Goal: Task Accomplishment & Management: Manage account settings

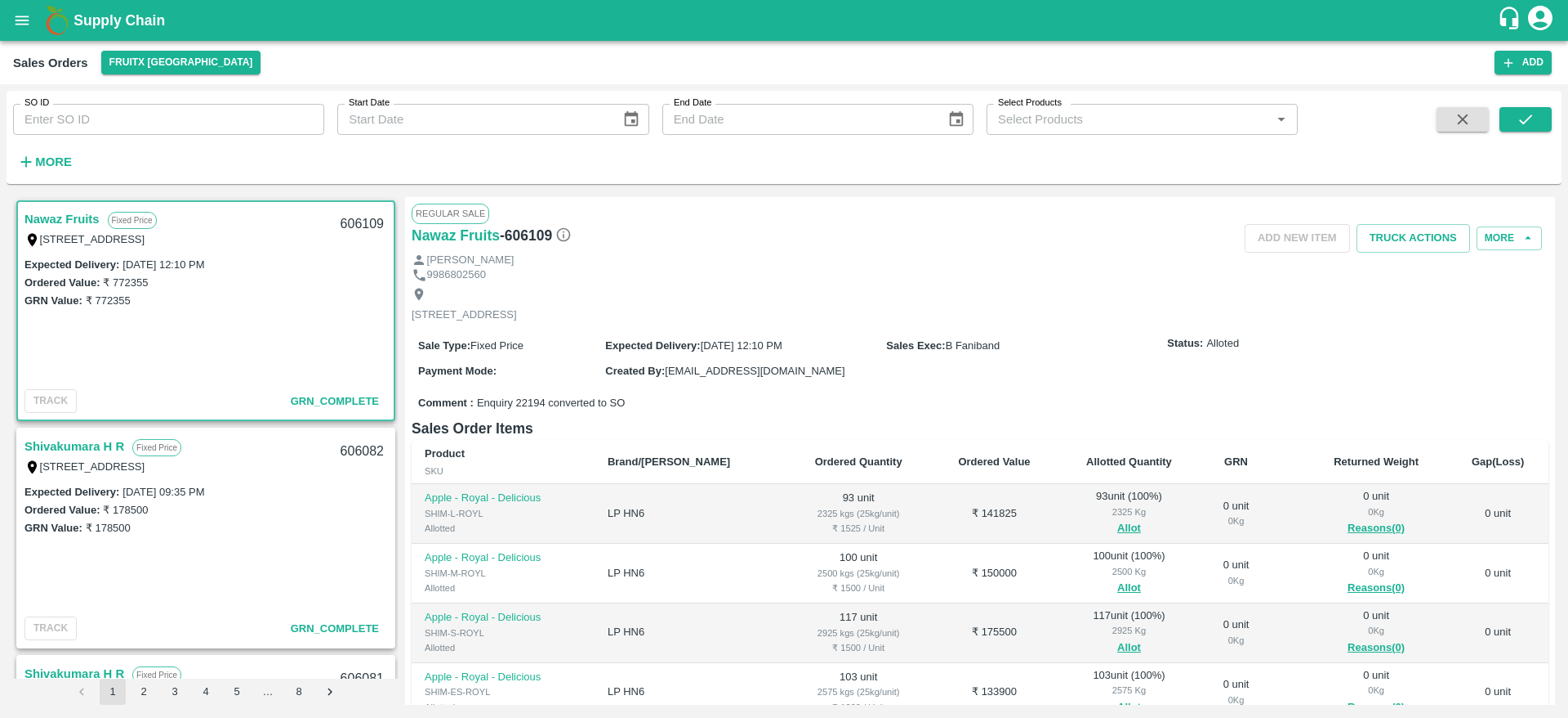
scroll to position [434, 0]
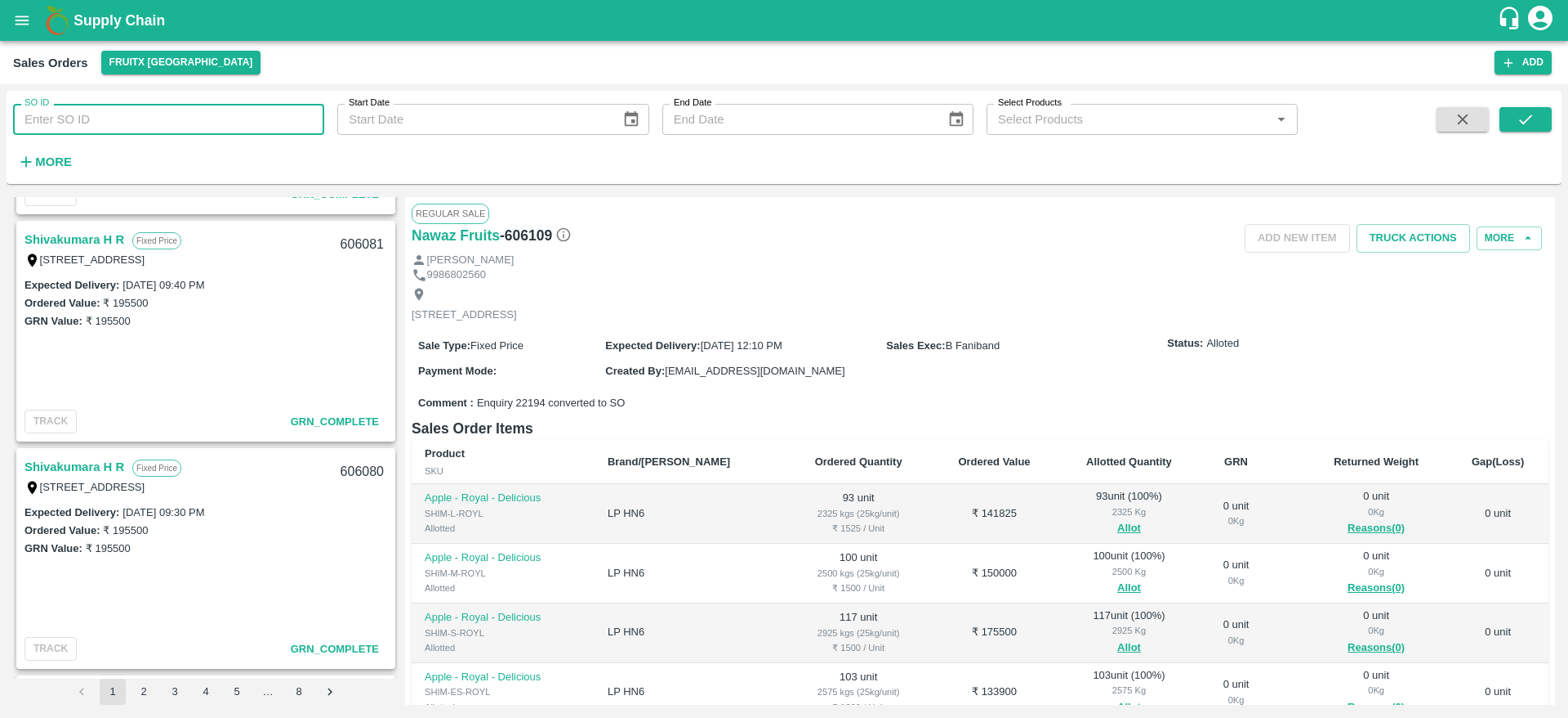
click at [152, 118] on input "SO ID" at bounding box center [169, 119] width 312 height 31
type input "603569"
click at [1529, 121] on icon "submit" at bounding box center [1525, 119] width 18 height 18
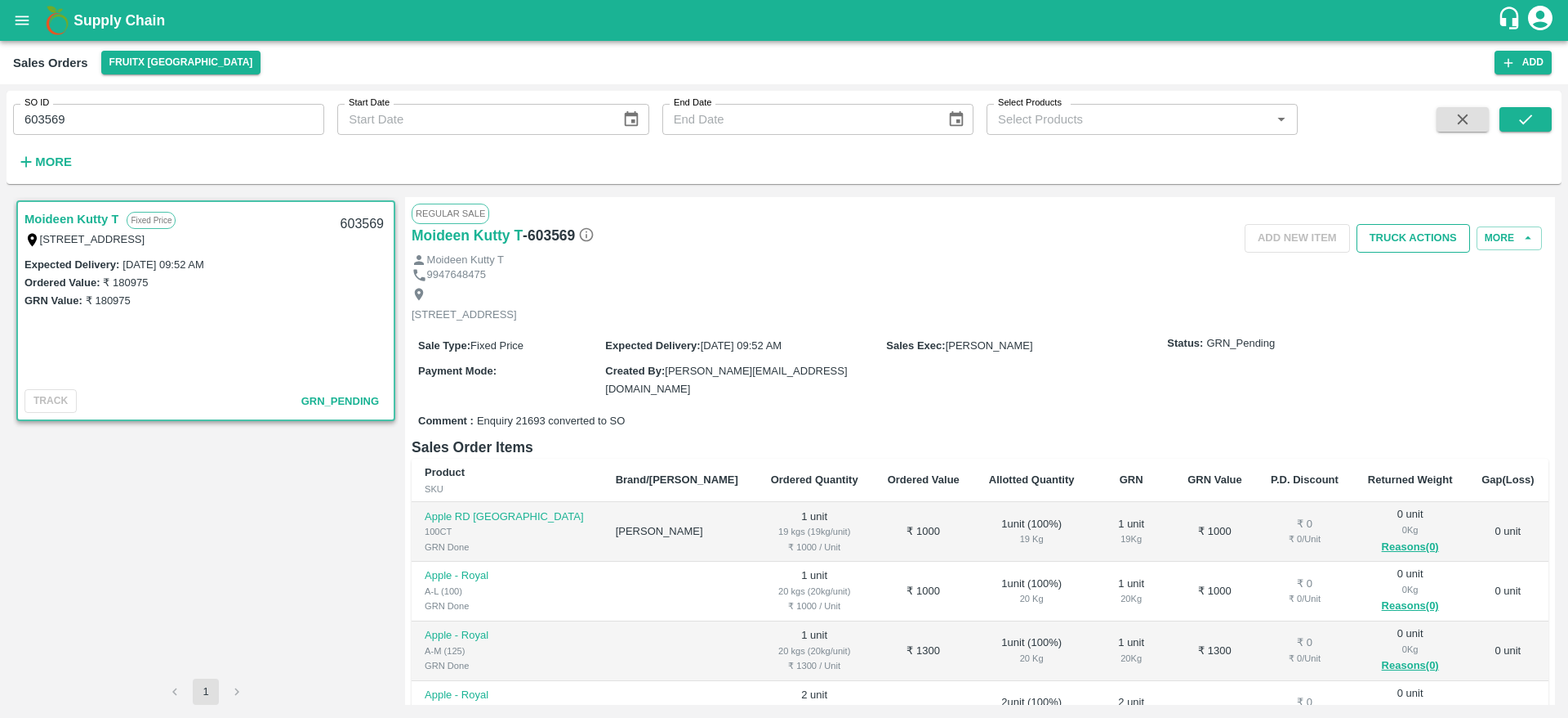
click at [1419, 225] on button "Truck Actions" at bounding box center [1413, 238] width 114 height 29
click at [990, 456] on div at bounding box center [784, 359] width 1568 height 718
click at [999, 381] on div "Sale Type : Fixed Price Expected Delivery : 01 Sep 2025, 09:52 AM Sales Exec : …" at bounding box center [979, 366] width 1137 height 81
click at [1457, 113] on icon "button" at bounding box center [1463, 119] width 18 height 18
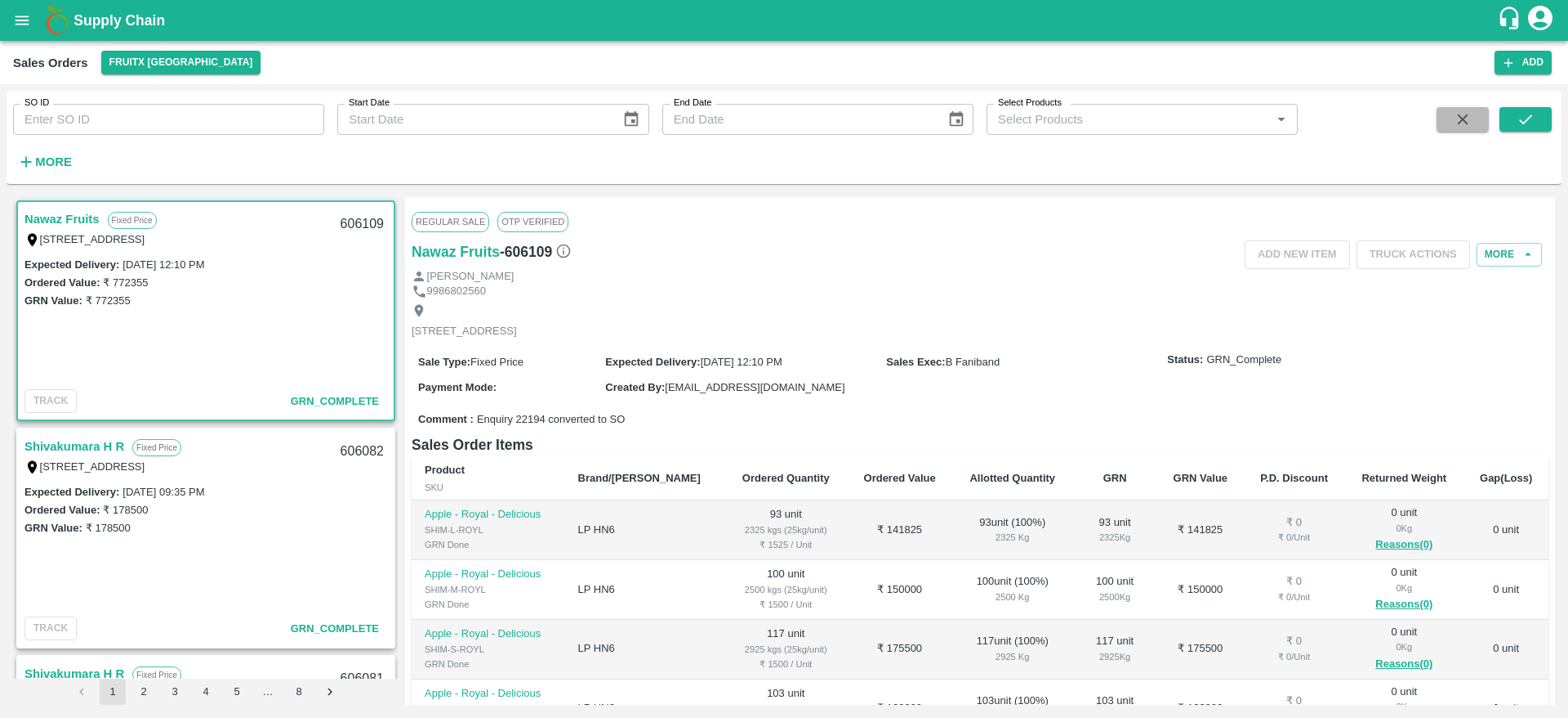
click at [1466, 123] on icon "button" at bounding box center [1463, 120] width 10 height 11
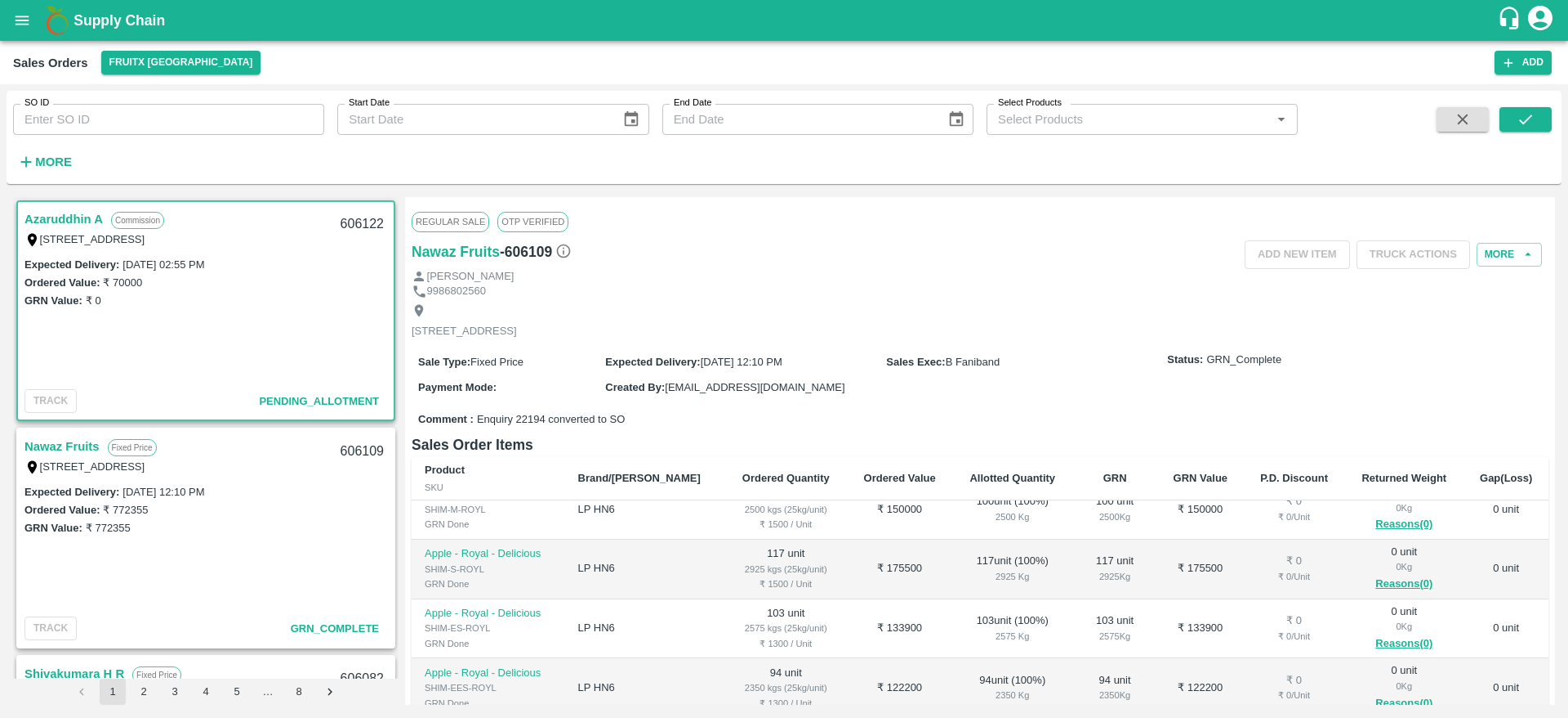
scroll to position [81, 0]
click at [32, 220] on link "Azaruddhin A" at bounding box center [64, 219] width 79 height 21
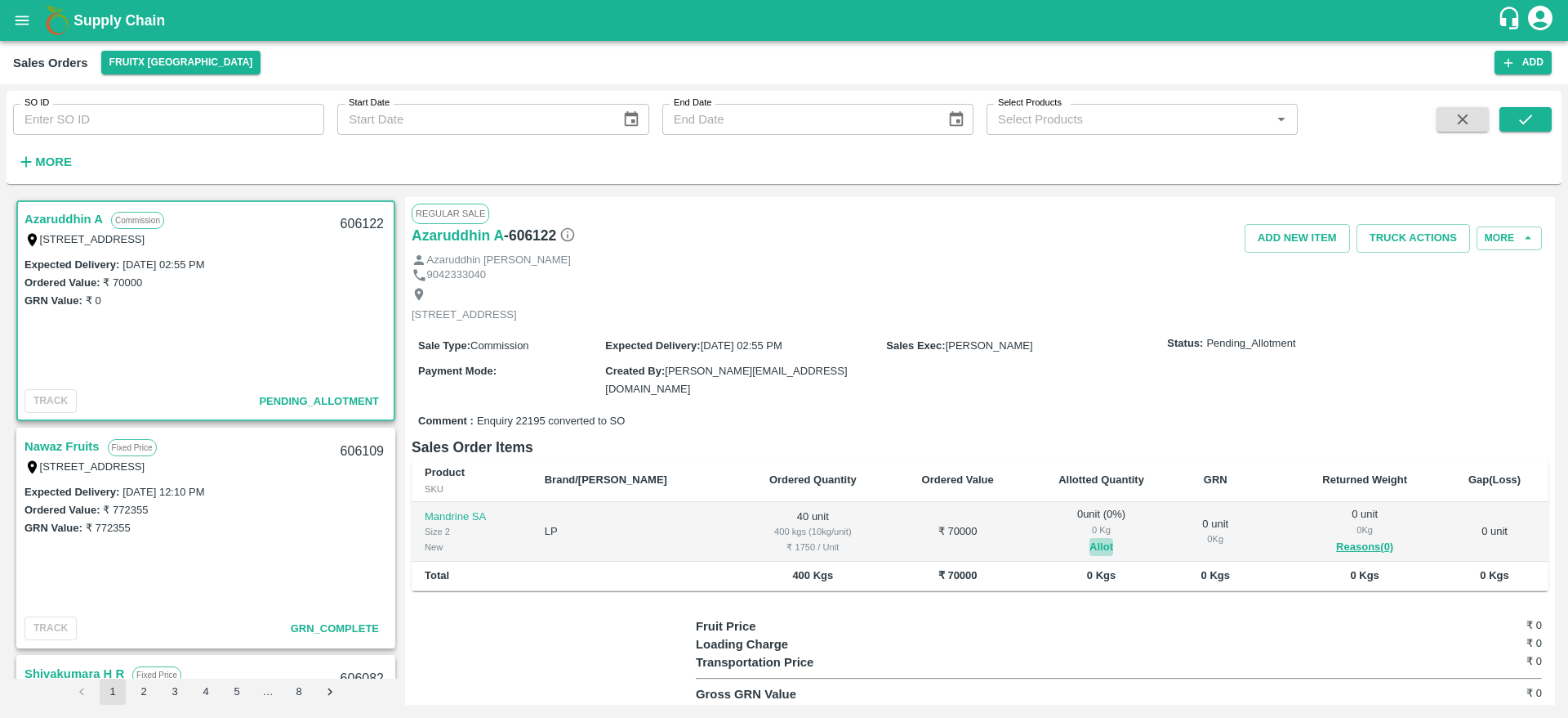
click at [1089, 538] on button "Allot" at bounding box center [1101, 546] width 24 height 18
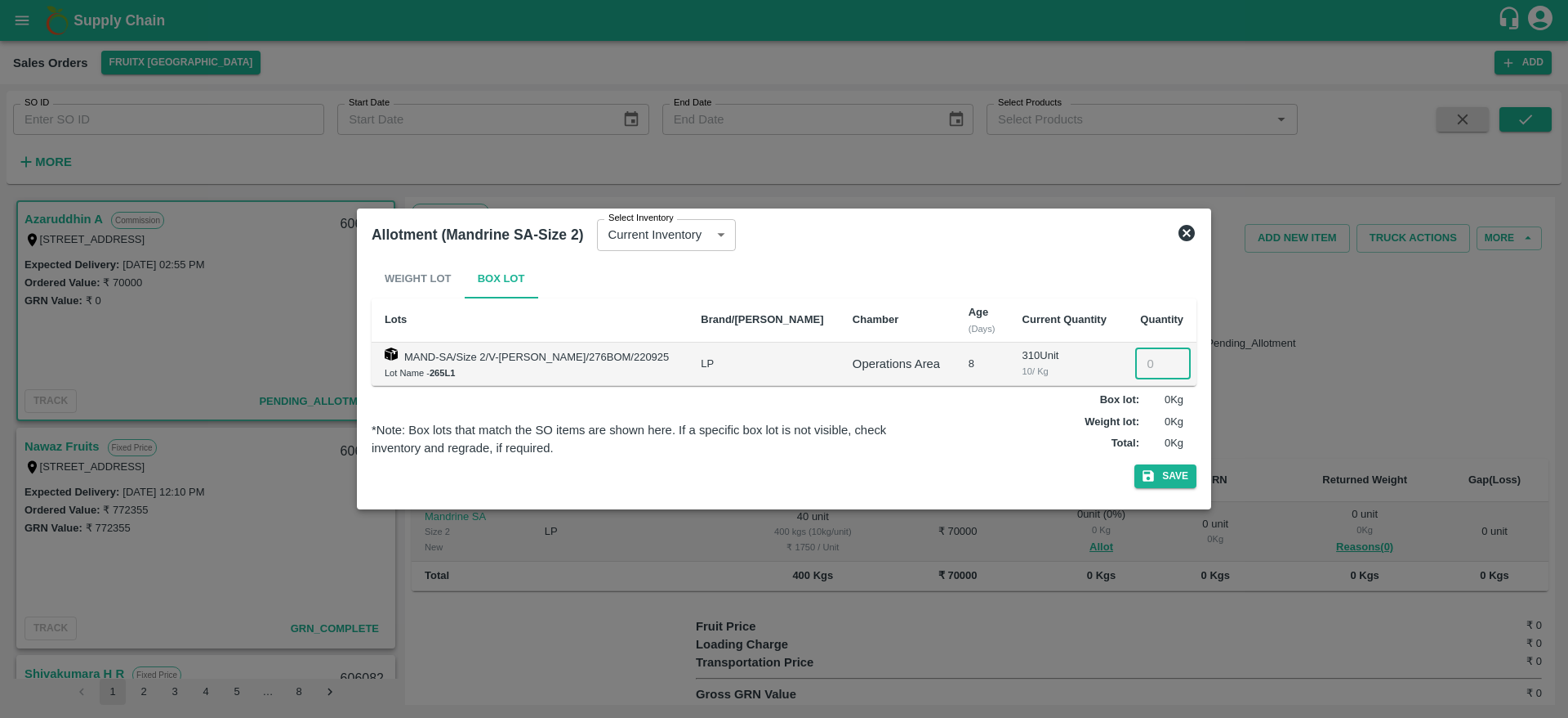
click at [1144, 364] on input "number" at bounding box center [1163, 363] width 55 height 31
type input "40"
click at [1135, 464] on button "Save" at bounding box center [1166, 475] width 62 height 24
click at [1169, 481] on button "Save" at bounding box center [1166, 475] width 62 height 24
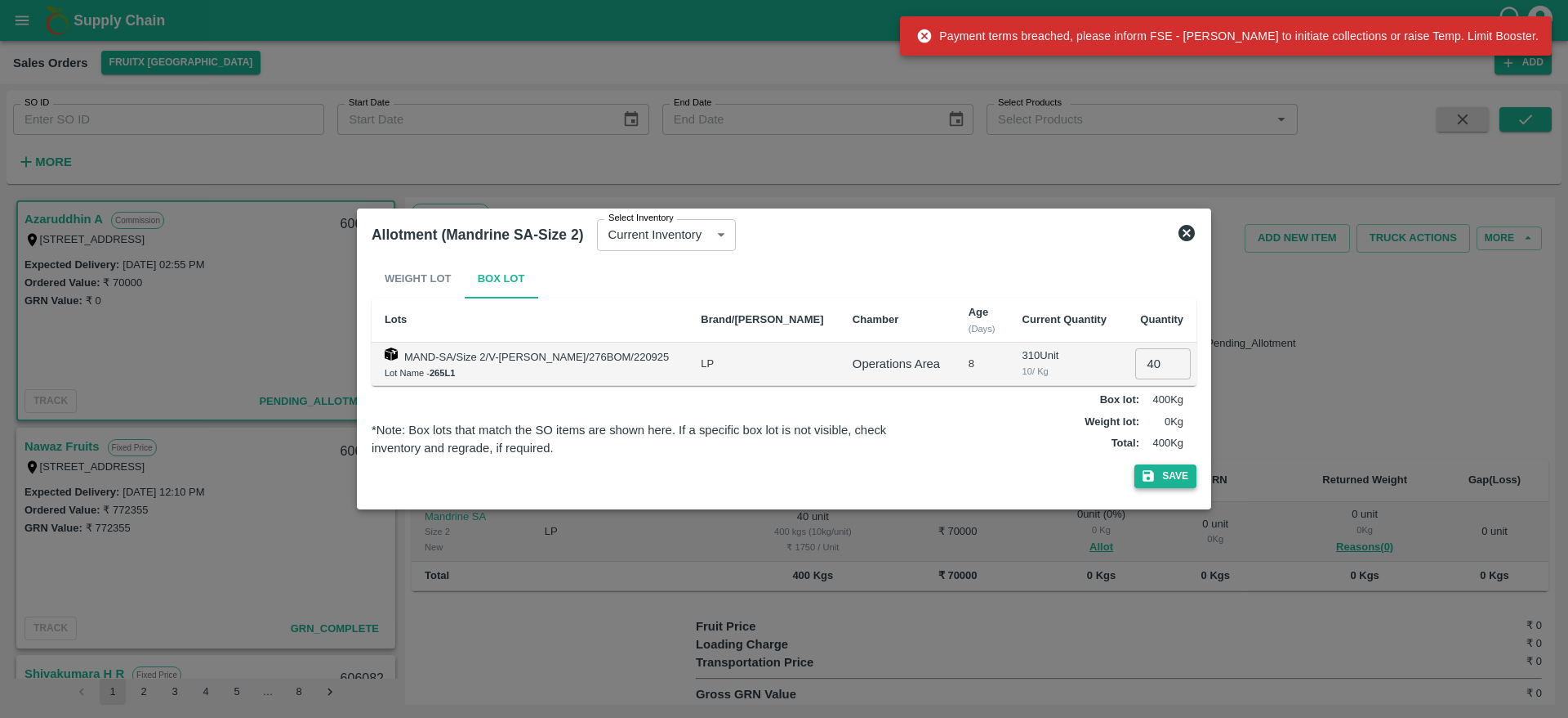
click at [1169, 481] on button "Save" at bounding box center [1166, 475] width 62 height 24
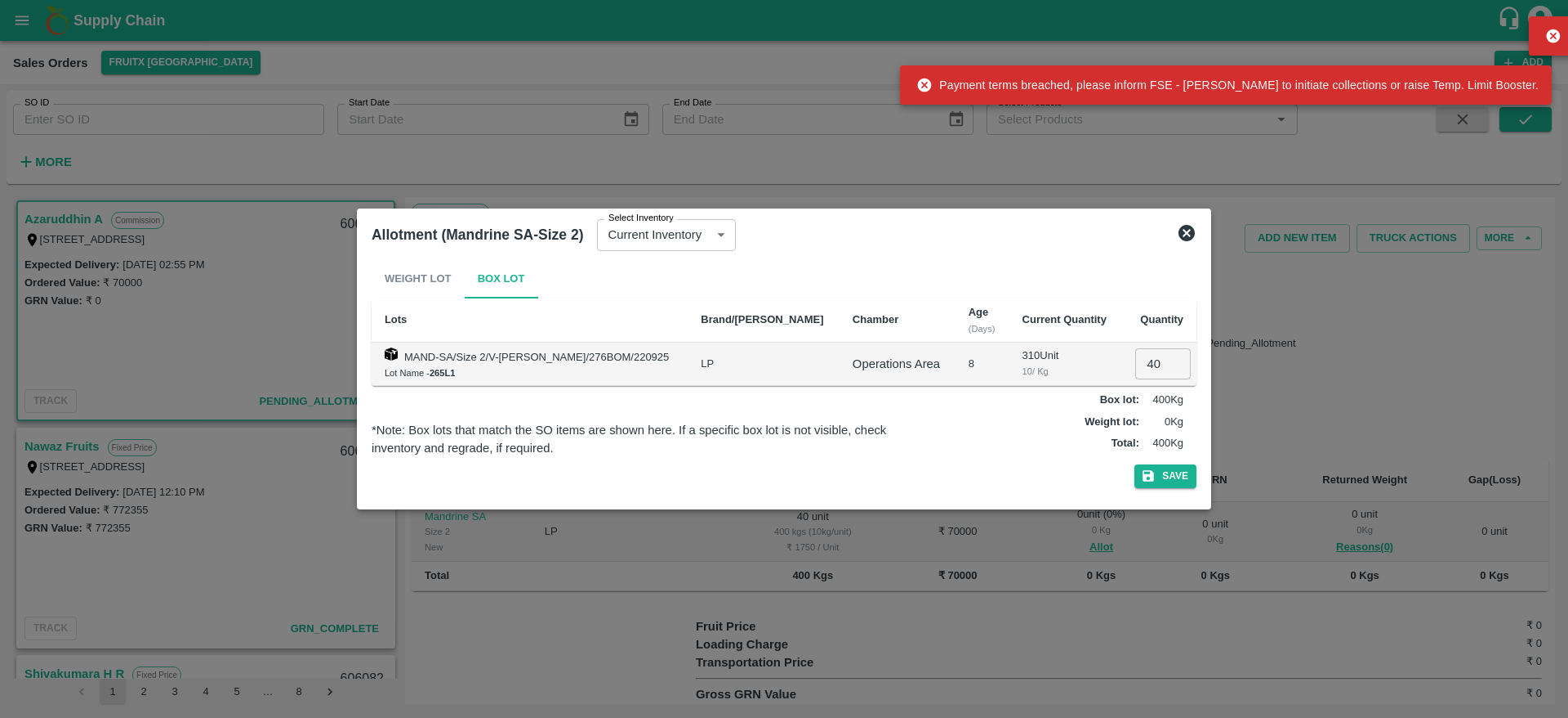
click at [1189, 238] on icon at bounding box center [1186, 233] width 17 height 17
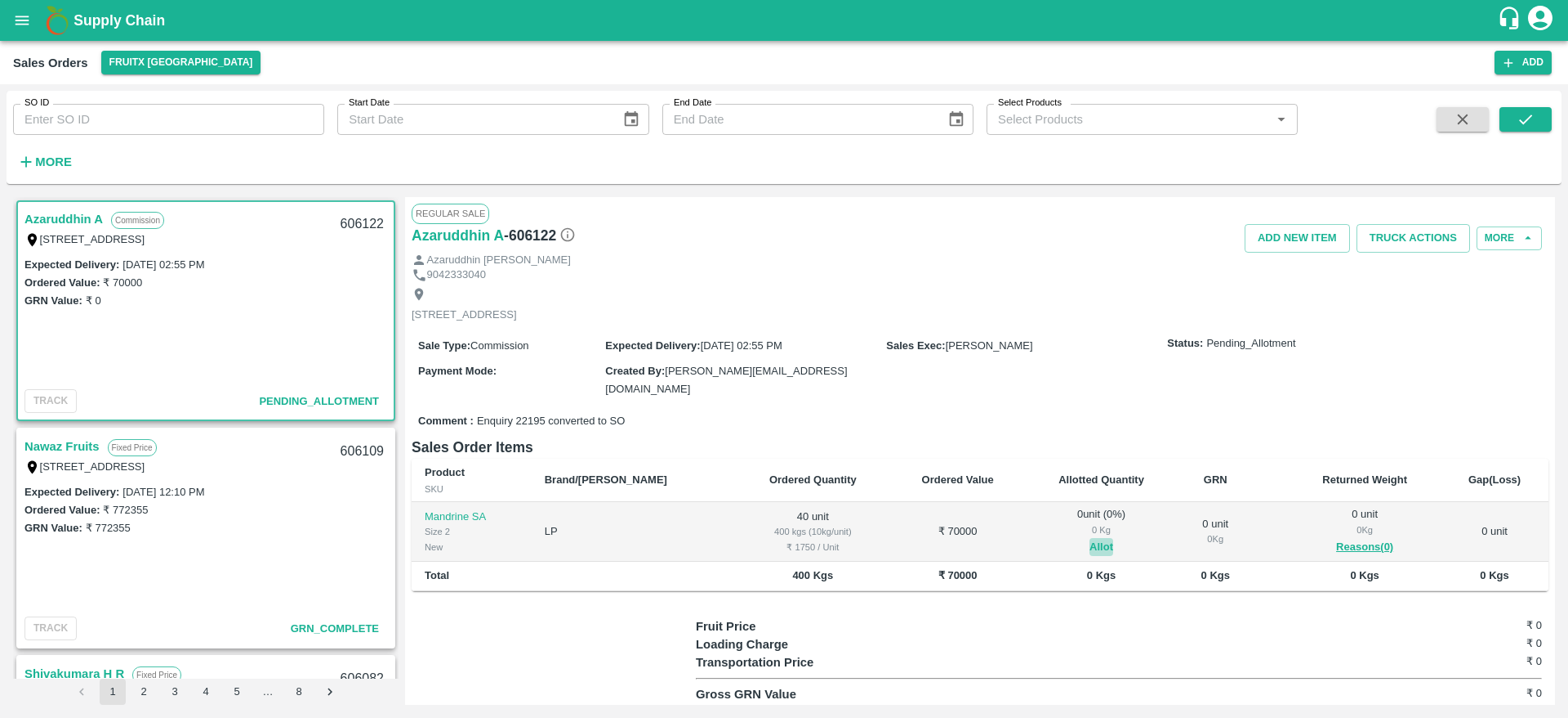
click at [1089, 538] on button "Allot" at bounding box center [1101, 546] width 24 height 18
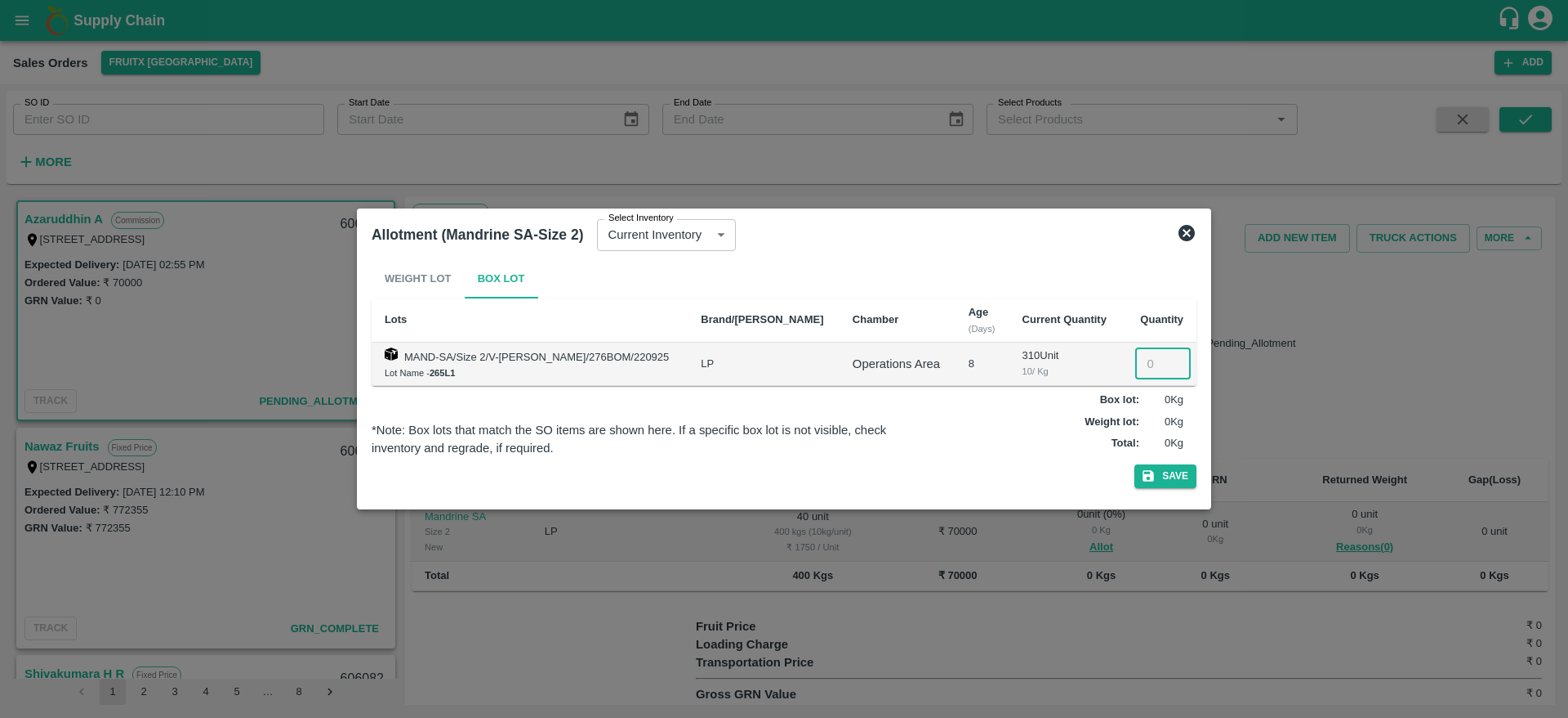
click at [1148, 356] on input "number" at bounding box center [1163, 363] width 55 height 31
type input "40"
click at [1171, 474] on button "Save" at bounding box center [1166, 475] width 62 height 24
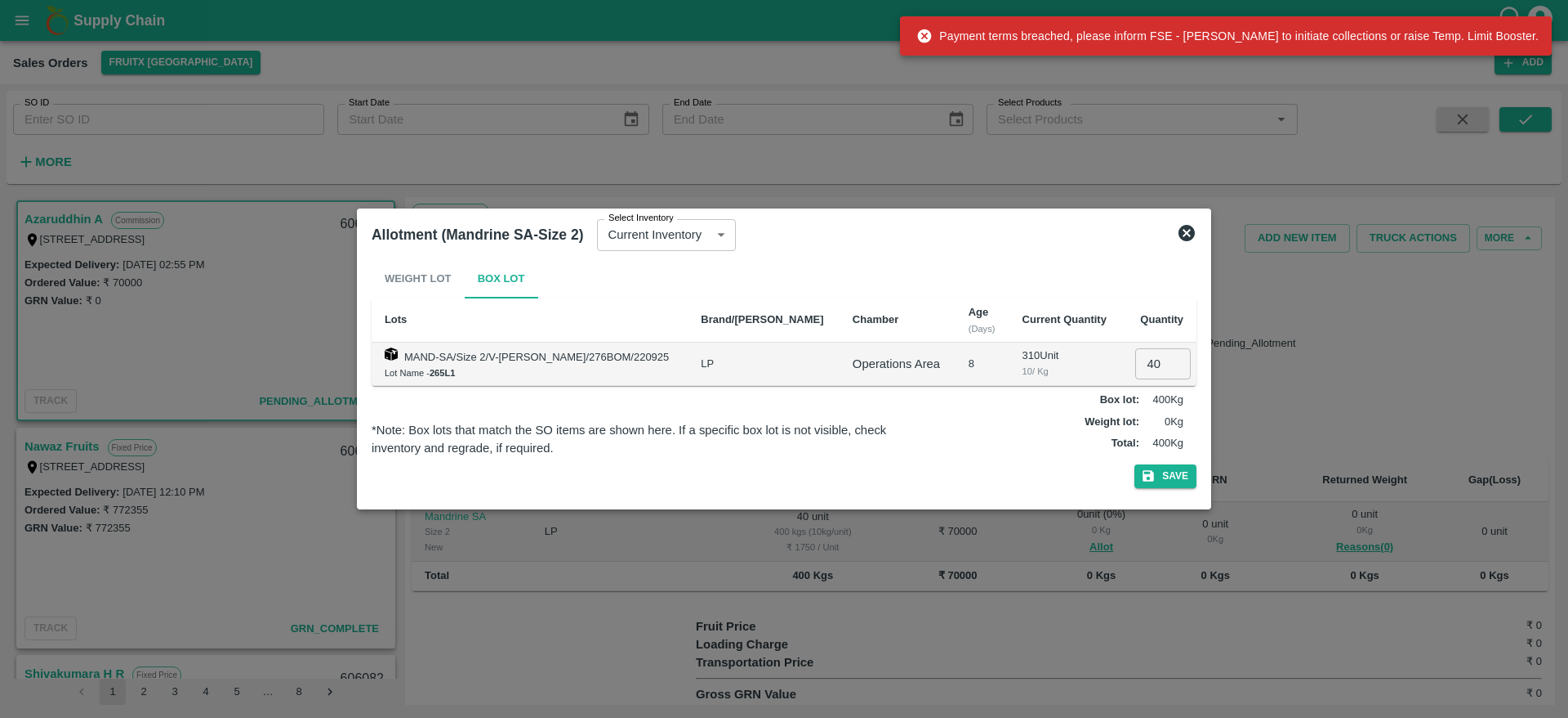
click at [1193, 236] on icon at bounding box center [1186, 233] width 17 height 17
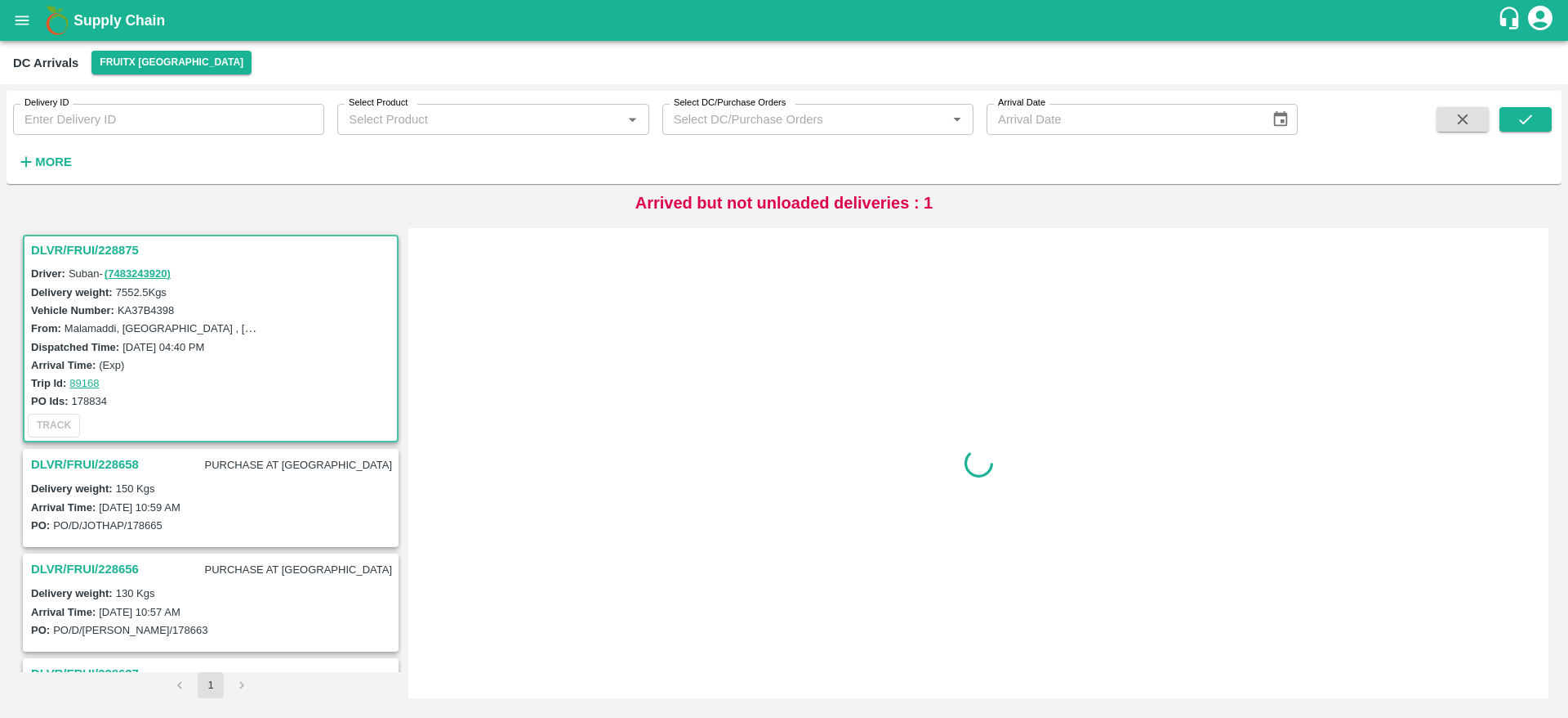
click at [129, 240] on h3 "DLVR/FRUI/228875" at bounding box center [213, 250] width 364 height 21
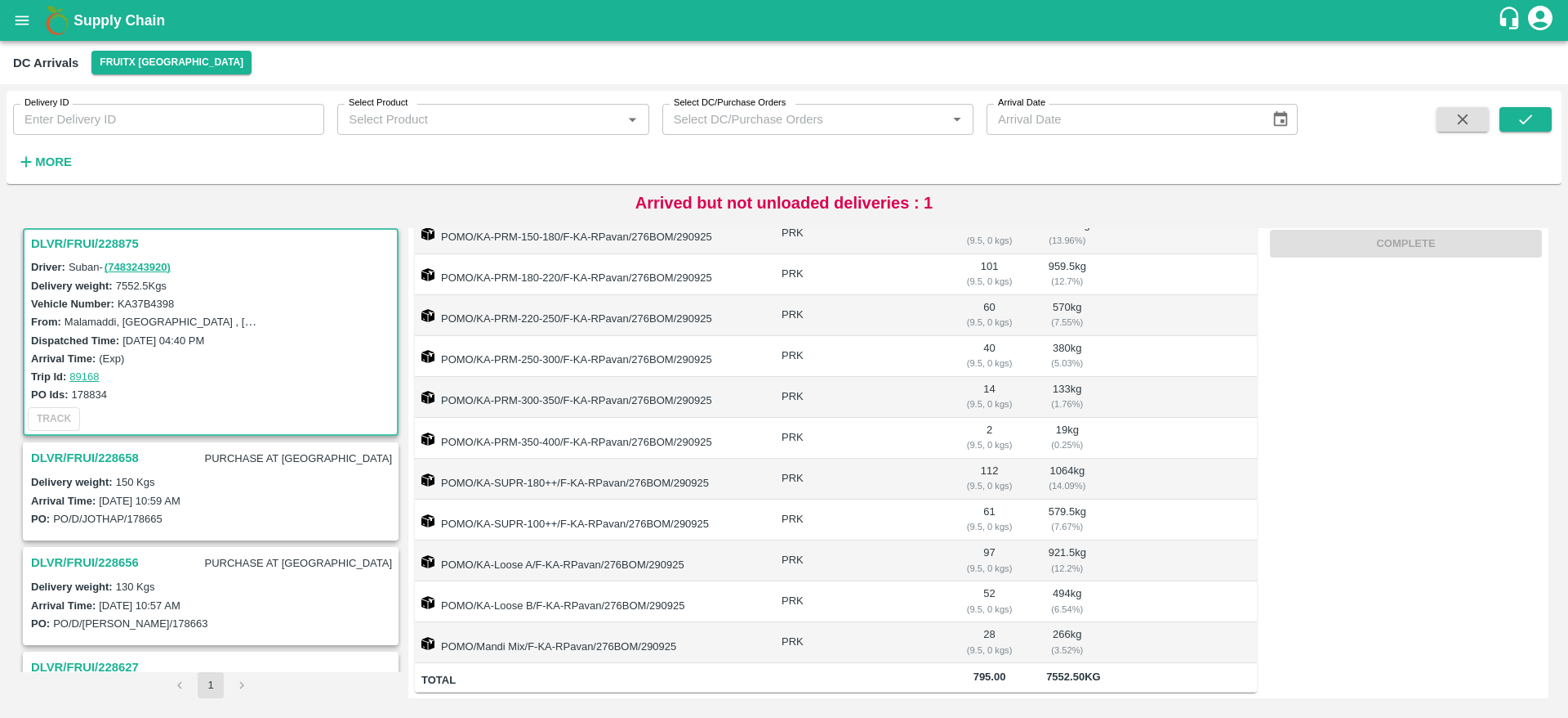
scroll to position [321, 0]
click at [71, 458] on h3 "DLVR/FRUI/228658" at bounding box center [84, 458] width 108 height 21
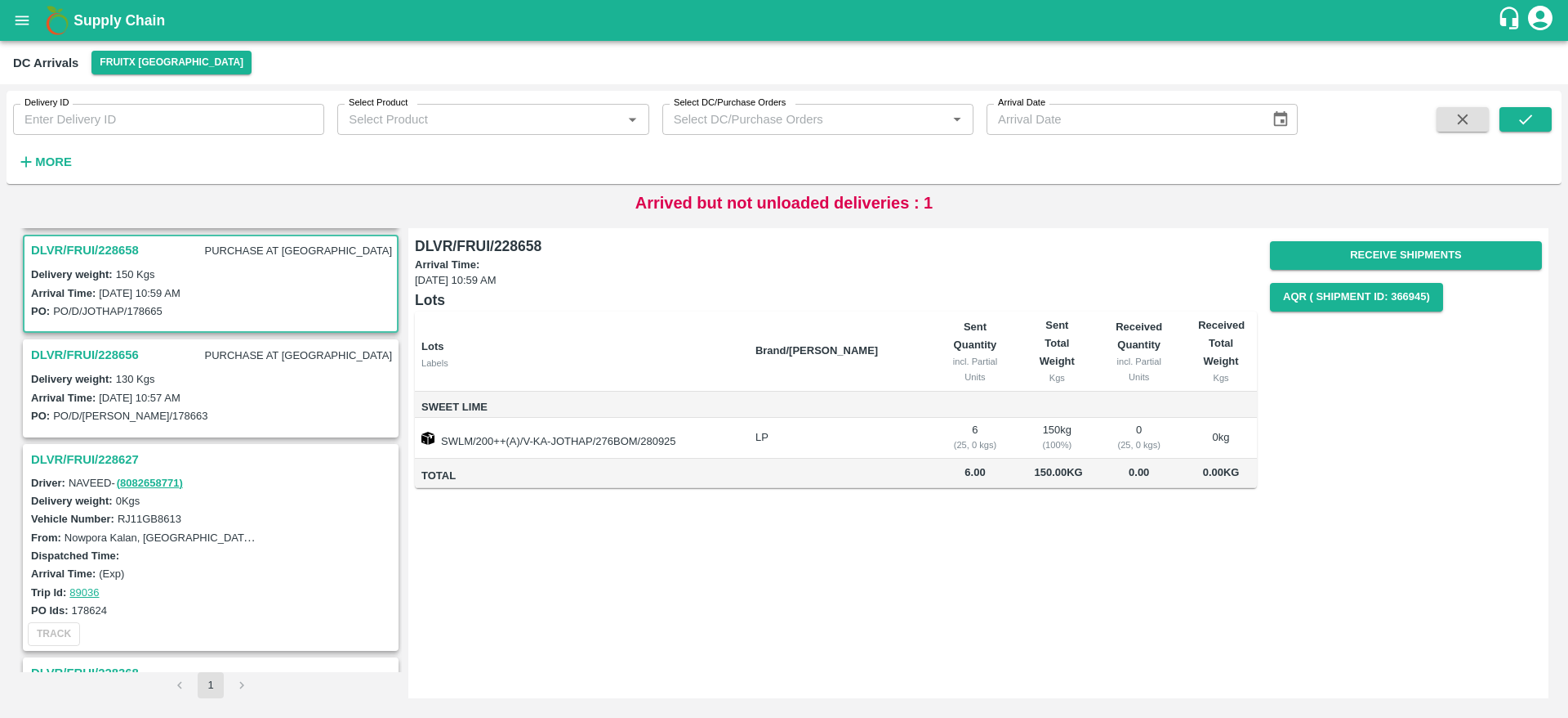
scroll to position [220, 0]
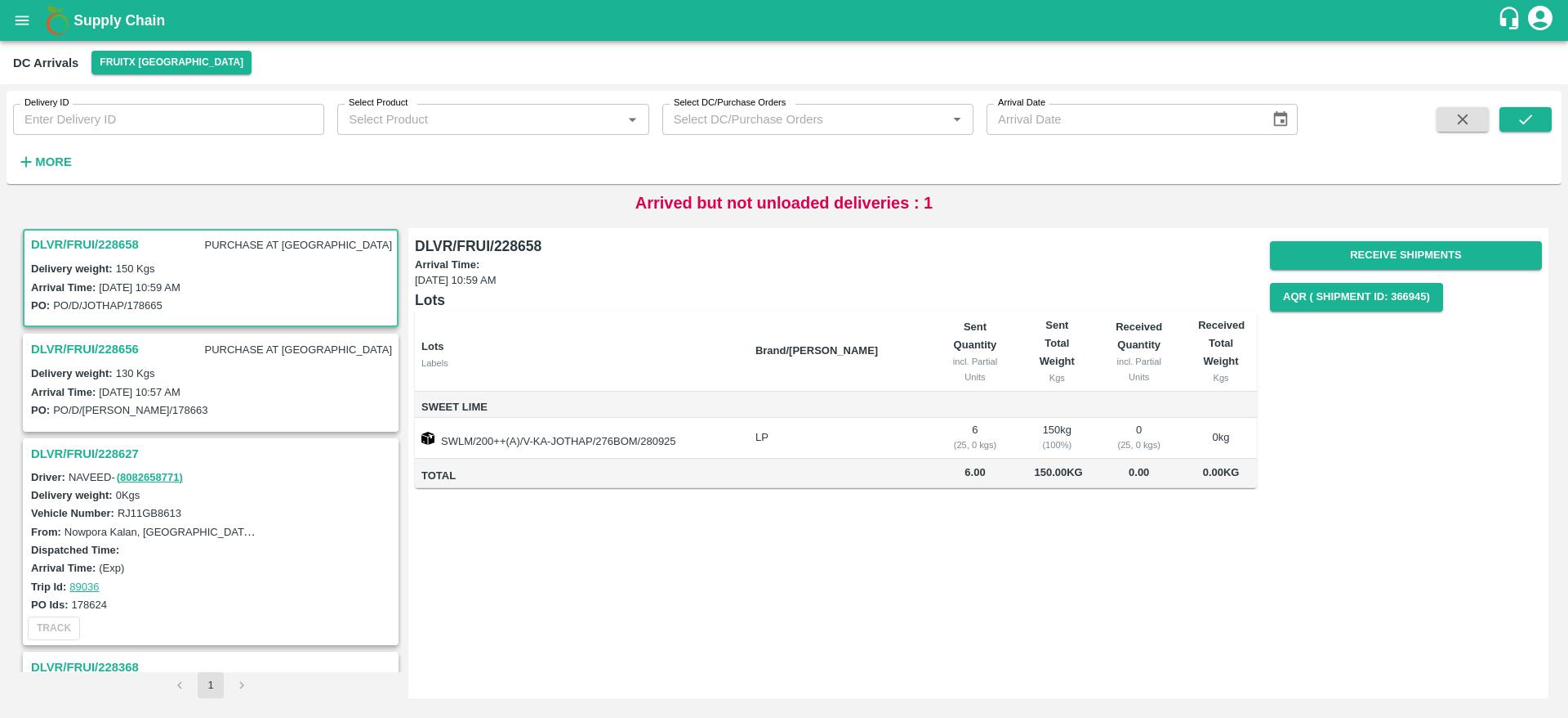
click at [76, 342] on h3 "DLVR/FRUI/228656" at bounding box center [84, 348] width 108 height 21
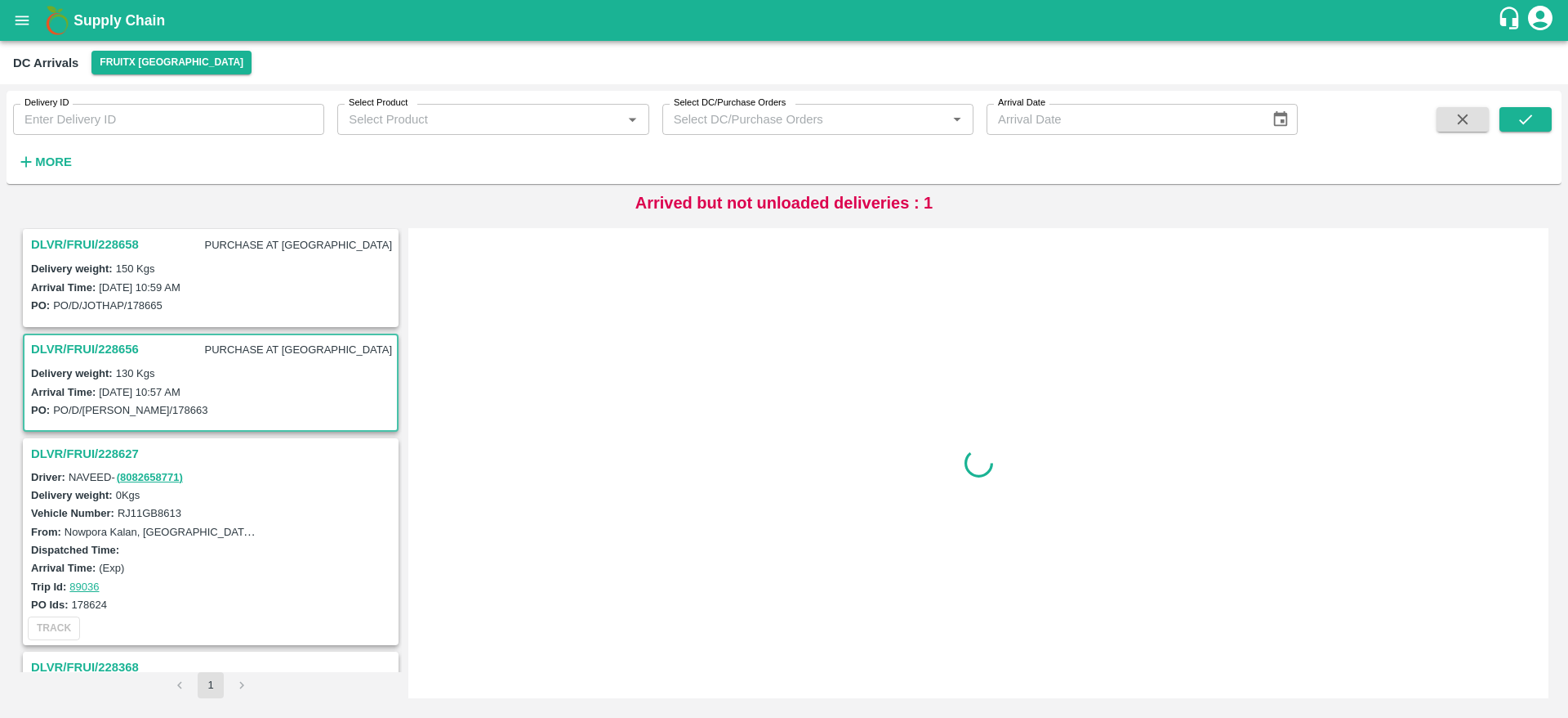
scroll to position [325, 0]
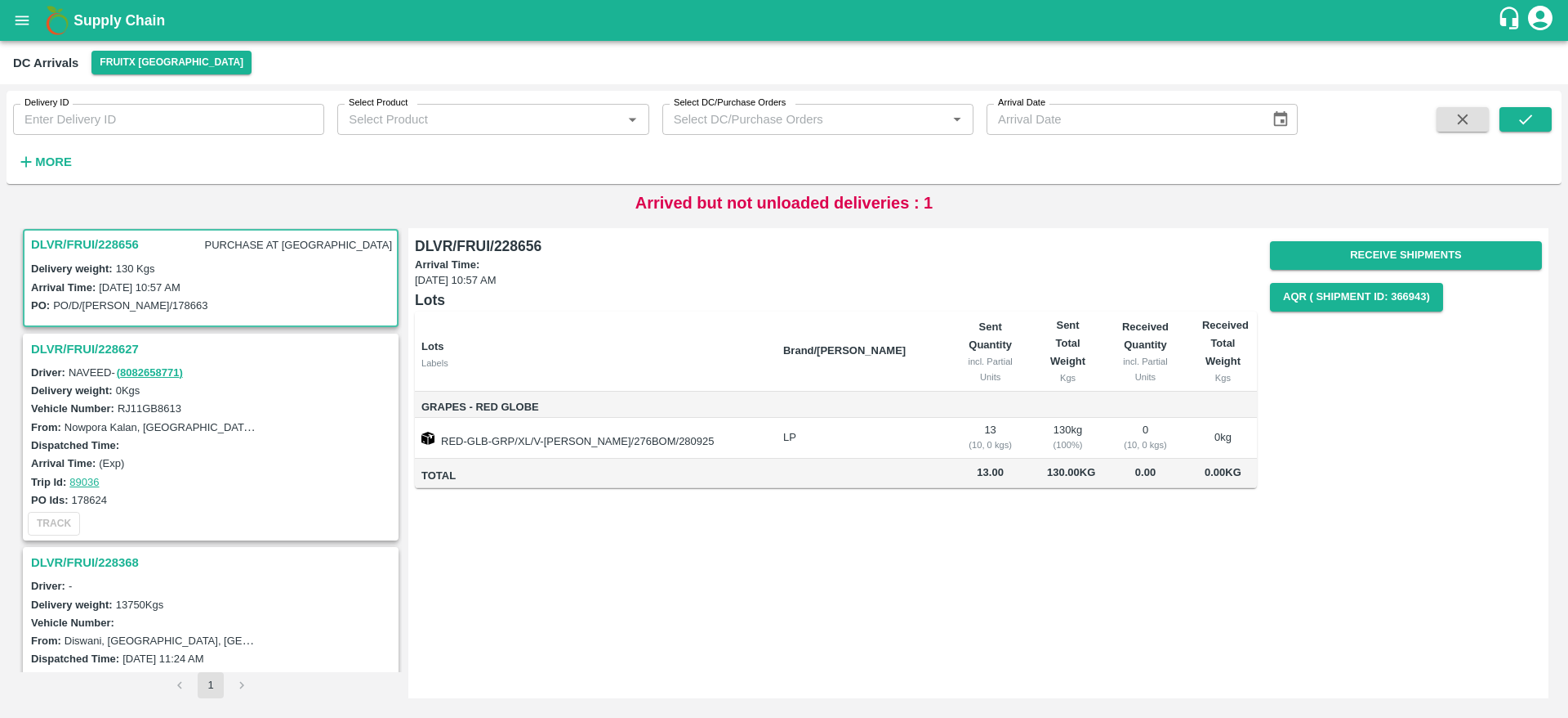
click at [130, 347] on h3 "DLVR/FRUI/228627" at bounding box center [213, 348] width 364 height 21
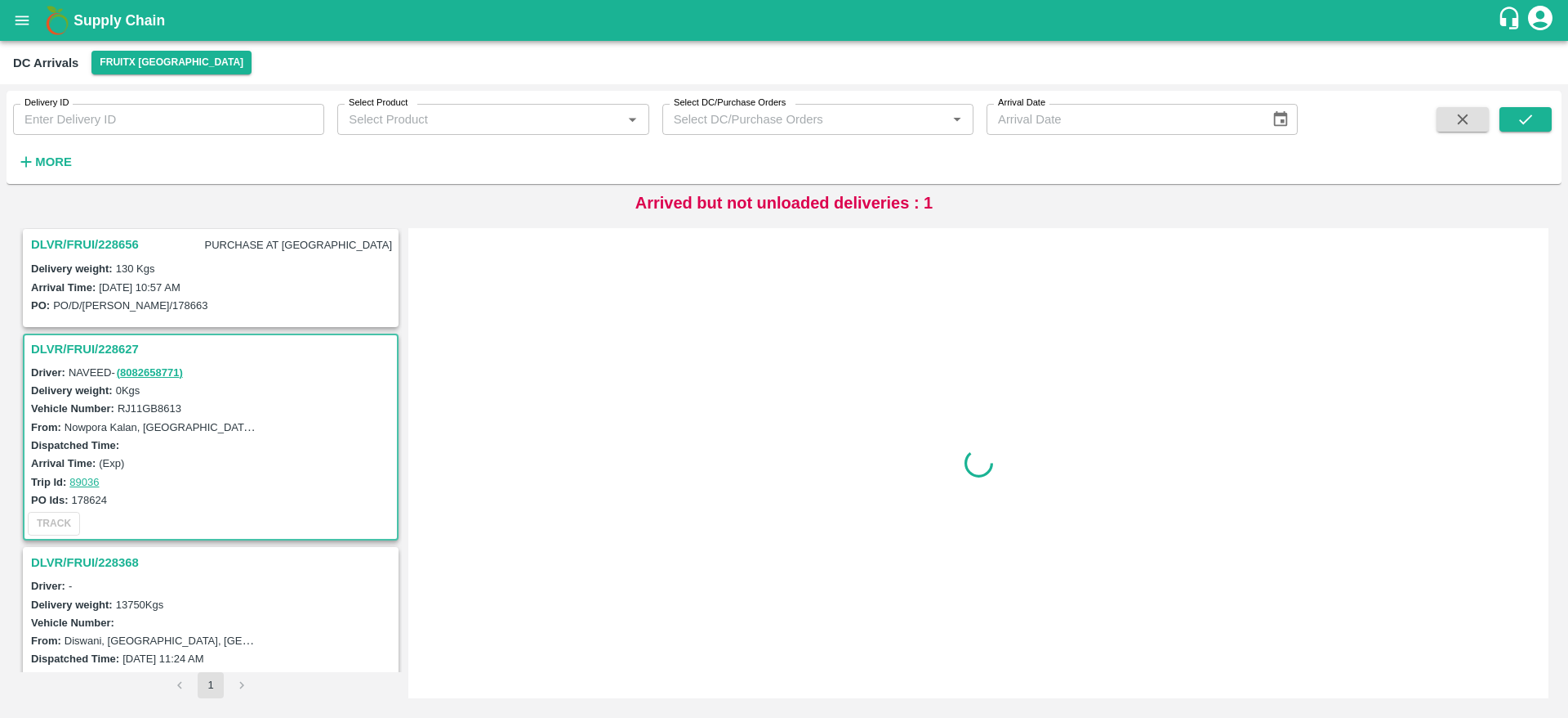
scroll to position [429, 0]
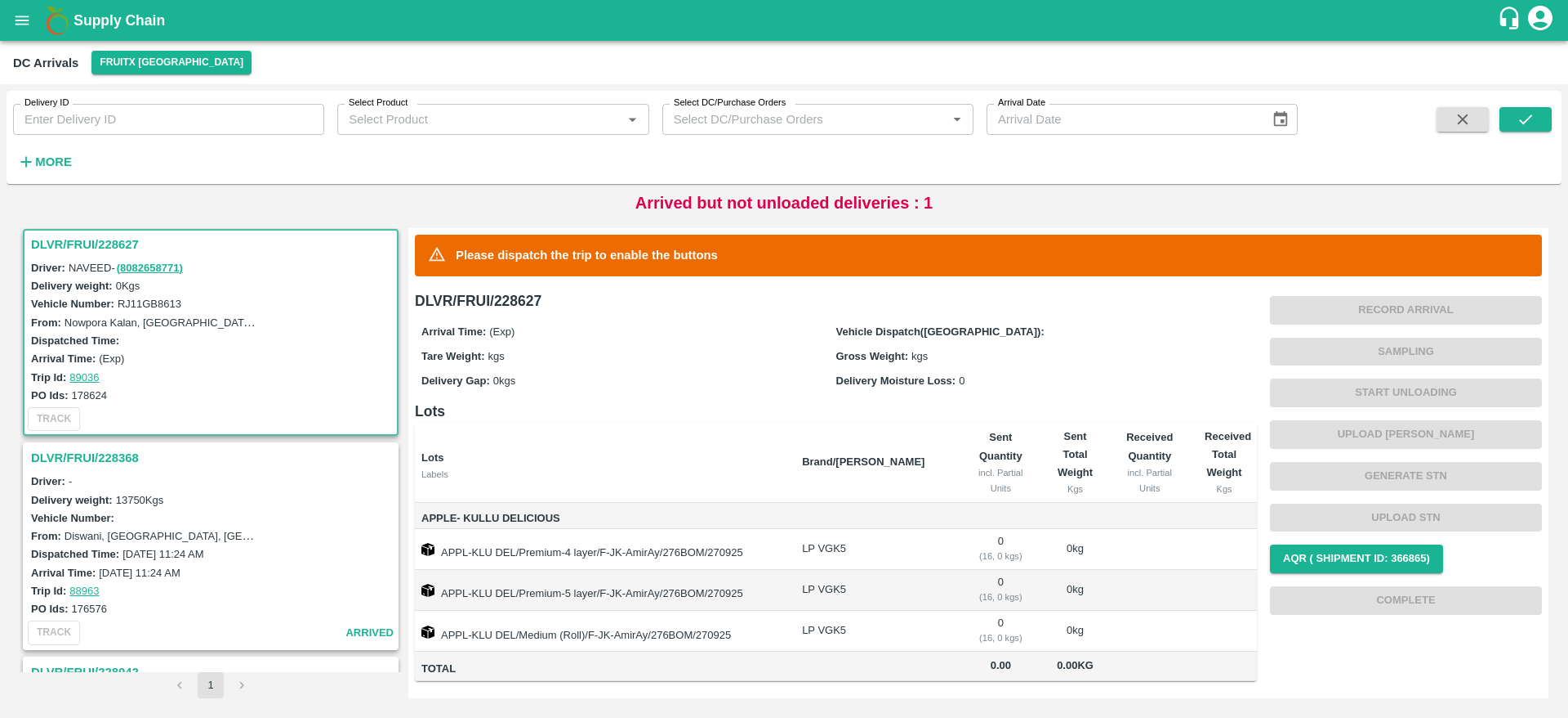
click at [116, 465] on h3 "DLVR/FRUI/228368" at bounding box center [213, 458] width 364 height 21
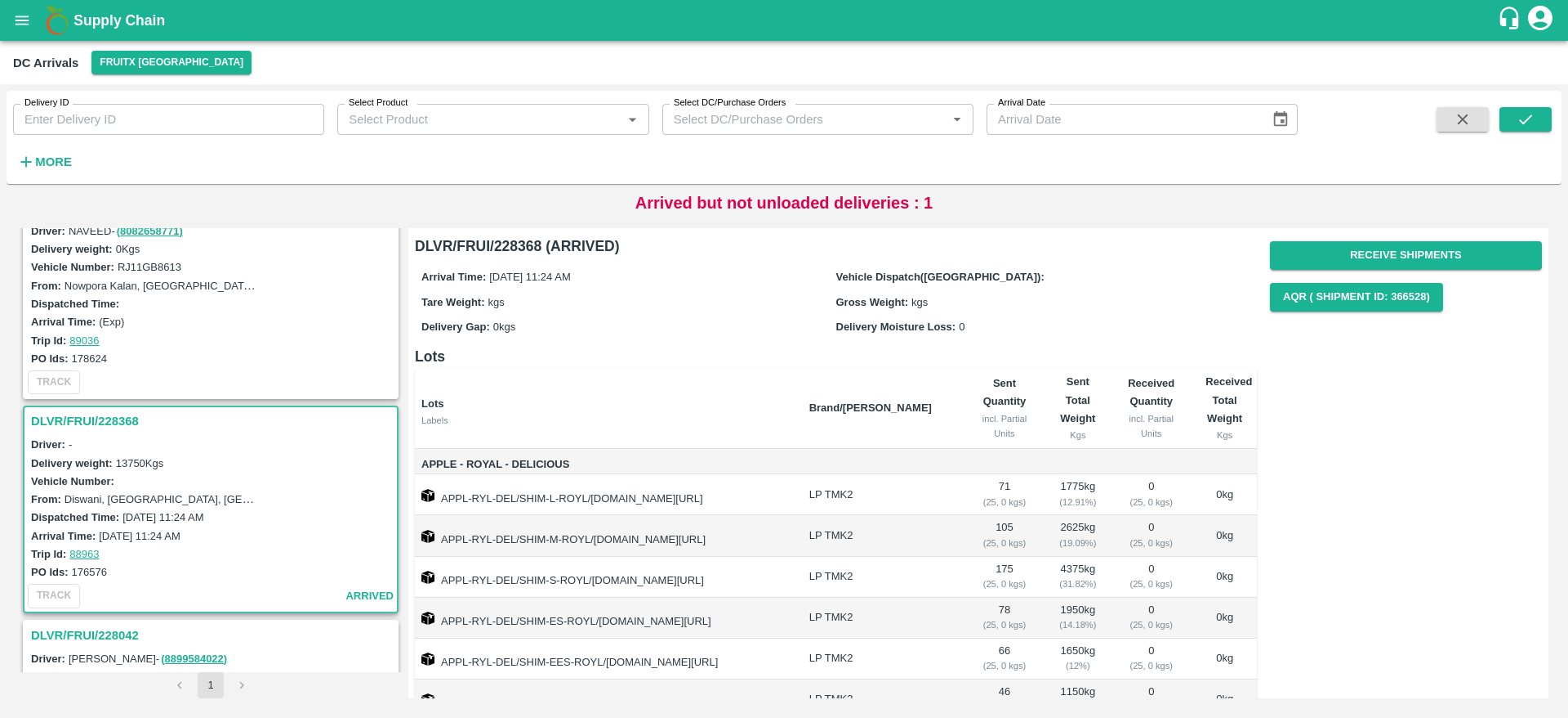
scroll to position [412, 0]
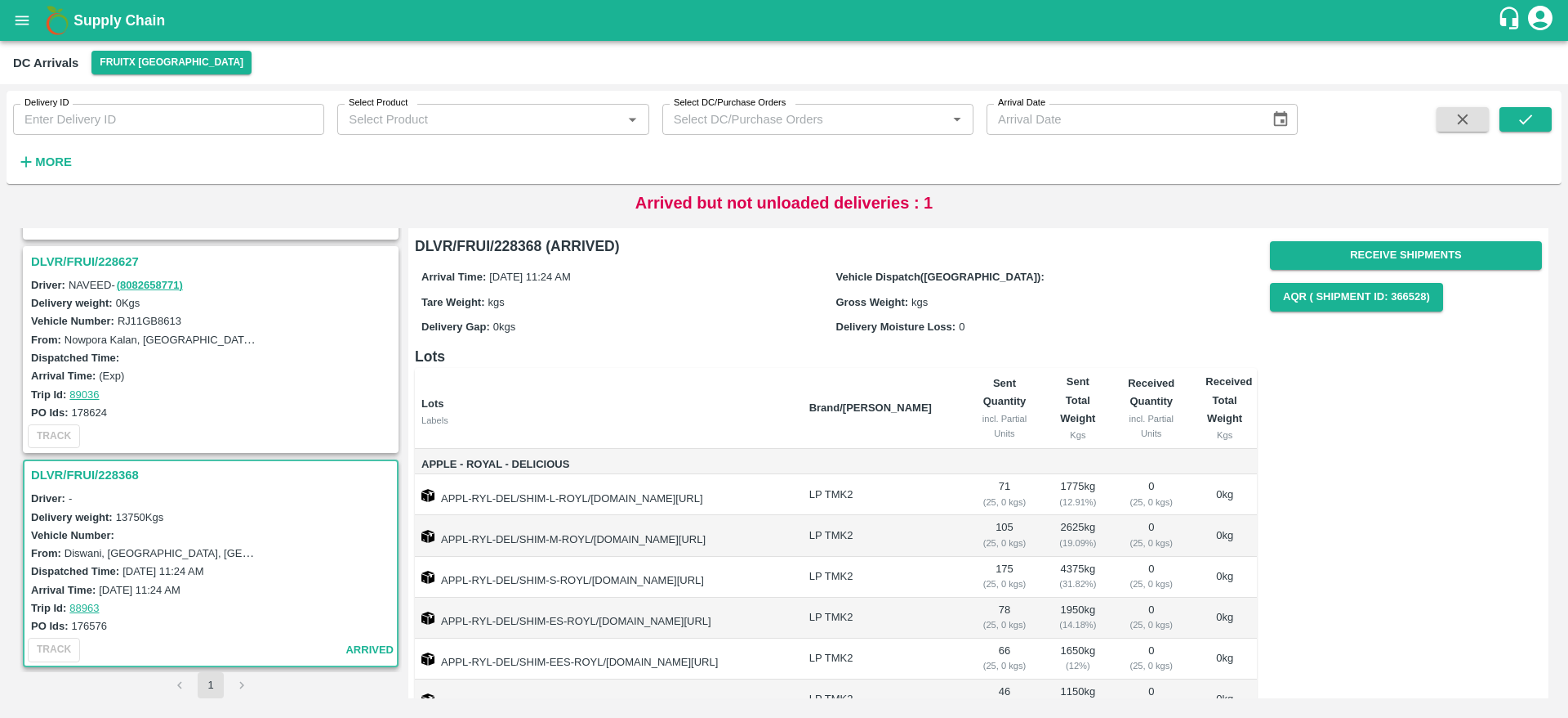
click at [93, 256] on h3 "DLVR/FRUI/228627" at bounding box center [213, 262] width 364 height 21
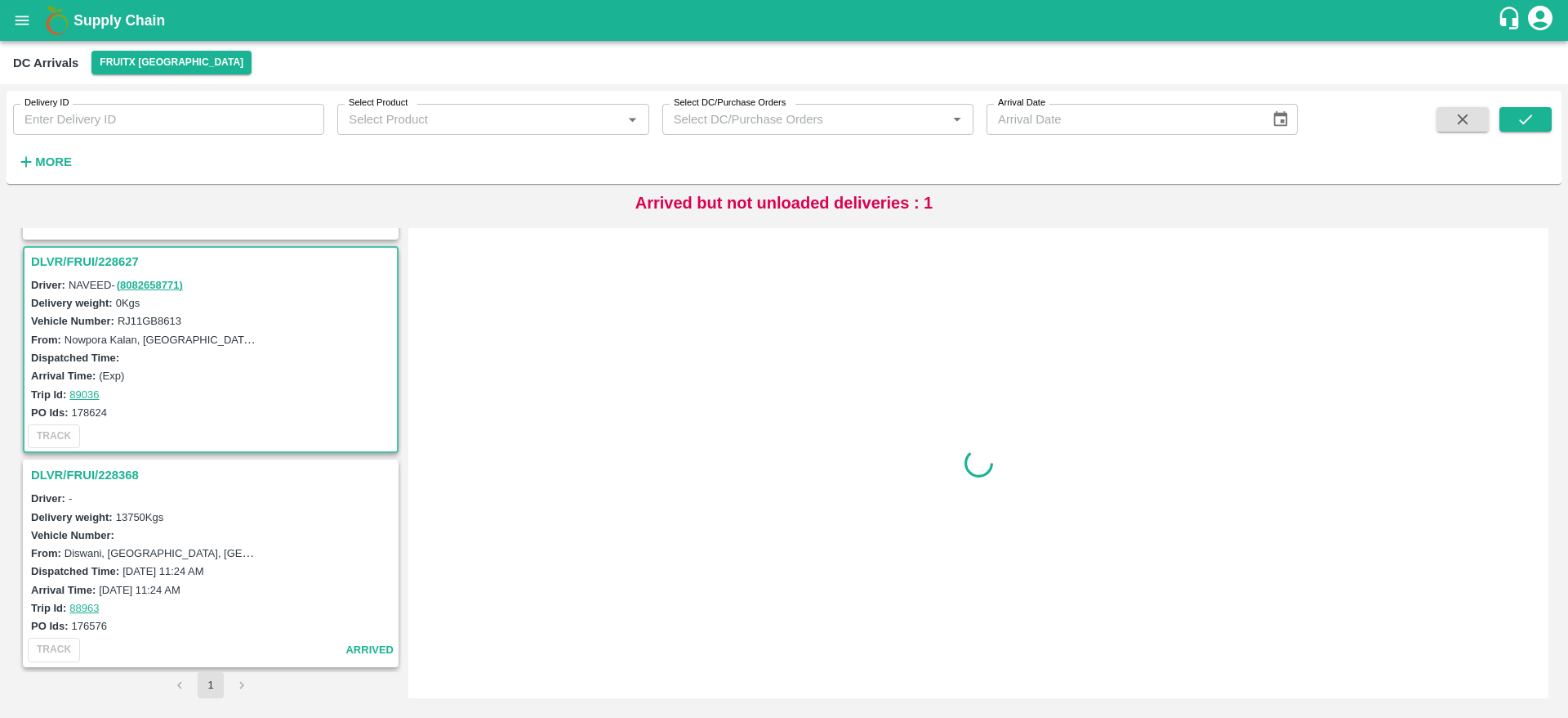
scroll to position [429, 0]
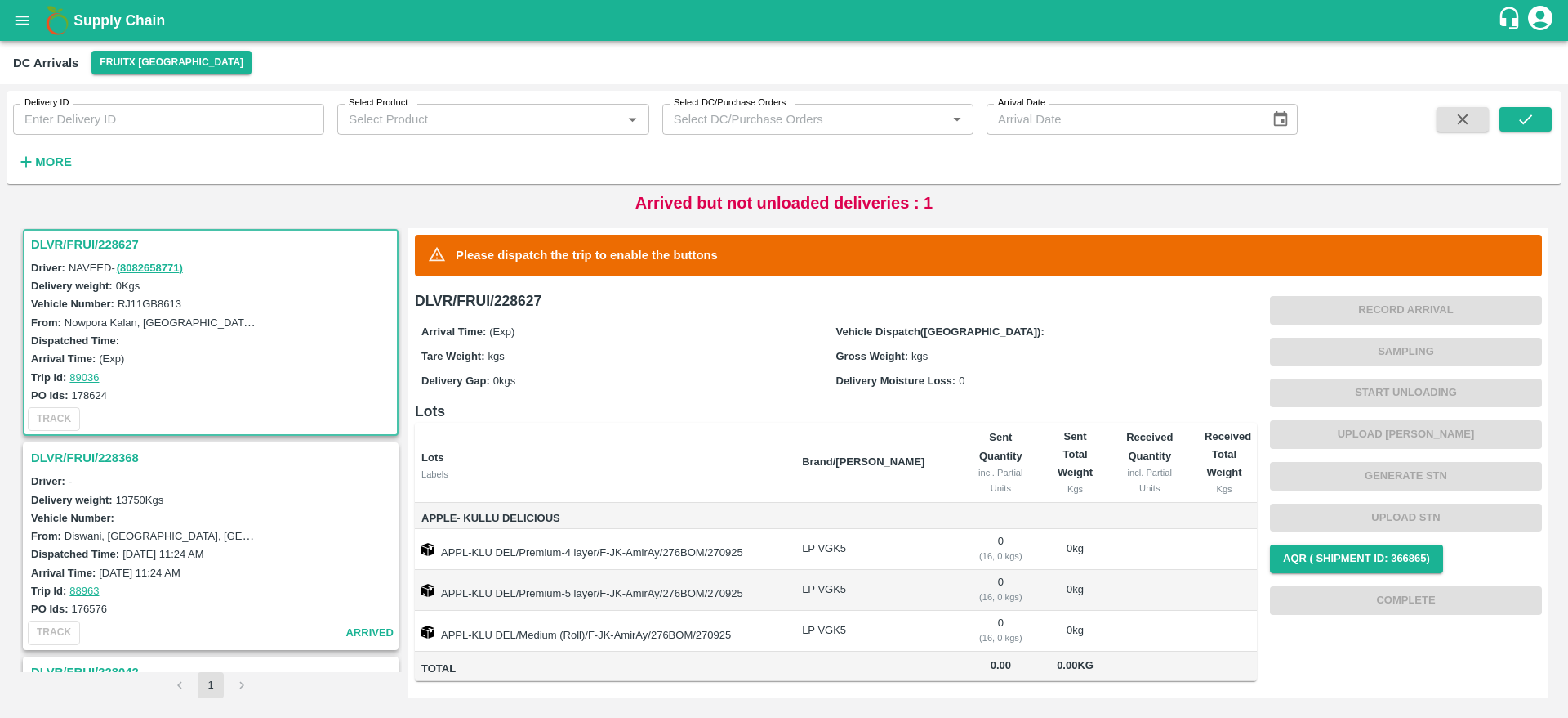
click at [84, 448] on h3 "DLVR/FRUI/228368" at bounding box center [213, 458] width 364 height 21
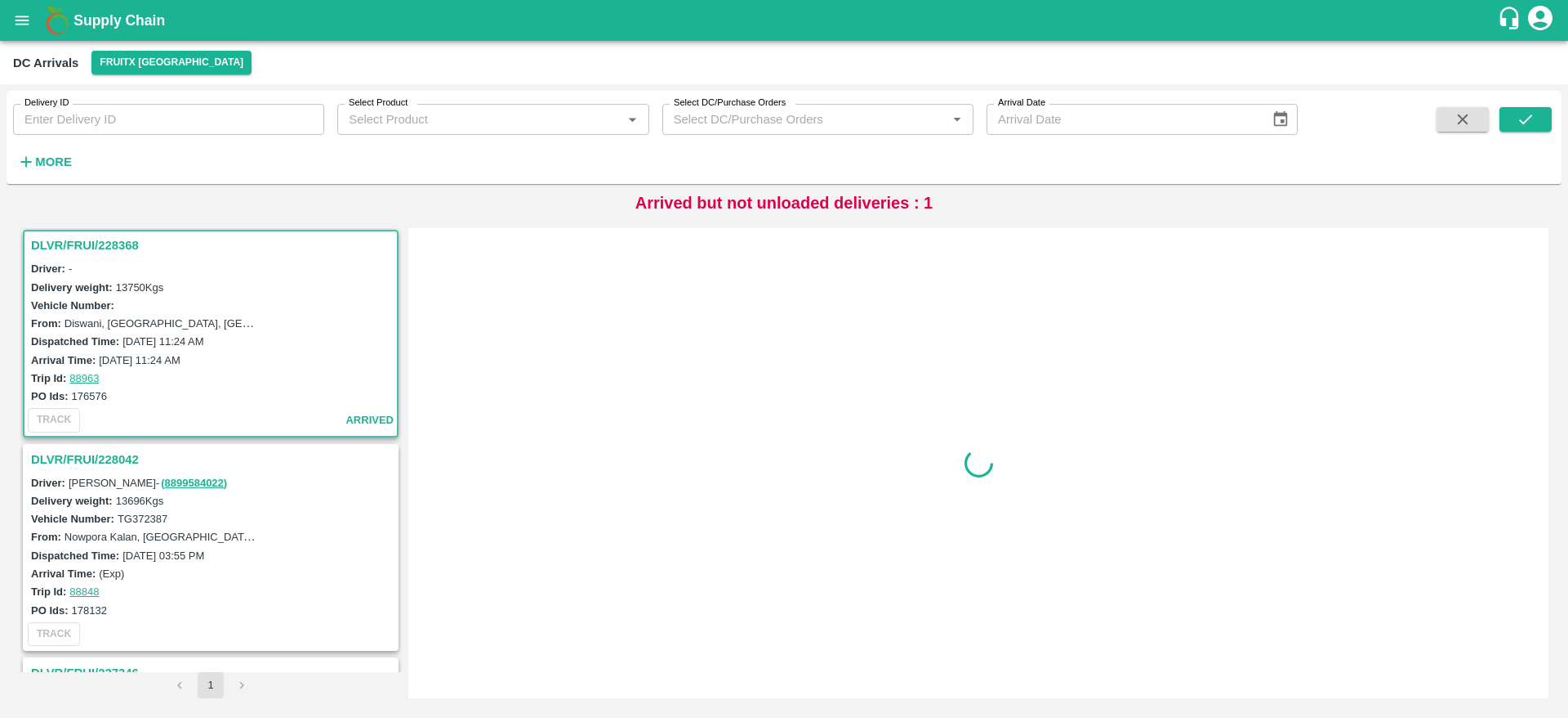
scroll to position [644, 0]
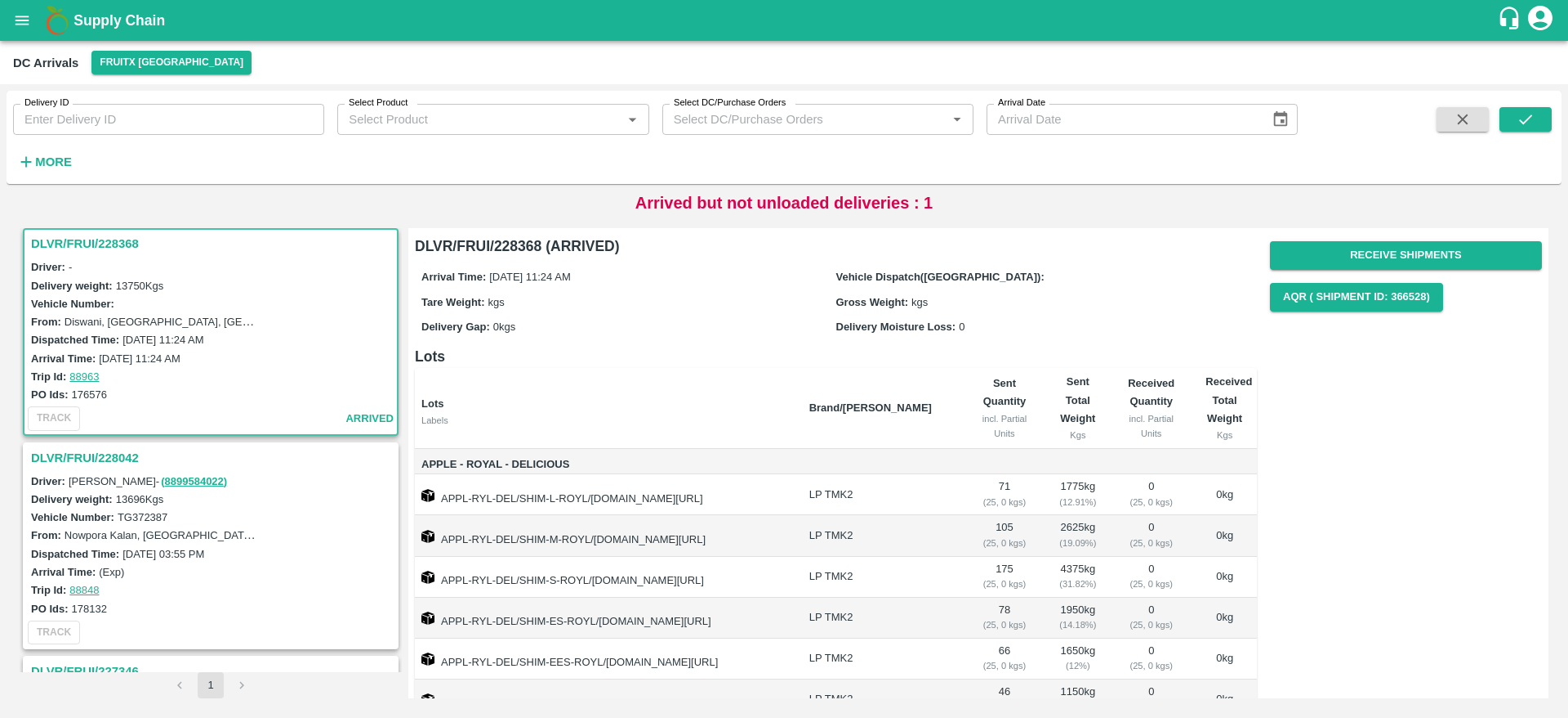
click at [102, 448] on h3 "DLVR/FRUI/228042" at bounding box center [213, 458] width 364 height 21
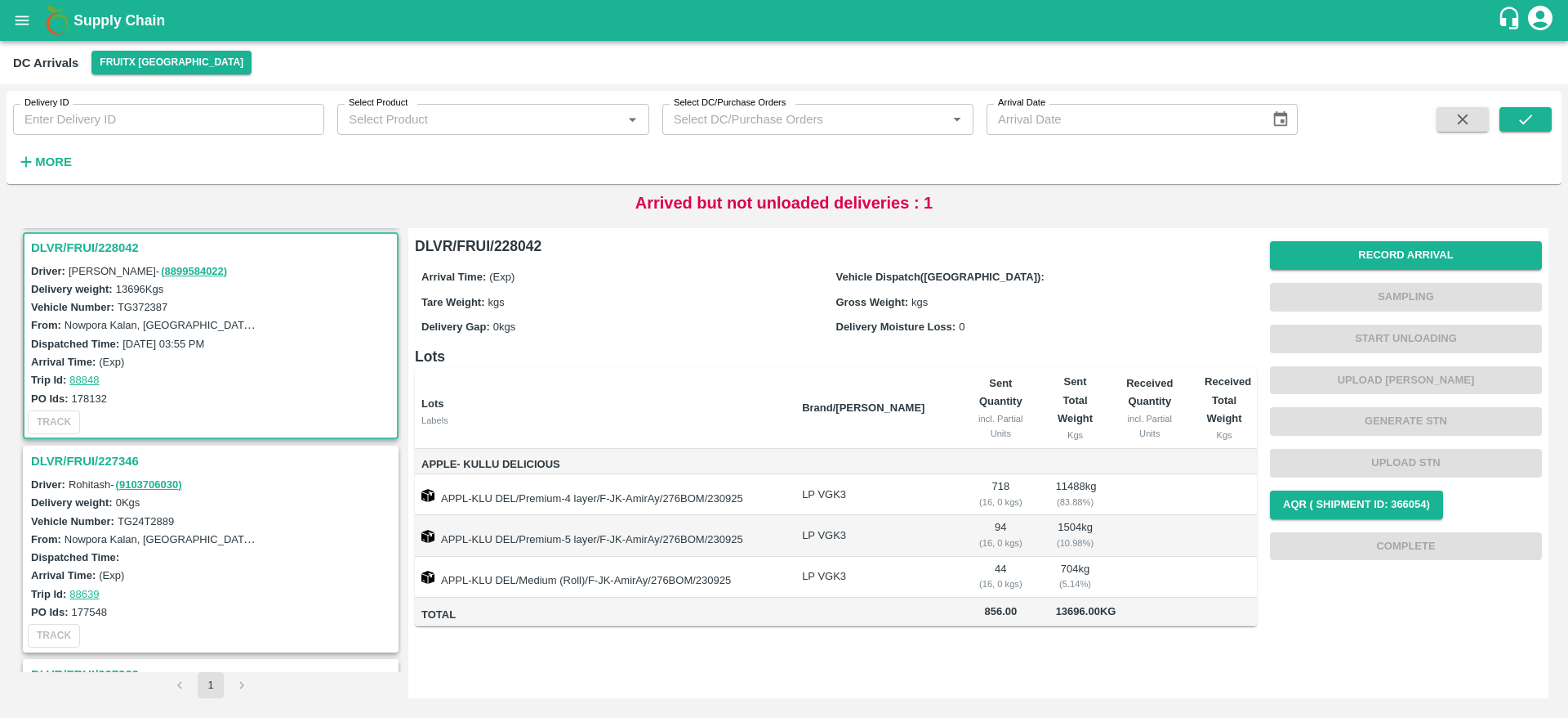
scroll to position [856, 0]
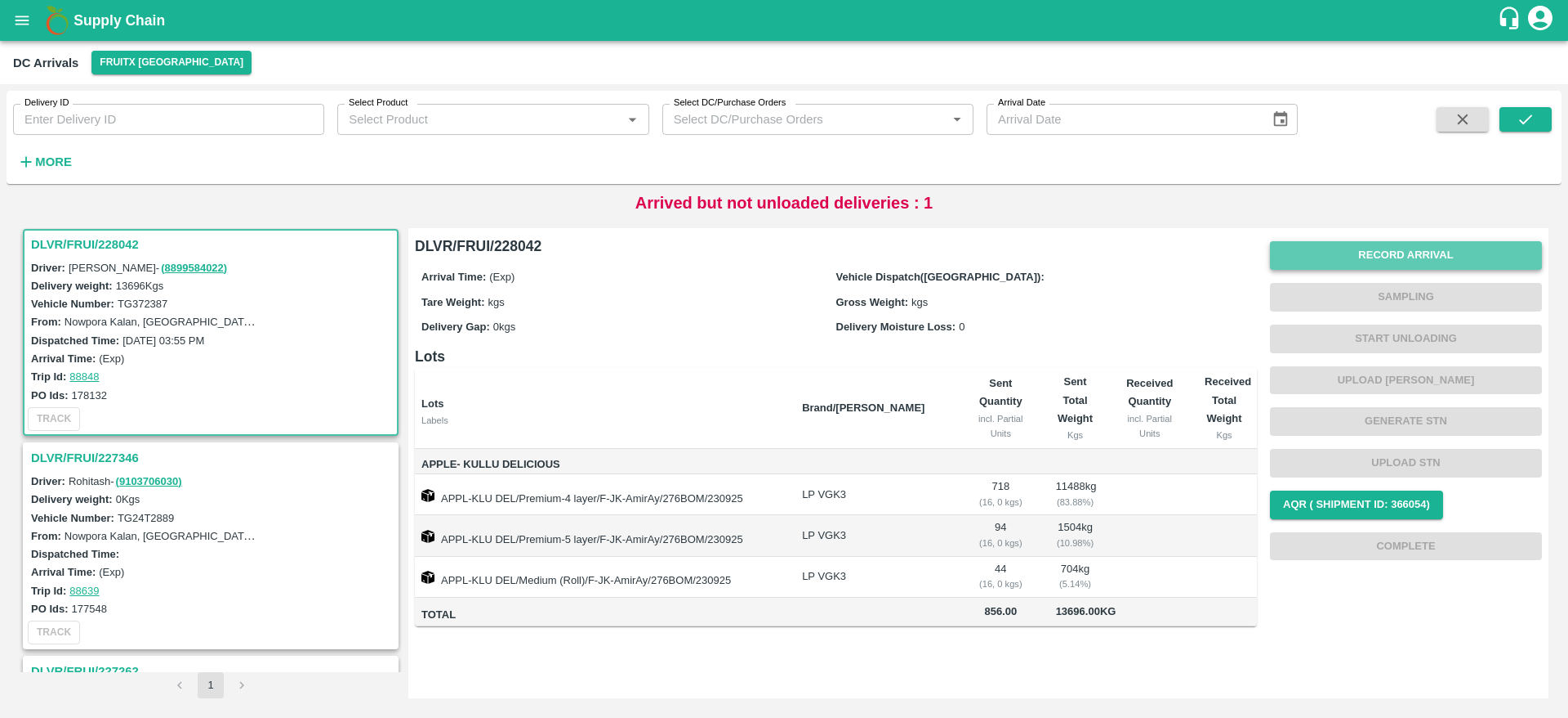
click at [1414, 261] on button "Record Arrival" at bounding box center [1406, 255] width 272 height 29
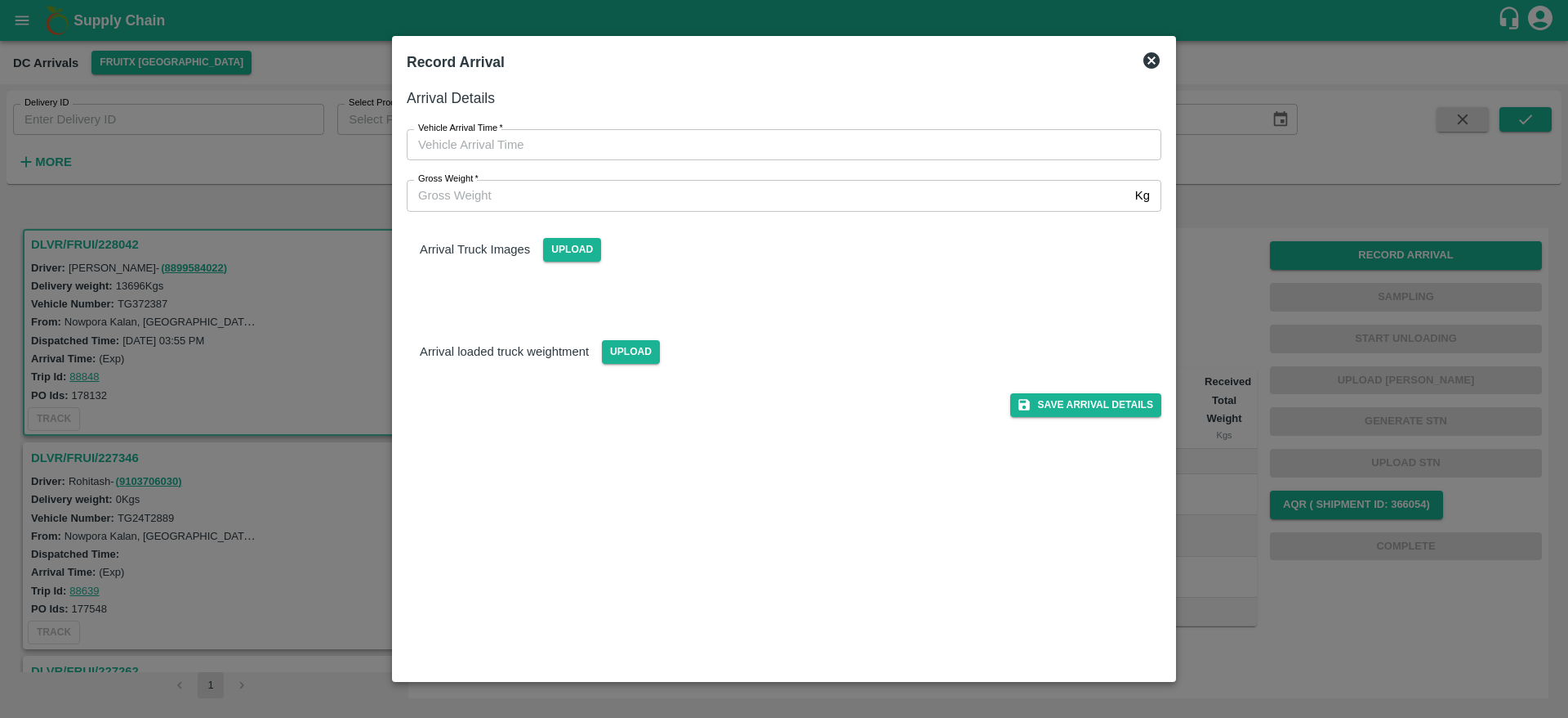
type input "DD/MM/YYYY hh:mm aa"
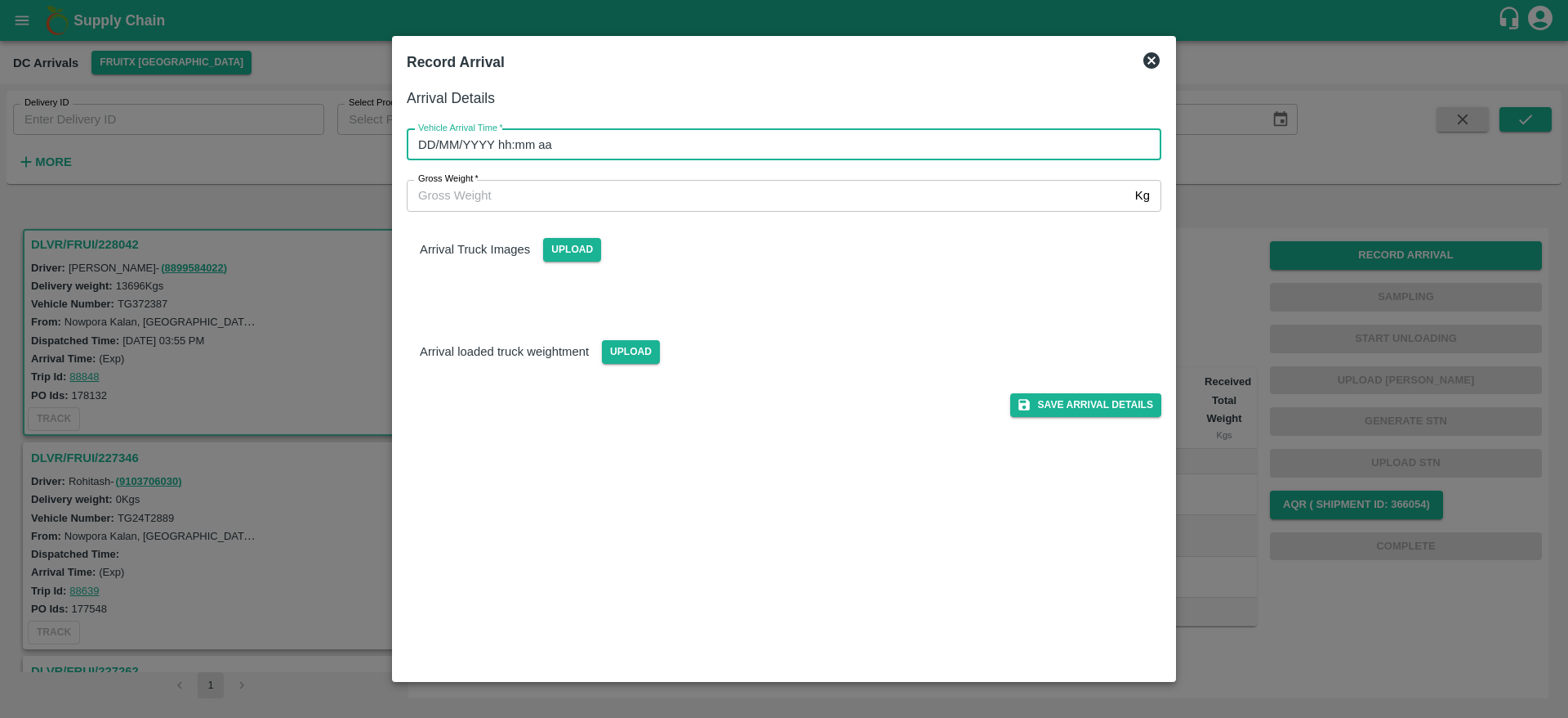
click at [631, 141] on input "DD/MM/YYYY hh:mm aa" at bounding box center [778, 144] width 743 height 31
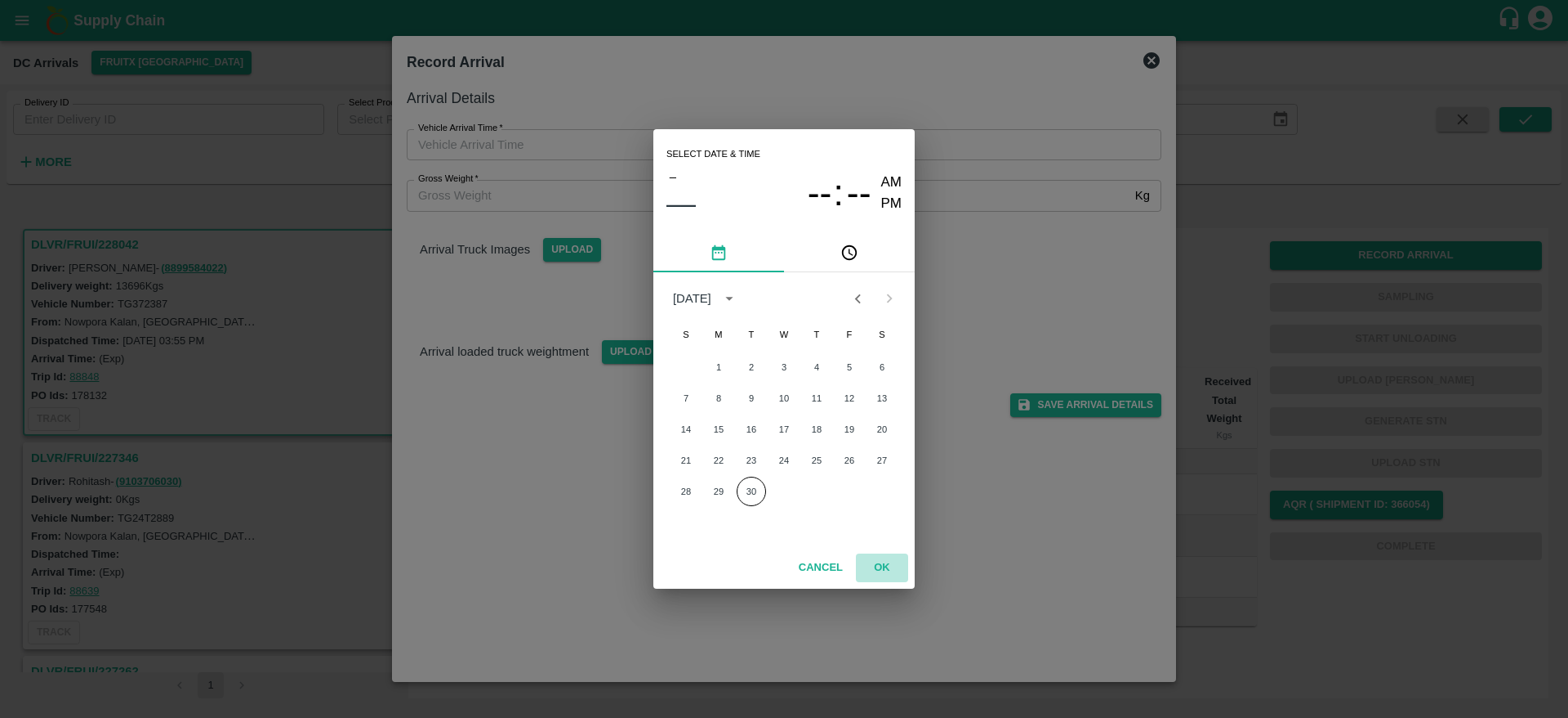
click at [892, 572] on button "OK" at bounding box center [882, 567] width 52 height 29
type input "DD/MM/YYYY hh:mm aa"
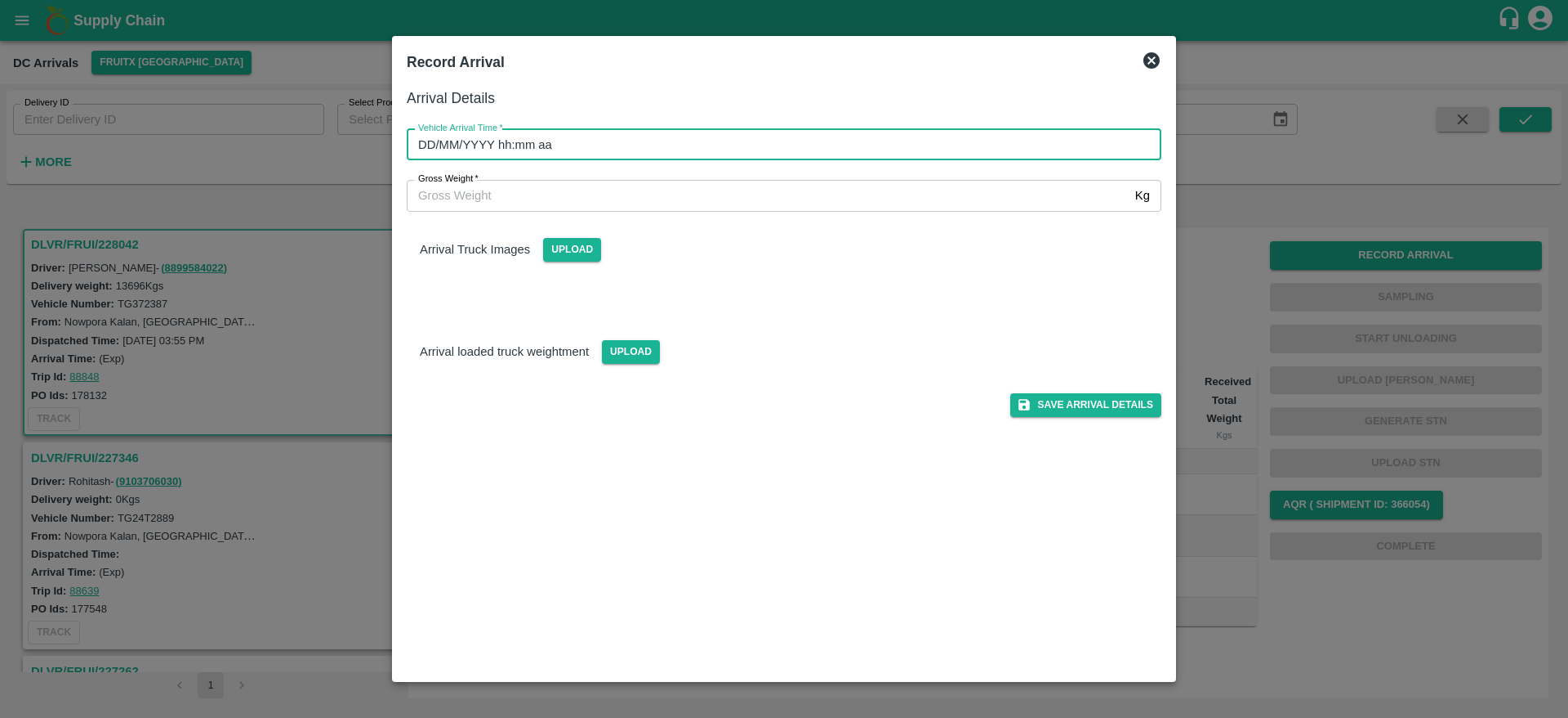
click at [642, 138] on input "DD/MM/YYYY hh:mm aa" at bounding box center [778, 144] width 743 height 31
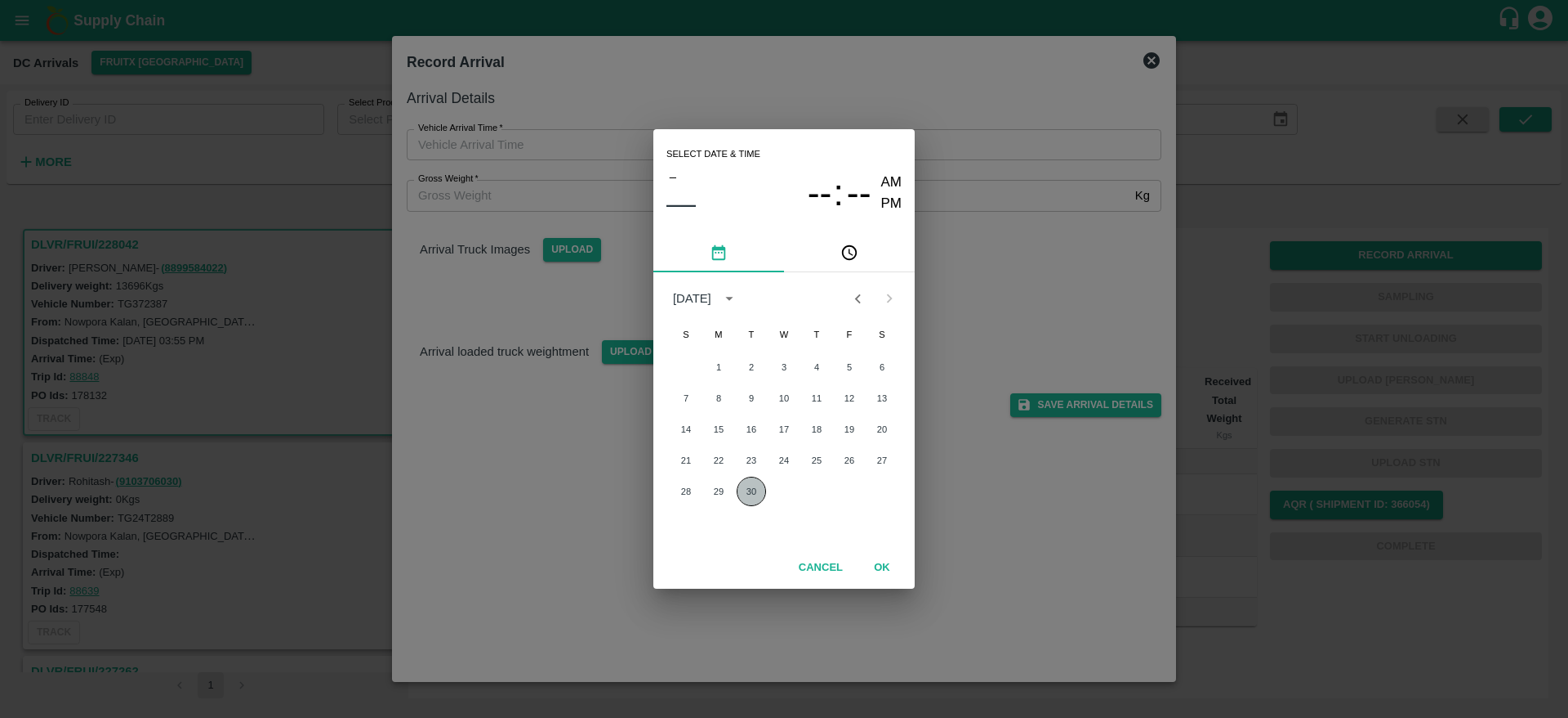
click at [754, 497] on button "30" at bounding box center [752, 491] width 30 height 30
type input "30/09/2025 12:00 AM"
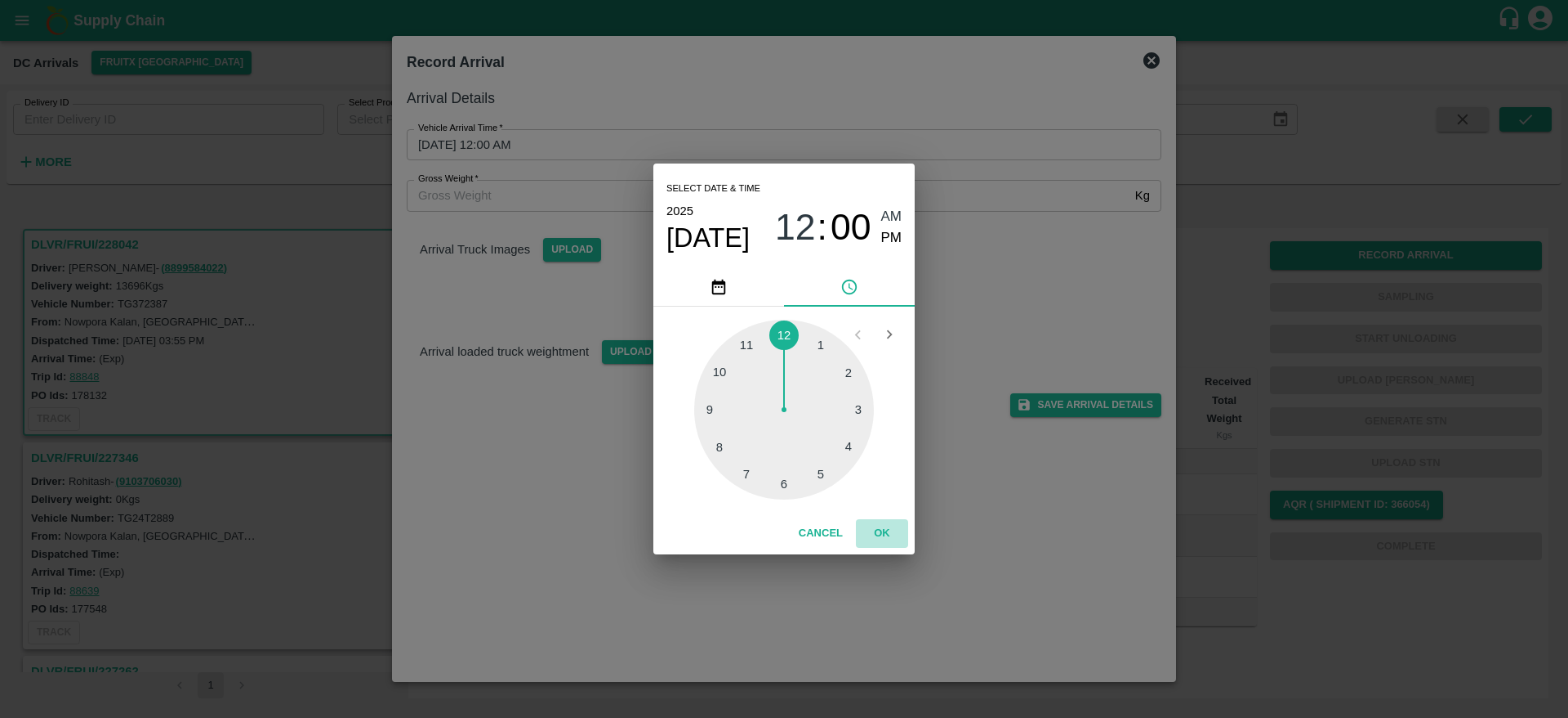
click at [879, 521] on button "OK" at bounding box center [882, 533] width 52 height 29
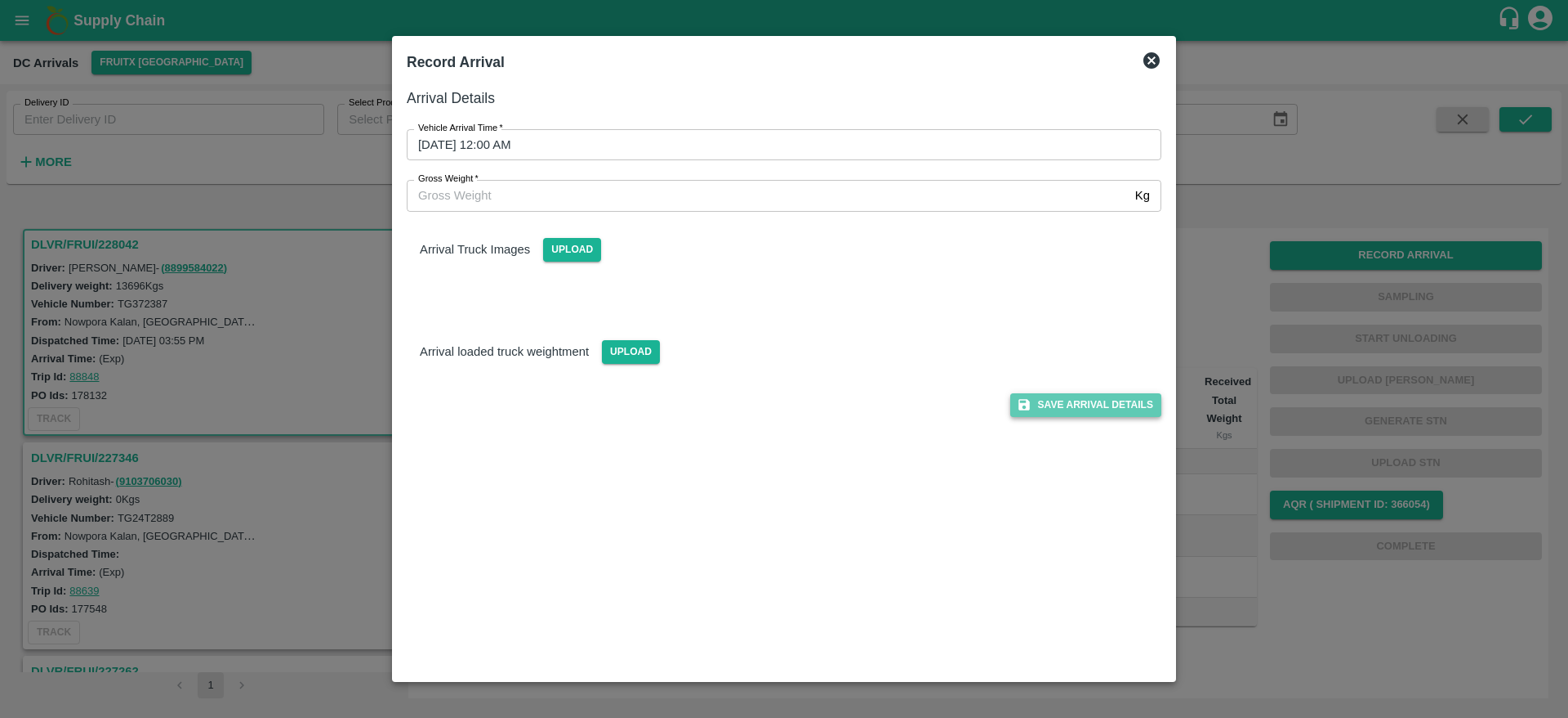
click at [1117, 403] on button "Save Arrival Details" at bounding box center [1086, 405] width 151 height 24
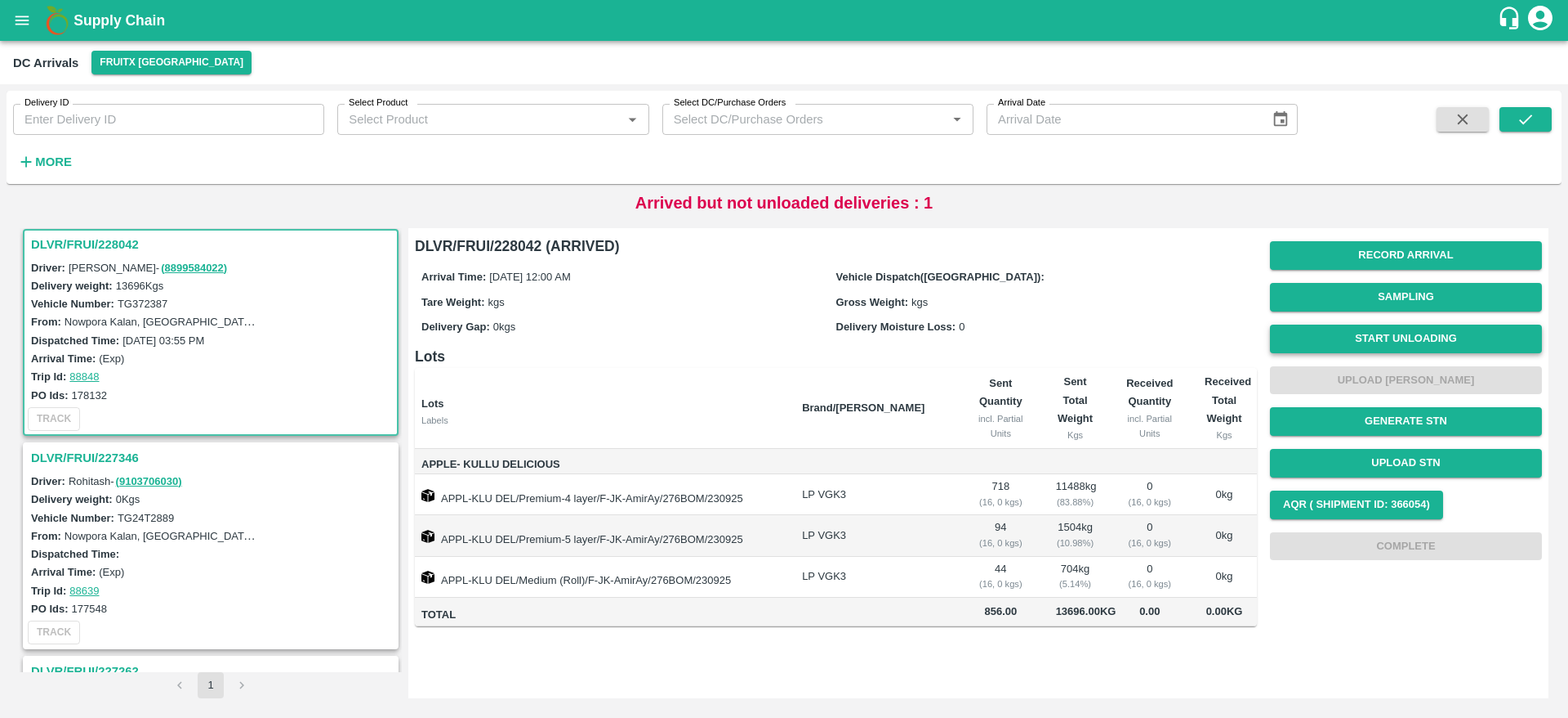
click at [1393, 352] on button "Start Unloading" at bounding box center [1406, 339] width 272 height 29
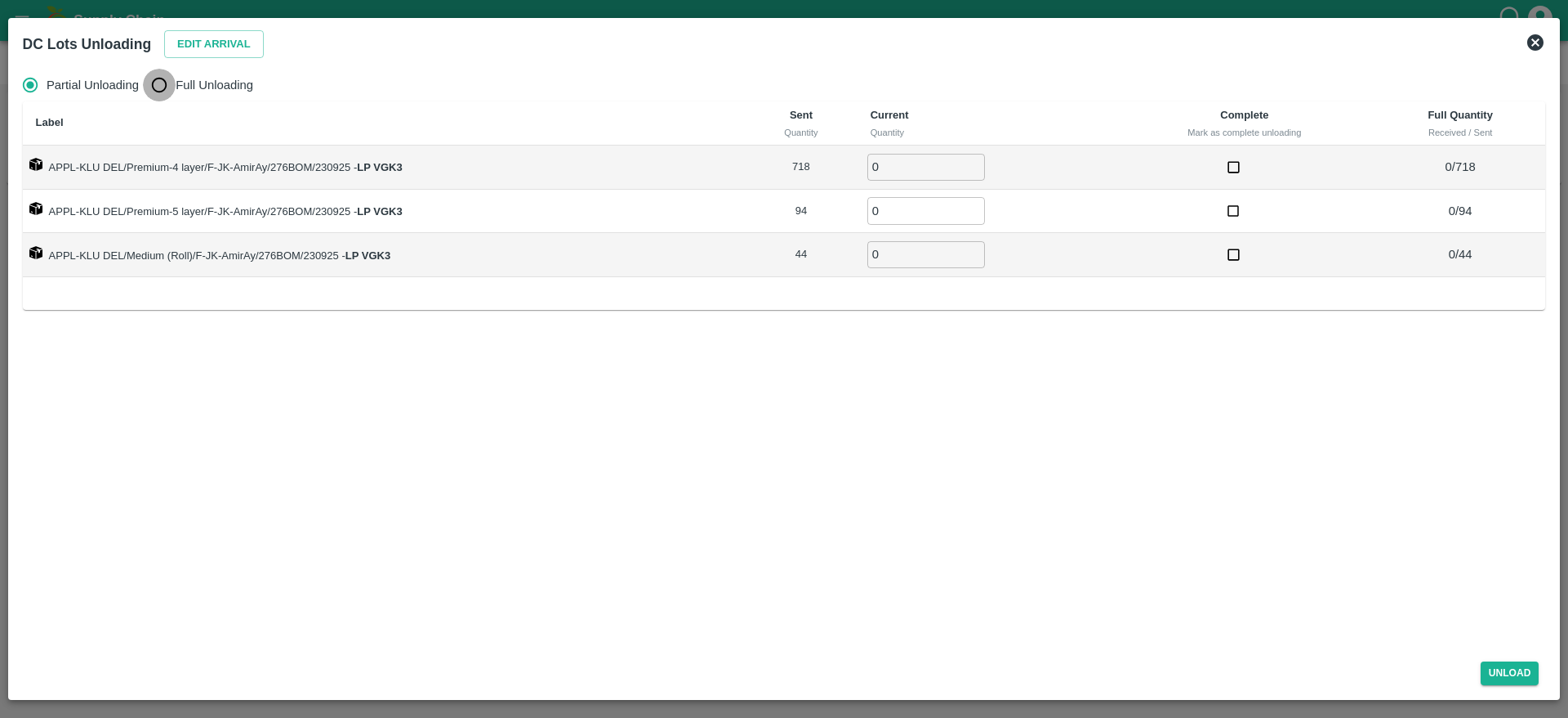
click at [174, 84] on input "Full Unloading" at bounding box center [158, 84] width 32 height 32
radio input "true"
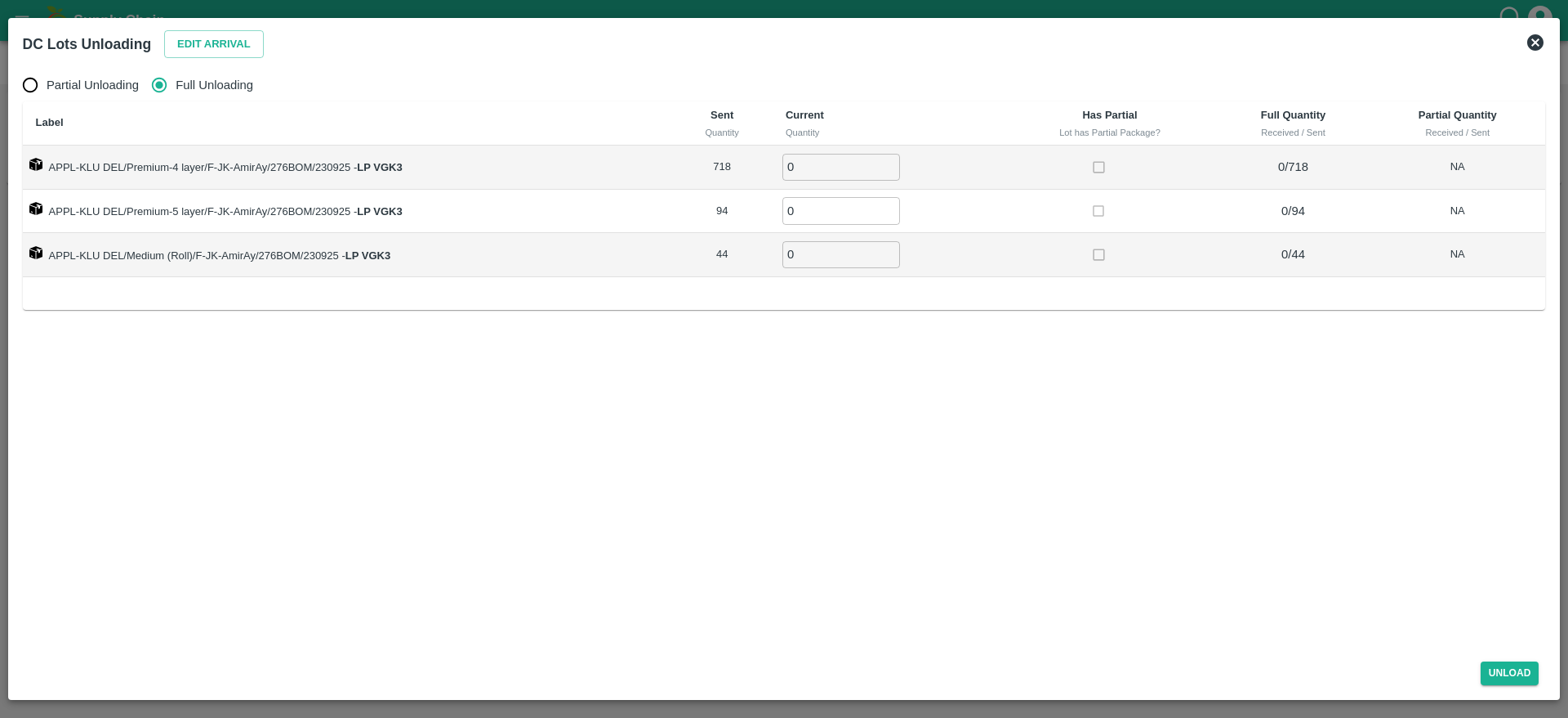
click at [825, 171] on input "0" at bounding box center [841, 166] width 117 height 27
click at [209, 47] on button "Edit Arrival" at bounding box center [214, 45] width 100 height 29
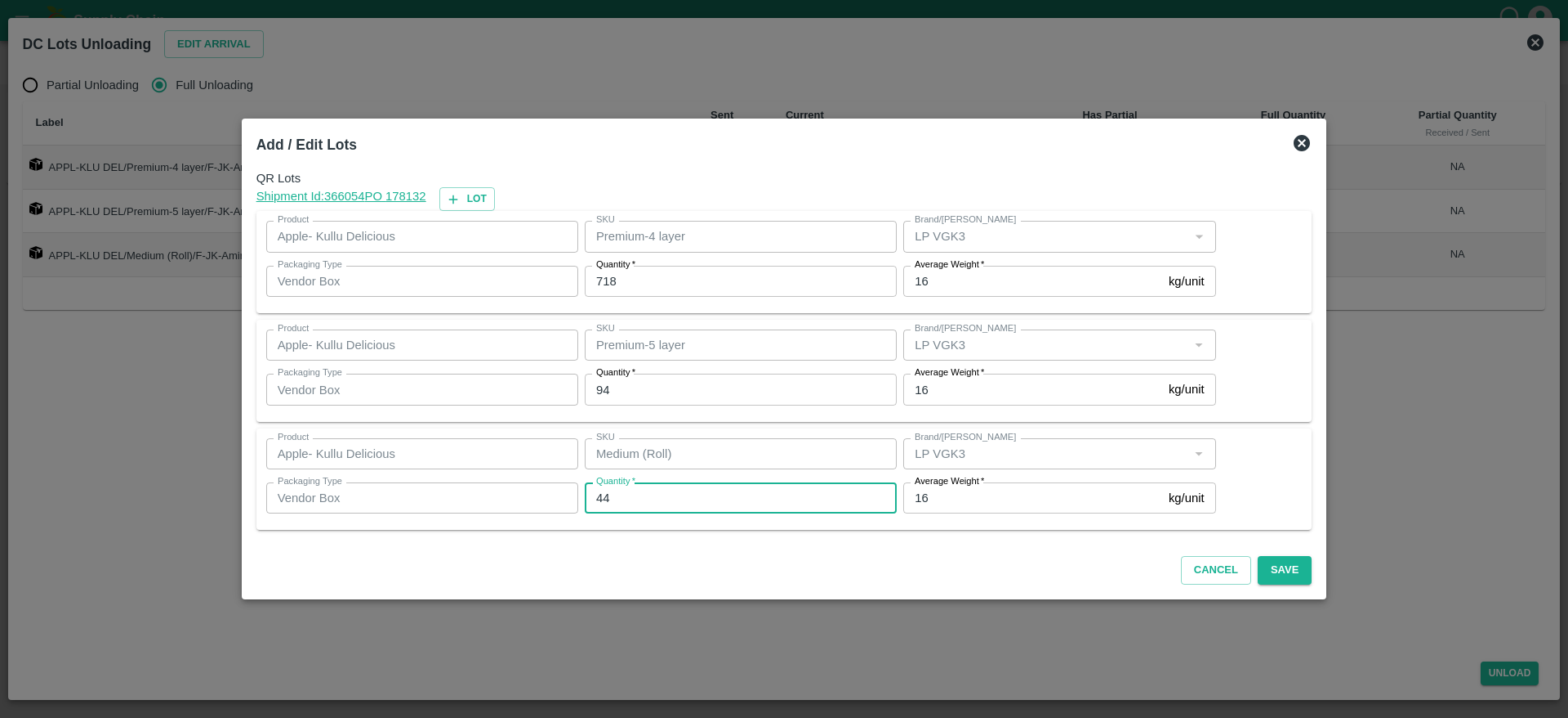
click at [720, 495] on input "44" at bounding box center [740, 497] width 312 height 31
click at [746, 496] on input "44" at bounding box center [740, 497] width 312 height 31
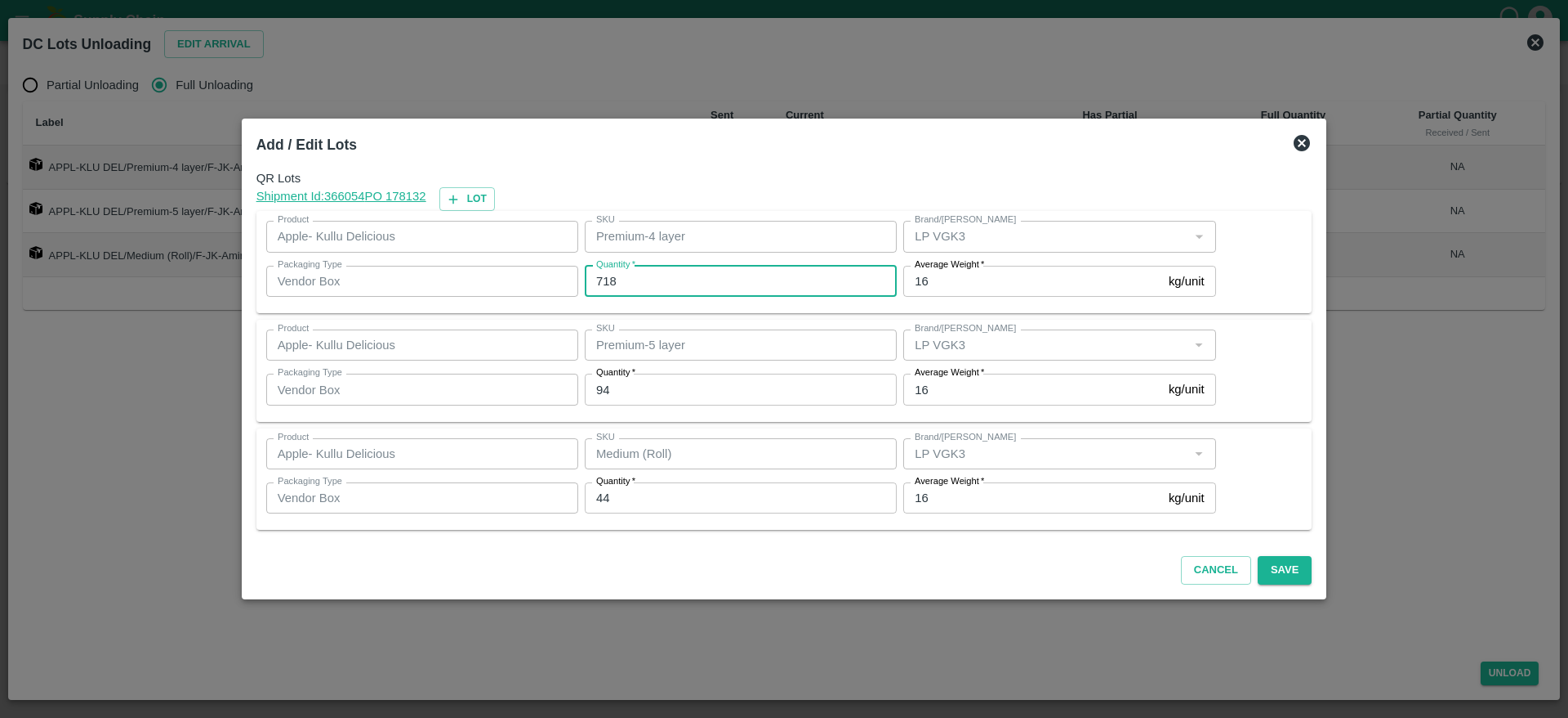
click at [668, 285] on input "718" at bounding box center [740, 280] width 312 height 31
type input "7"
type input "685"
click at [1287, 569] on button "Save" at bounding box center [1285, 570] width 54 height 29
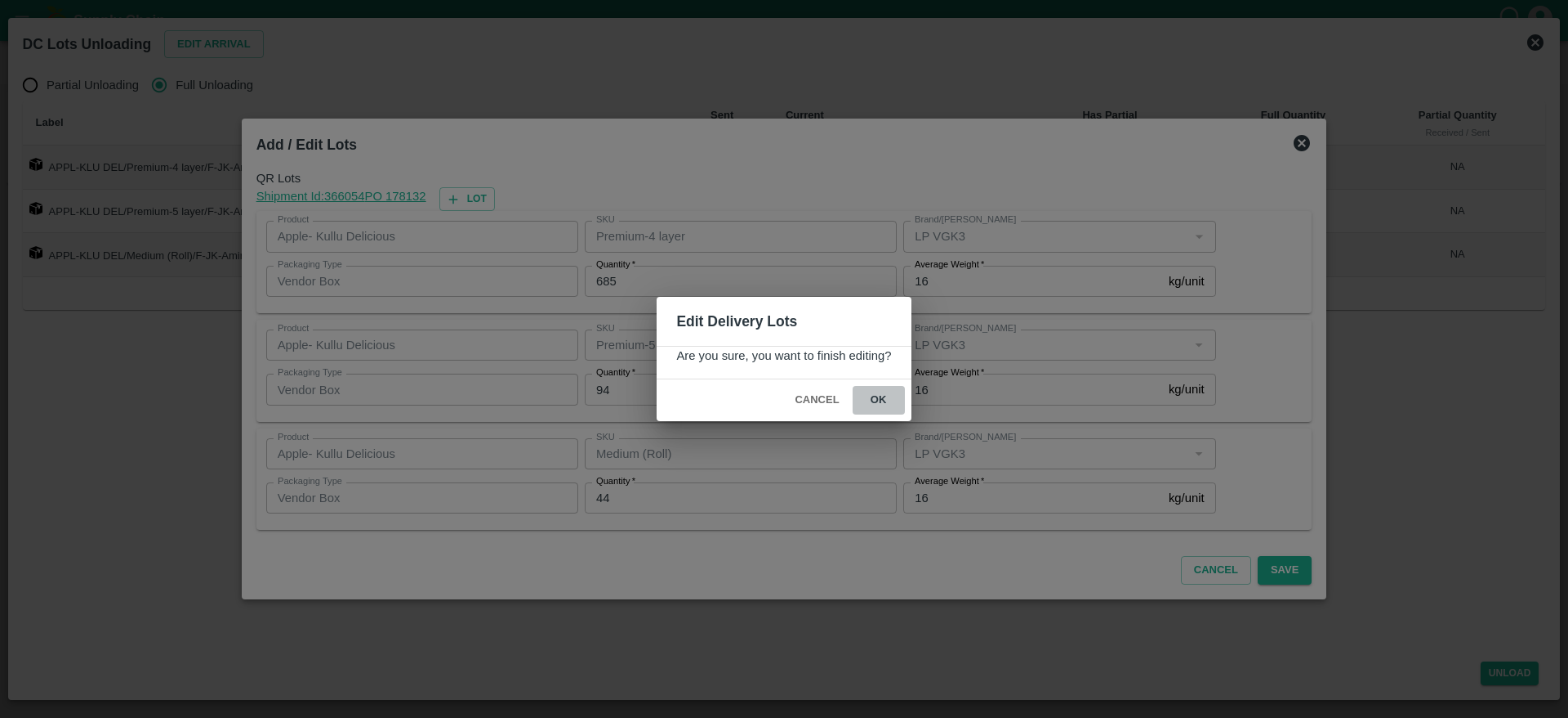
click at [892, 397] on button "ok" at bounding box center [879, 400] width 52 height 29
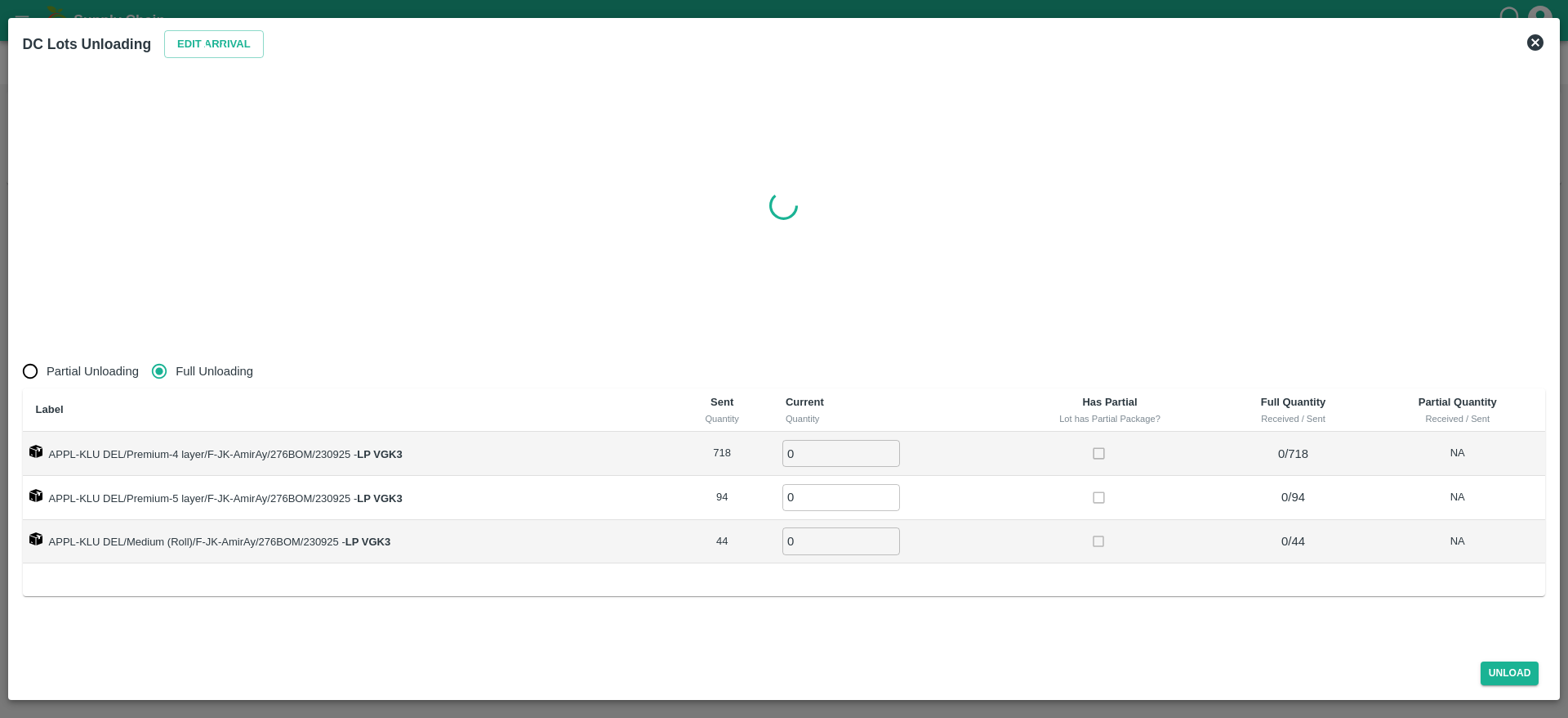
radio input "true"
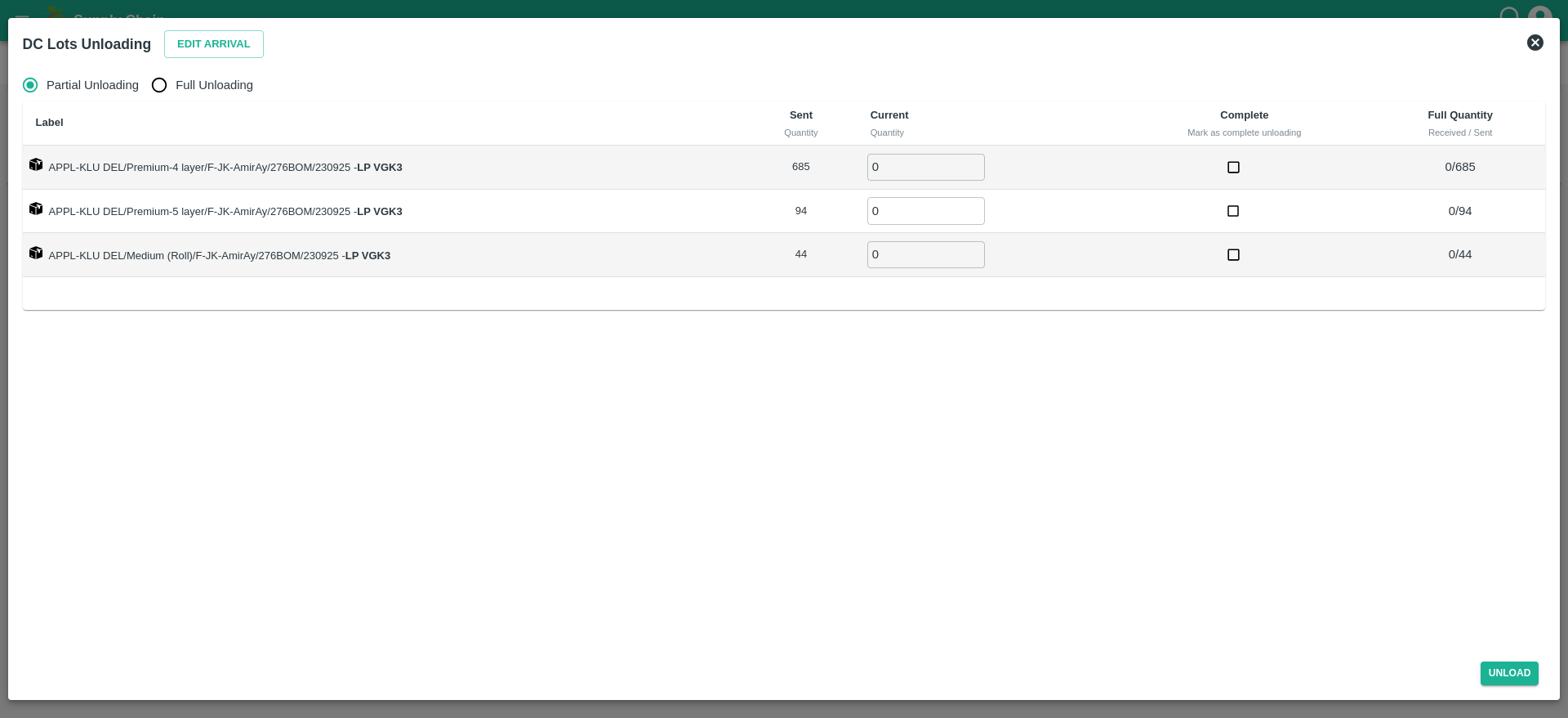
click at [198, 87] on span "Full Unloading" at bounding box center [214, 85] width 78 height 18
click at [176, 87] on input "Full Unloading" at bounding box center [158, 84] width 32 height 32
radio input "true"
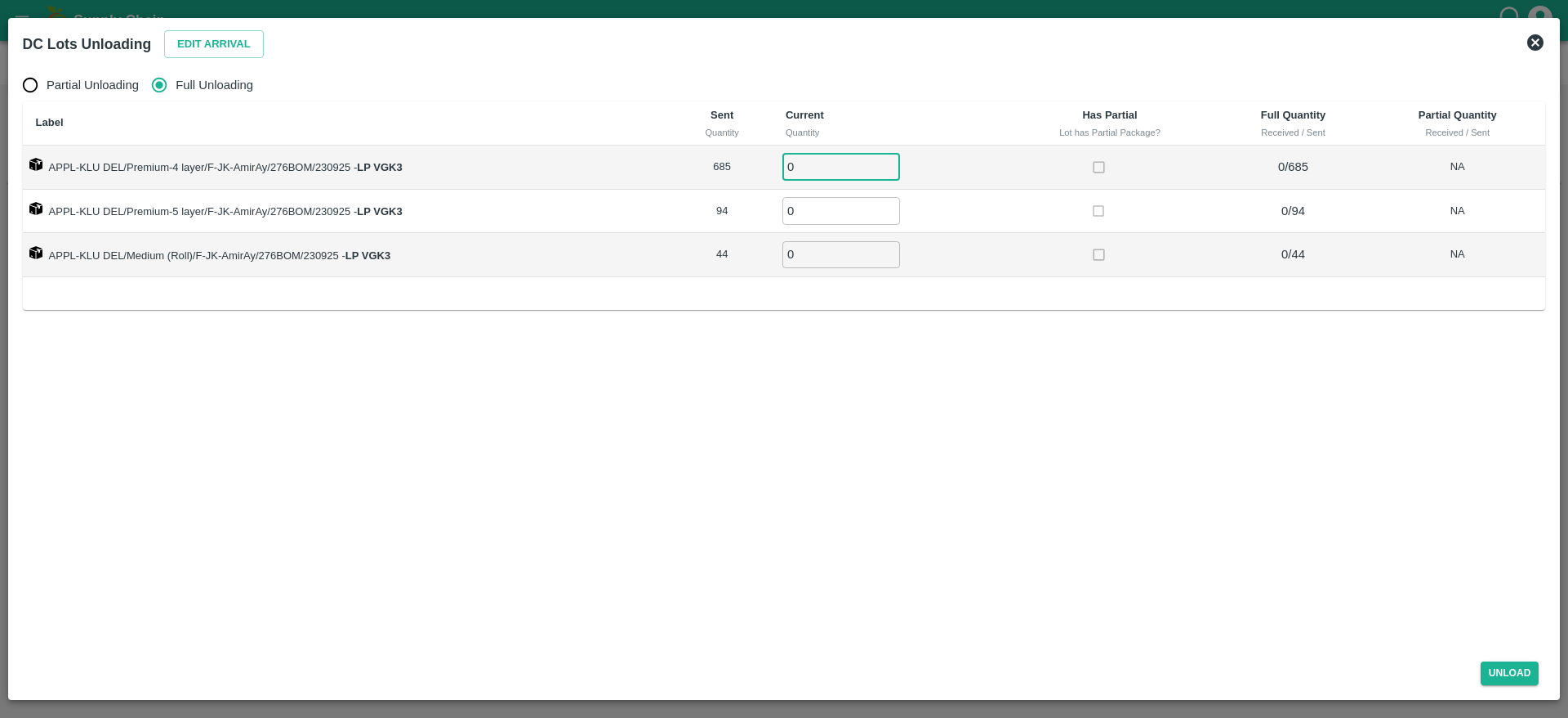
click at [797, 158] on input "0" at bounding box center [841, 166] width 117 height 27
type input "685"
type input "94"
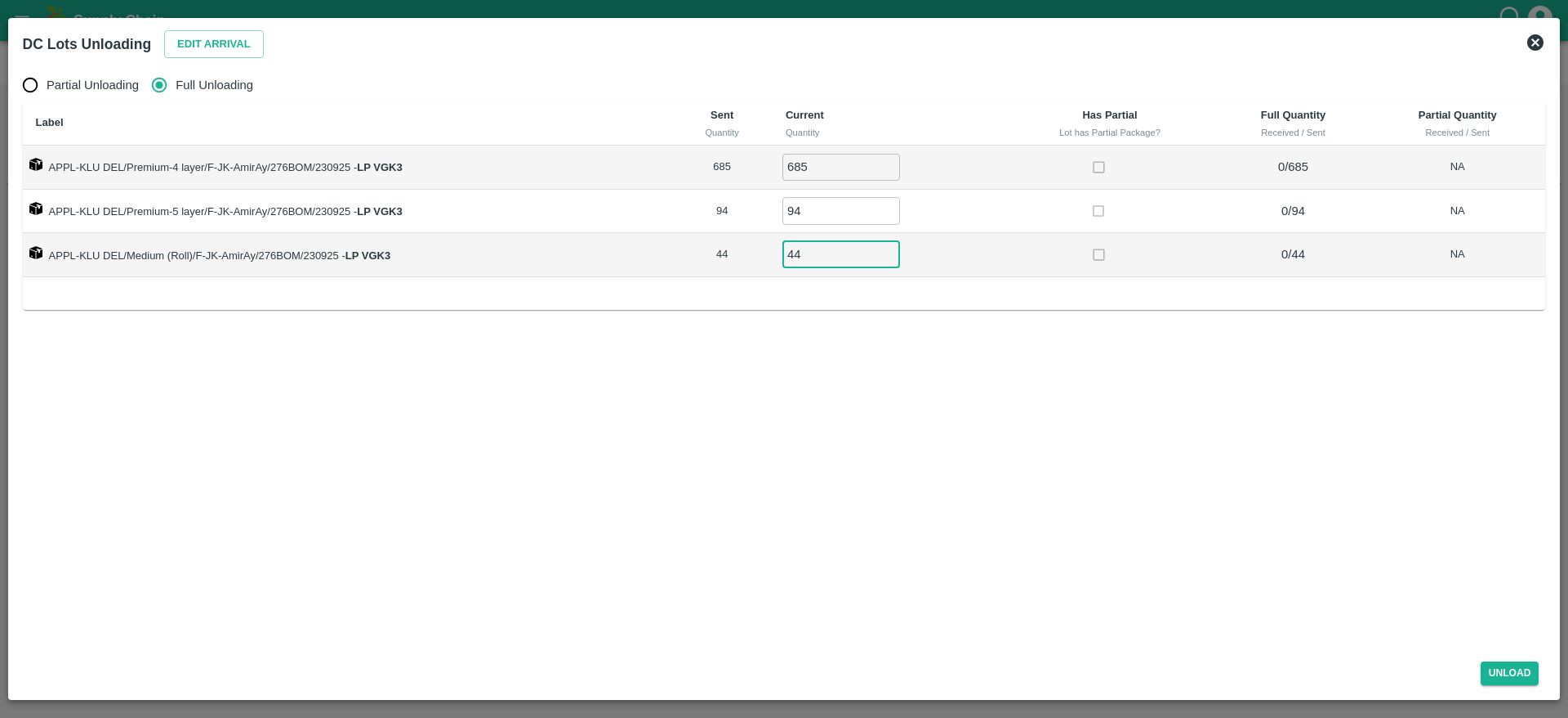
type input "44"
click at [1480, 661] on button "Unload" at bounding box center [1509, 672] width 59 height 24
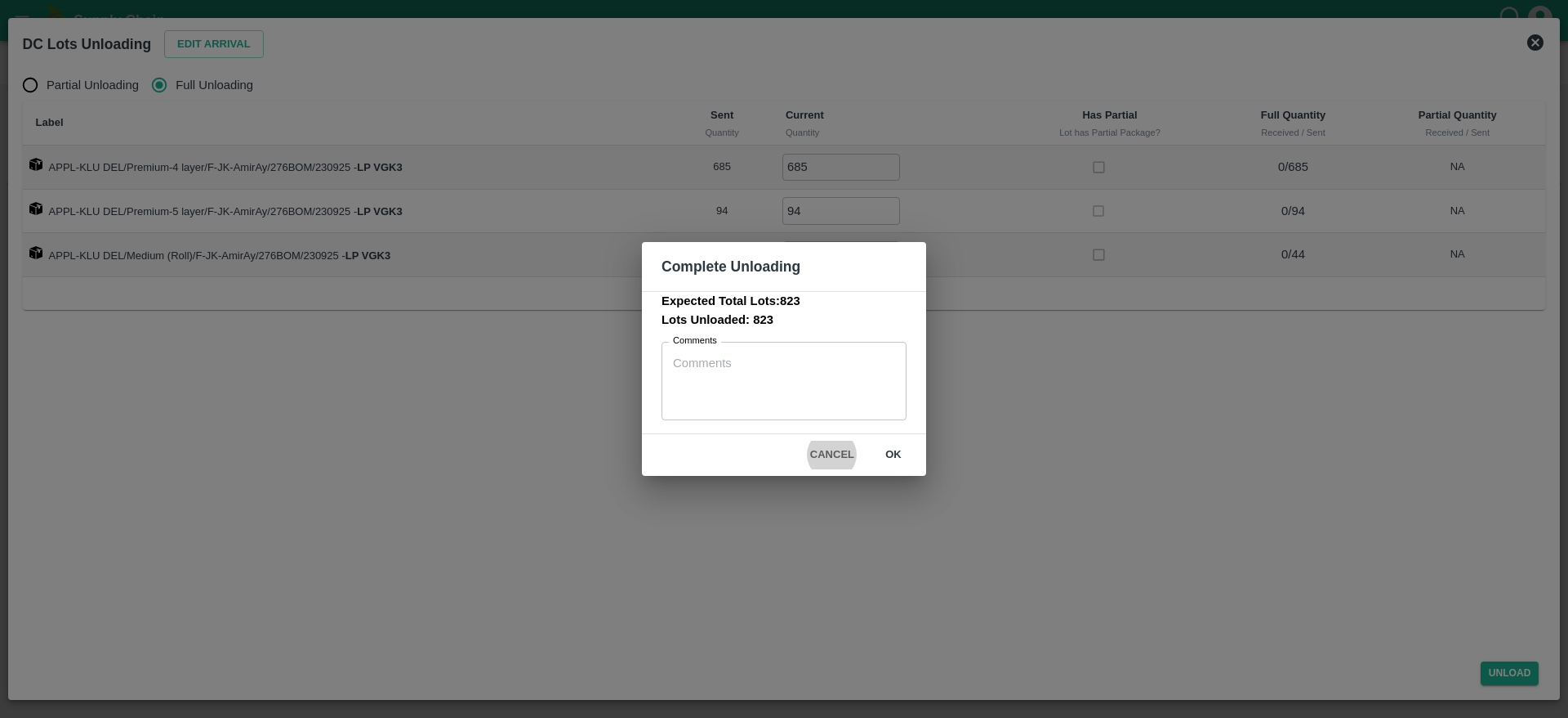
click at [892, 448] on button "ok" at bounding box center [893, 454] width 52 height 29
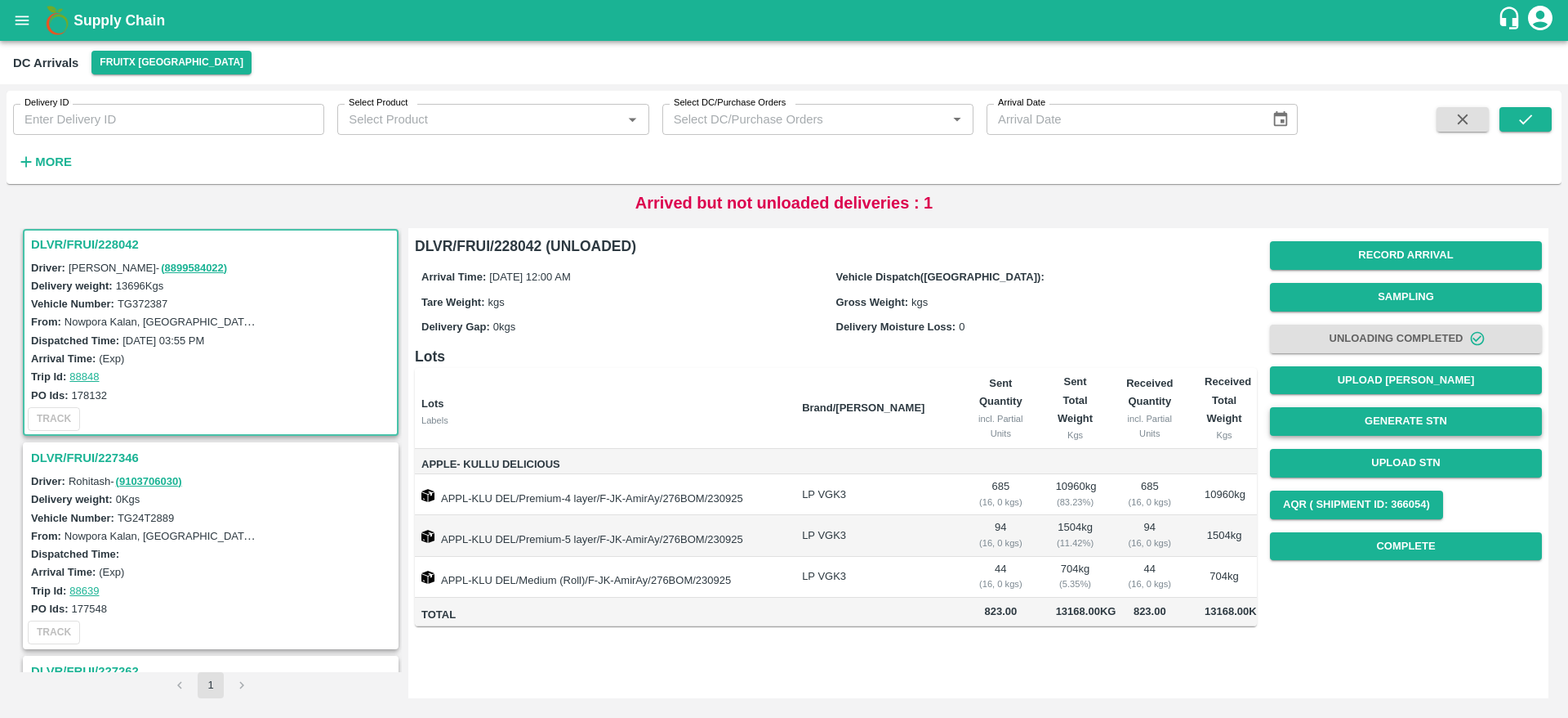
click at [1415, 427] on button "Generate STN" at bounding box center [1406, 421] width 272 height 29
click at [1443, 469] on button "Upload STN" at bounding box center [1406, 462] width 272 height 29
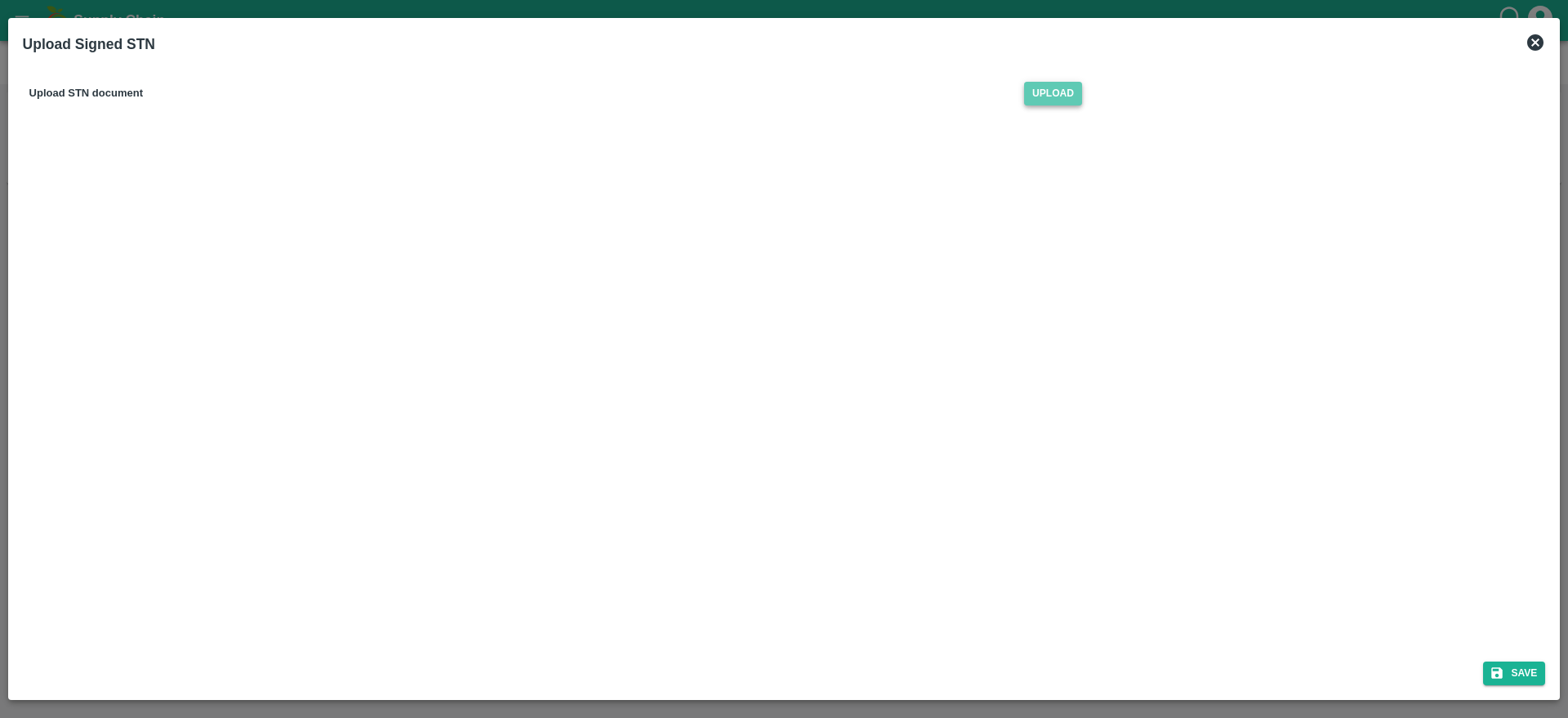
click at [1073, 82] on span "Upload" at bounding box center [1054, 93] width 58 height 24
click at [0, 0] on input "Upload" at bounding box center [0, 0] width 0 height 0
click at [1492, 676] on icon "submit" at bounding box center [1497, 673] width 11 height 11
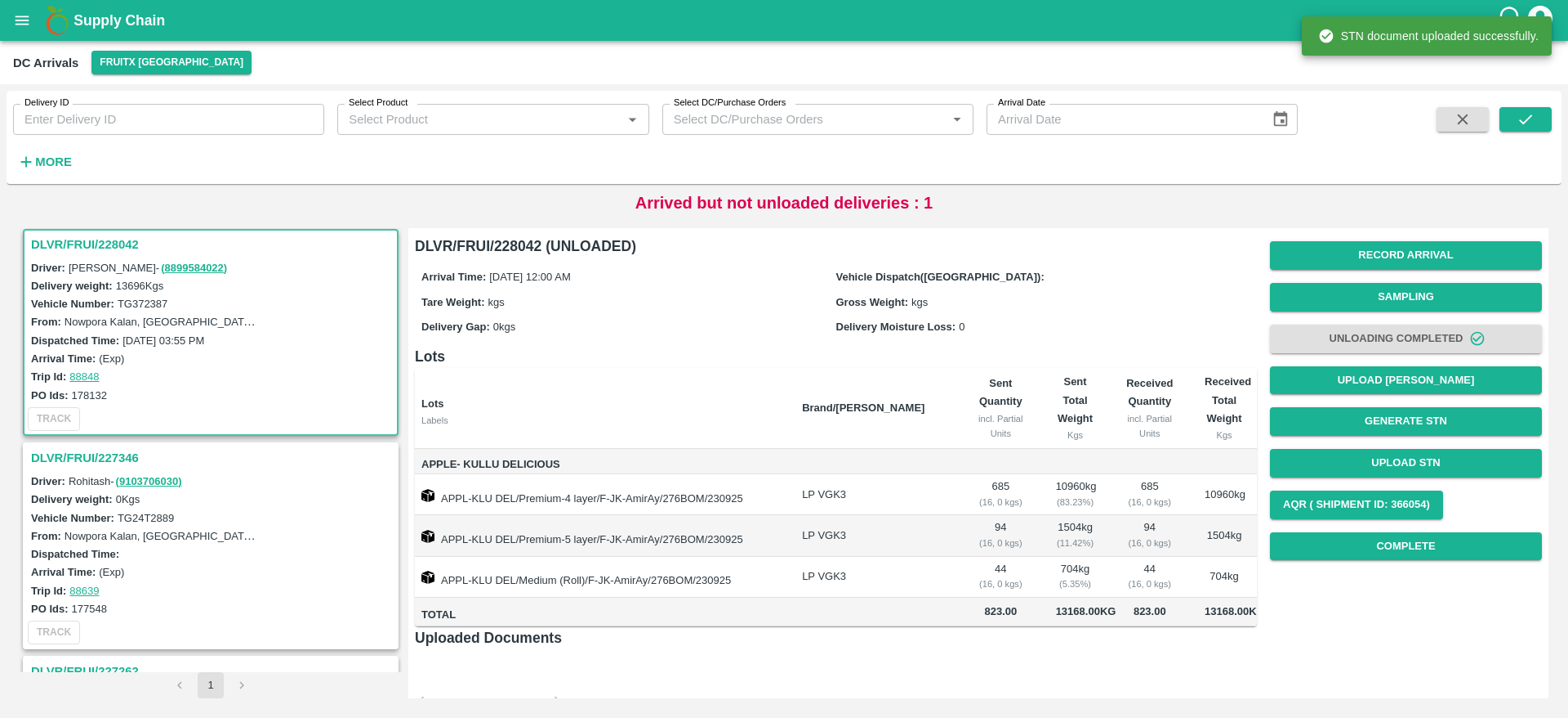
scroll to position [98, 0]
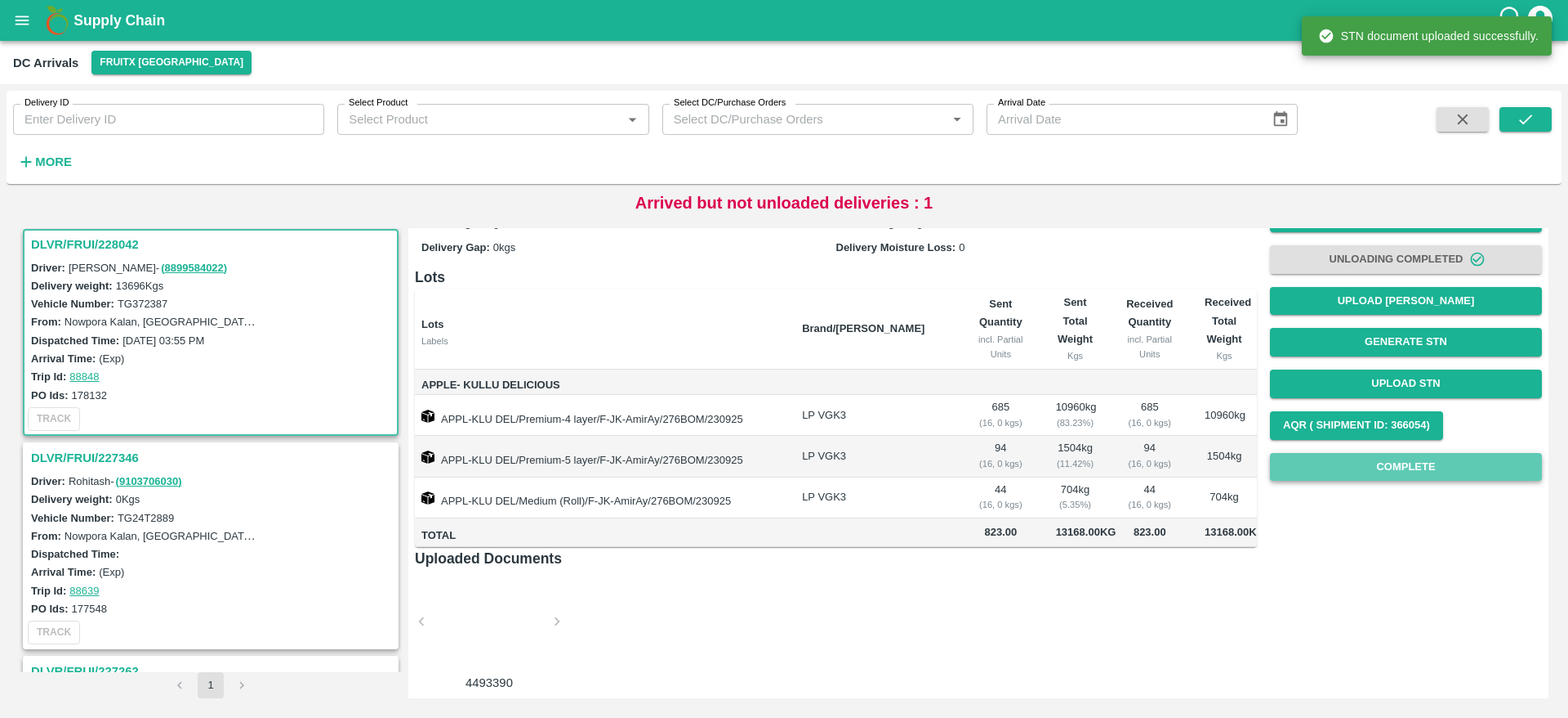
click at [1406, 454] on button "Complete" at bounding box center [1406, 467] width 272 height 29
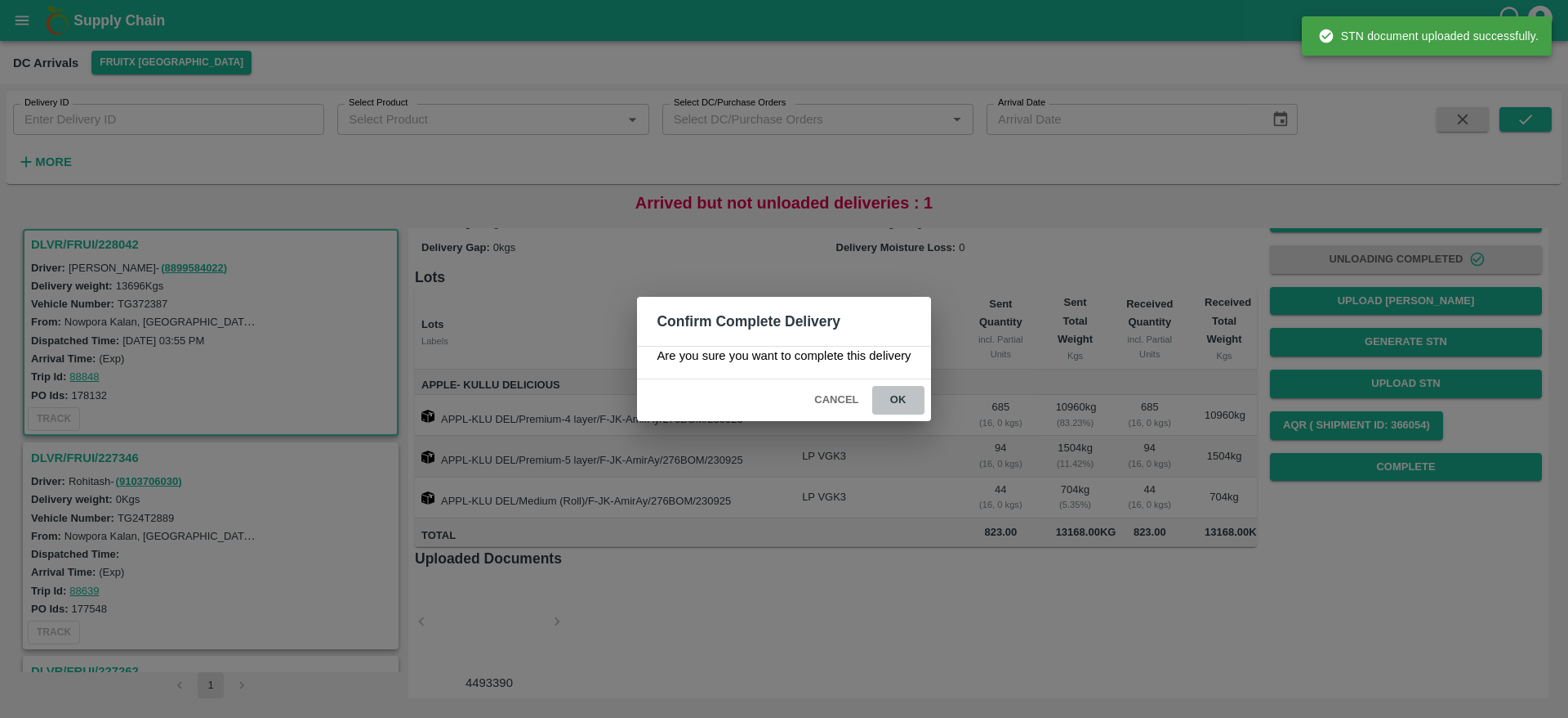
click at [894, 395] on button "ok" at bounding box center [899, 400] width 52 height 29
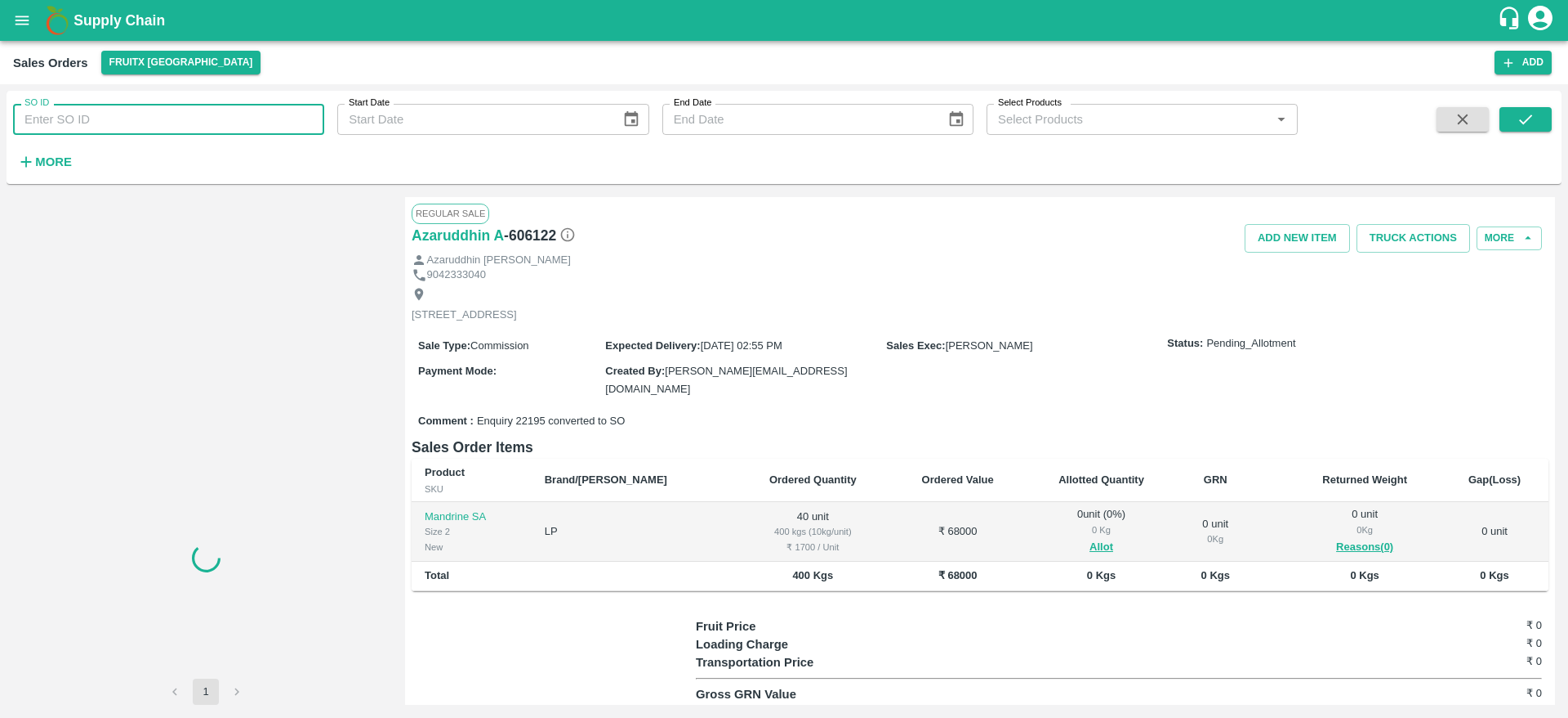
drag, startPoint x: 0, startPoint y: 0, endPoint x: 132, endPoint y: 124, distance: 181.1
click at [132, 124] on input "SO ID" at bounding box center [169, 119] width 312 height 31
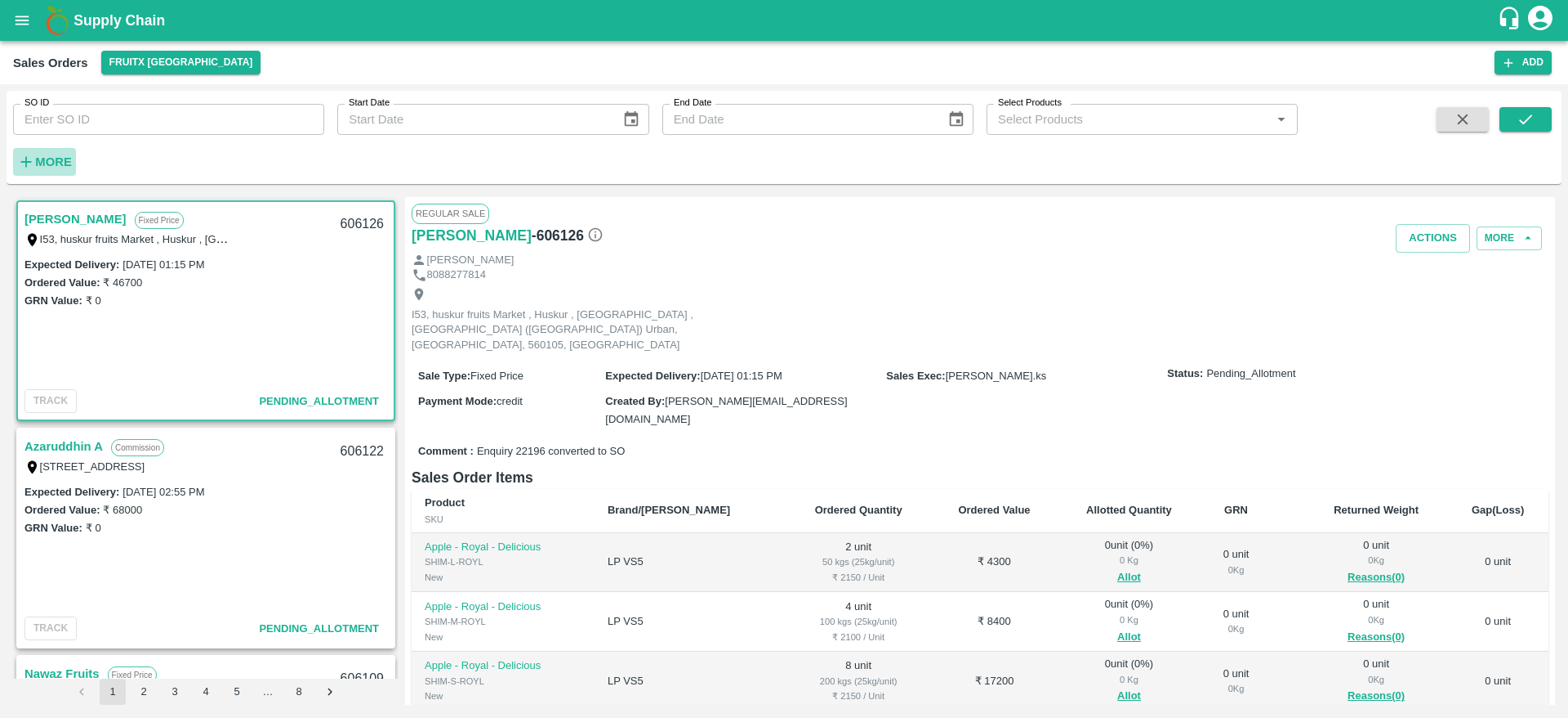
click at [60, 159] on strong "More" at bounding box center [53, 161] width 37 height 13
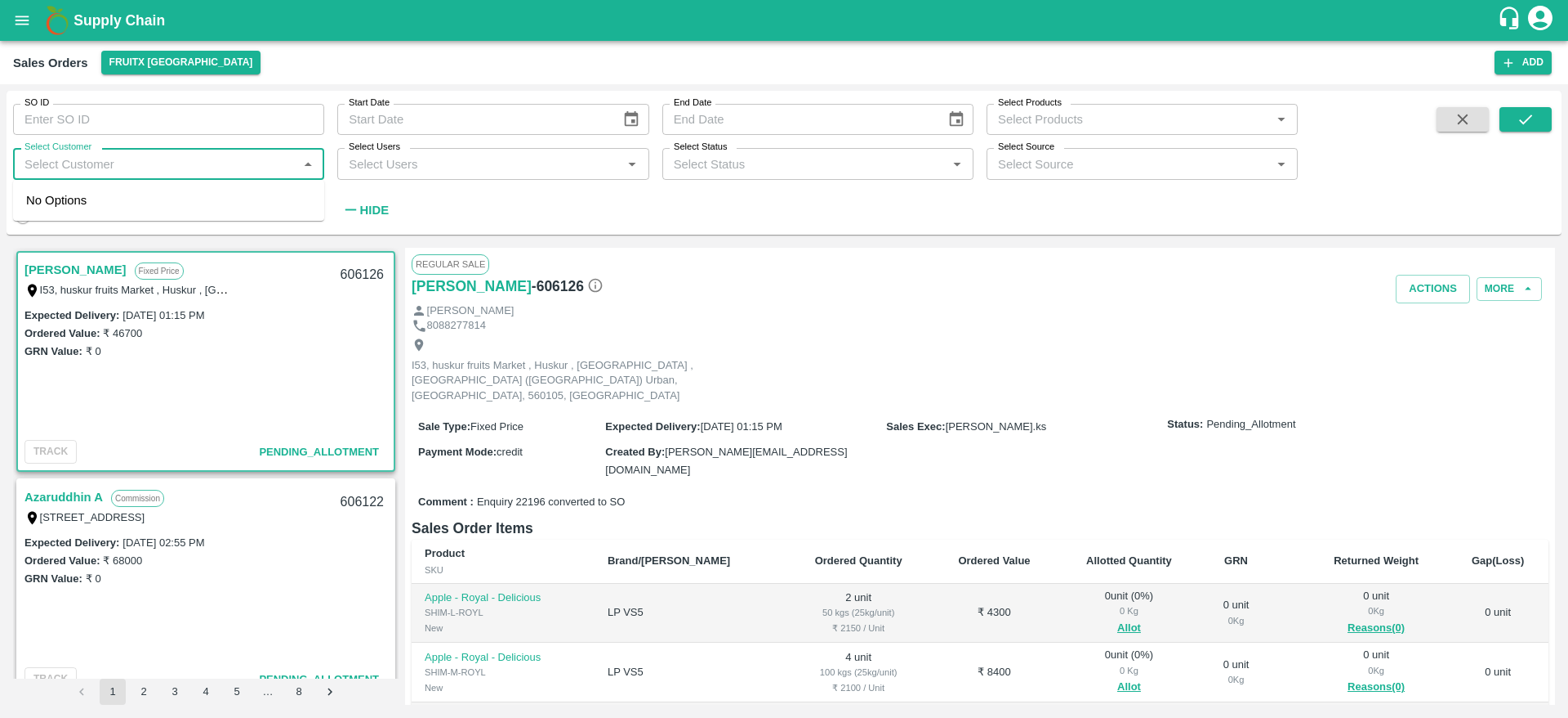
click at [118, 164] on input "Select Customer" at bounding box center [156, 164] width 275 height 21
type input "Ganesan"
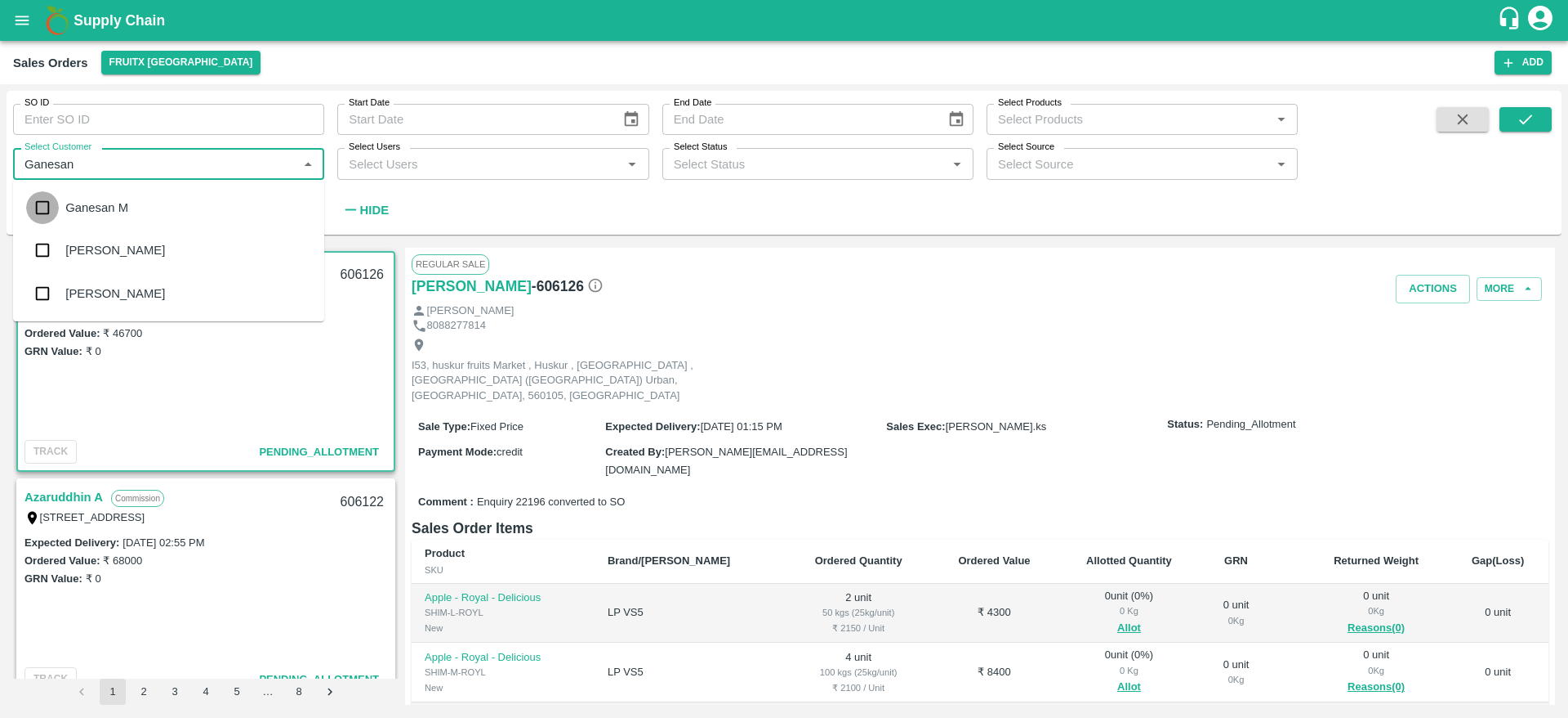
click at [51, 209] on input "checkbox" at bounding box center [42, 207] width 32 height 32
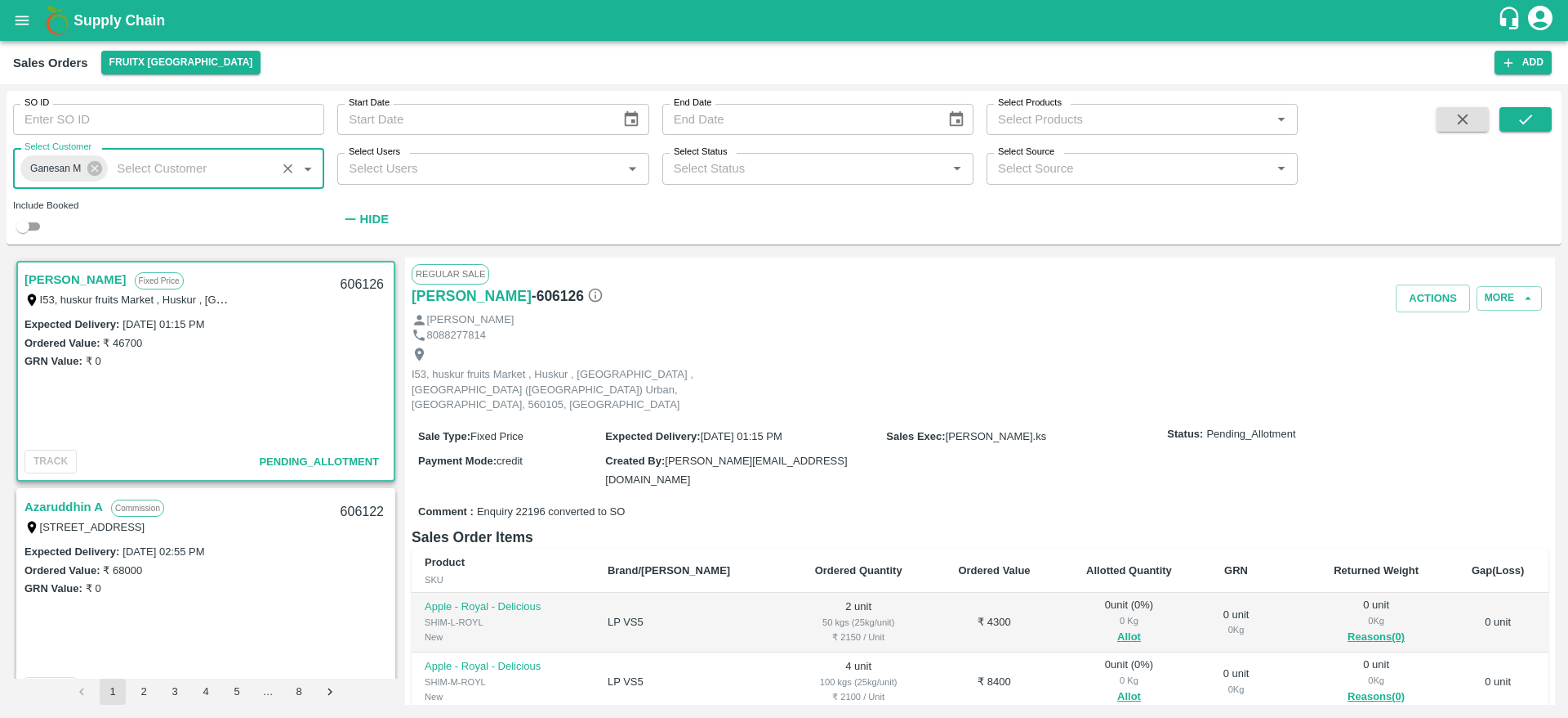
click at [19, 227] on input "checkbox" at bounding box center [23, 226] width 59 height 19
checkbox input "true"
click at [1513, 125] on button "submit" at bounding box center [1526, 119] width 52 height 25
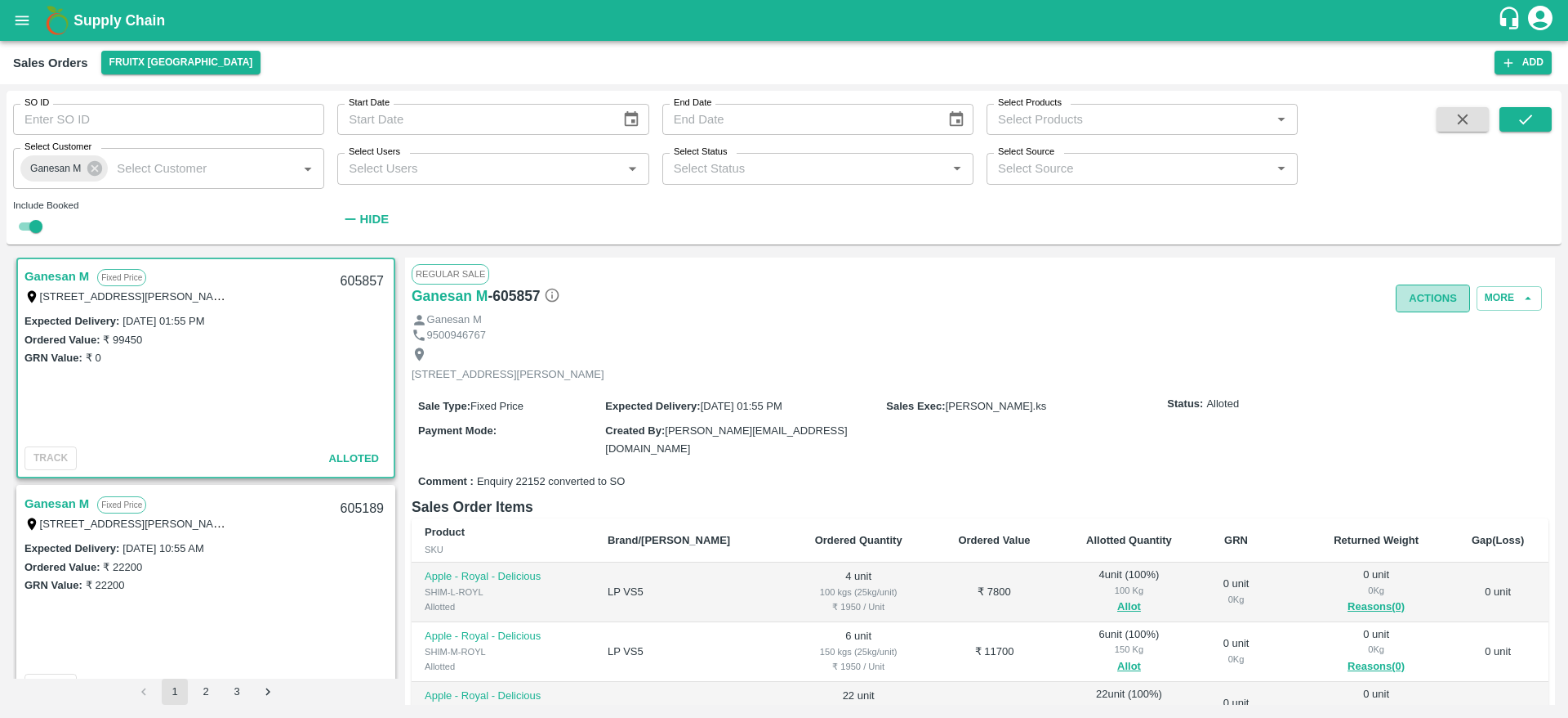
click at [1441, 298] on button "Actions" at bounding box center [1432, 299] width 74 height 29
click at [1423, 369] on li "Deliver" at bounding box center [1468, 361] width 172 height 28
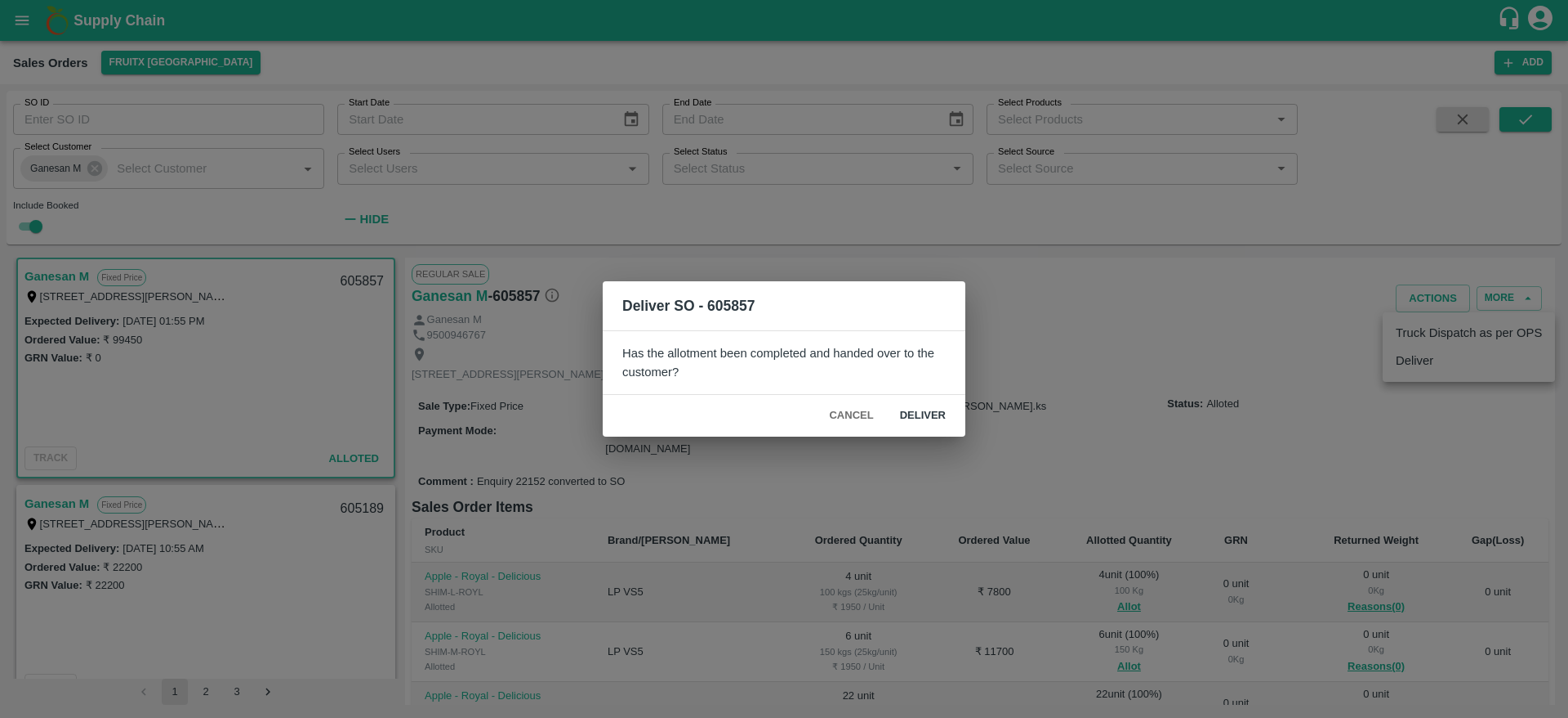
click at [922, 405] on button "Deliver" at bounding box center [923, 415] width 72 height 29
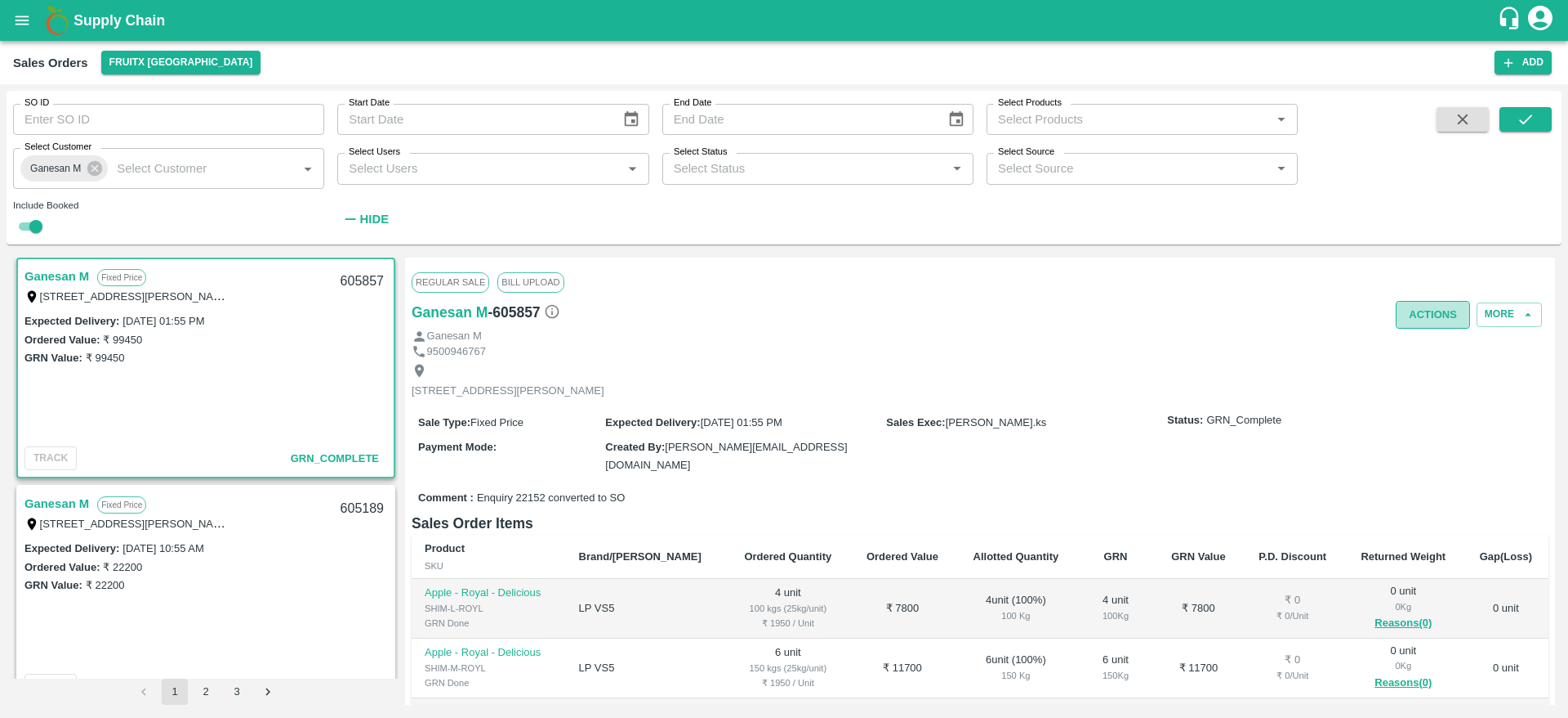
click at [1425, 308] on button "Actions" at bounding box center [1432, 315] width 74 height 29
click at [1435, 360] on li "Truck Dispatch as per OPS" at bounding box center [1468, 349] width 172 height 28
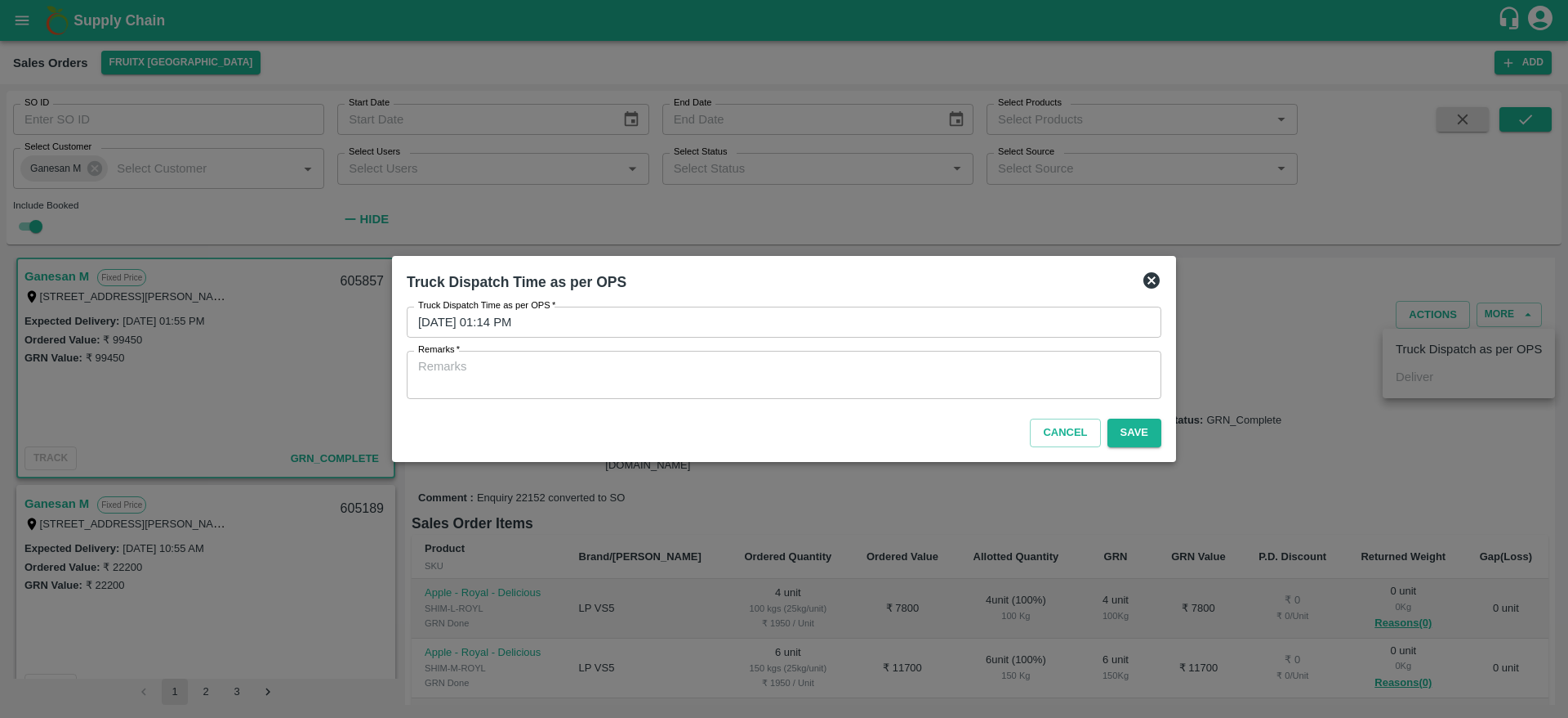
click at [1087, 388] on textarea "Remarks   *" at bounding box center [784, 375] width 732 height 34
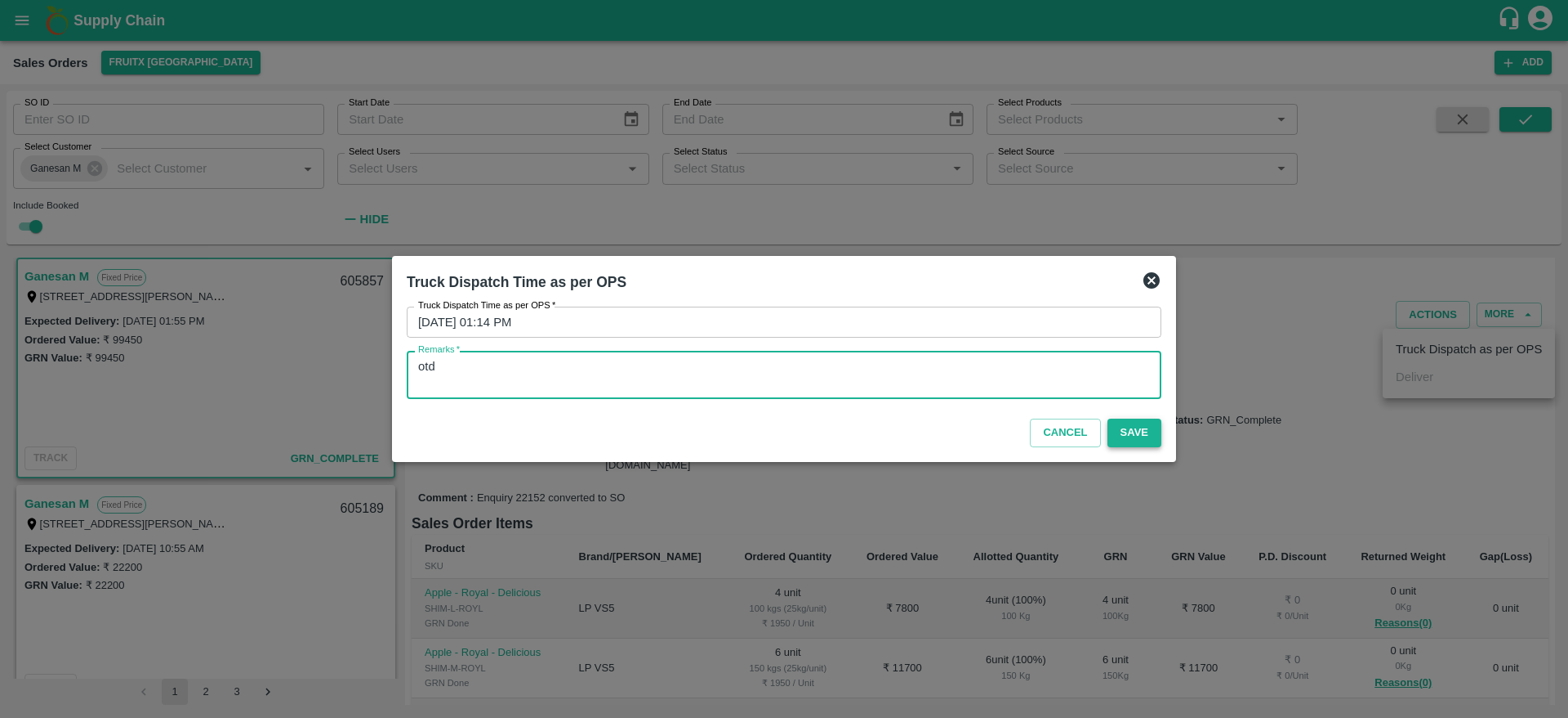
type textarea "otd"
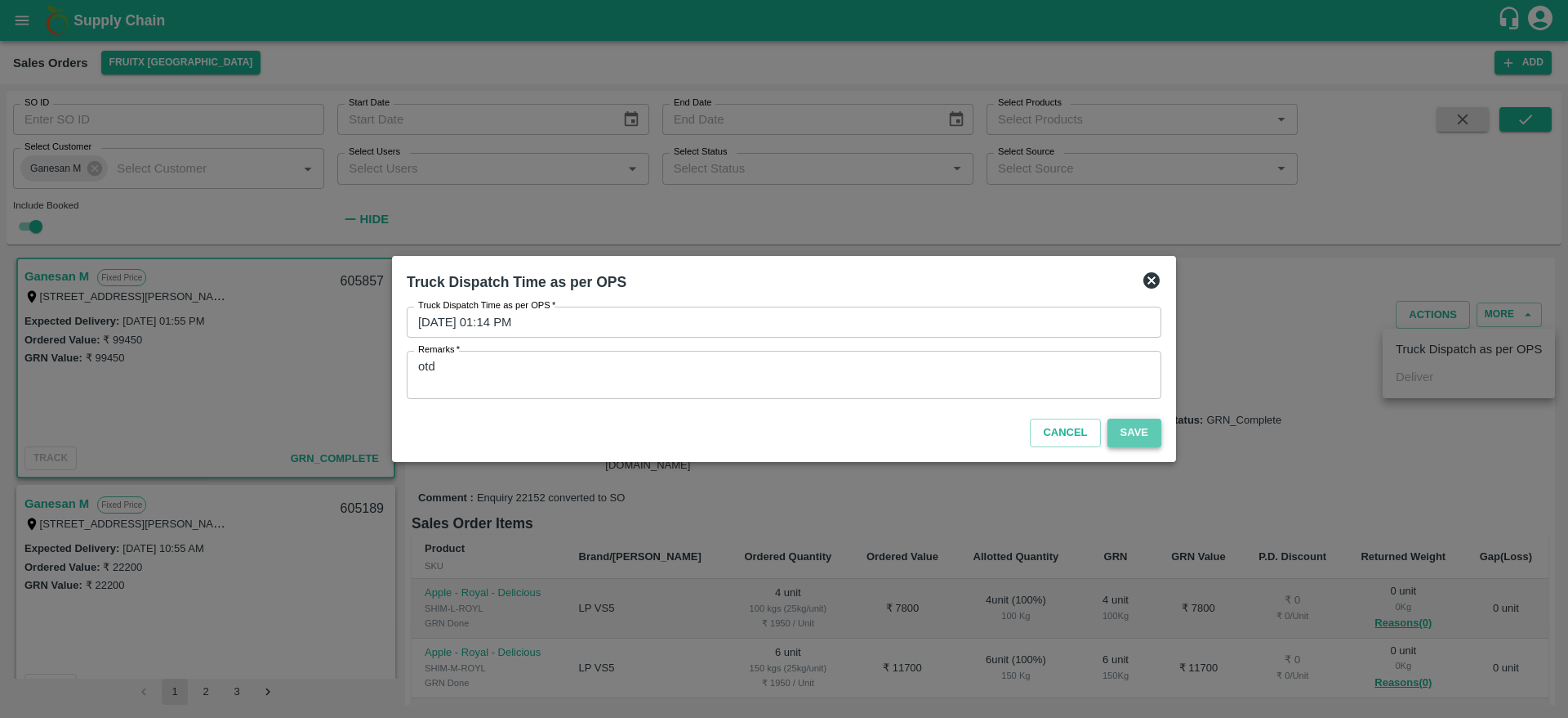
click at [1135, 426] on button "Save" at bounding box center [1135, 433] width 54 height 29
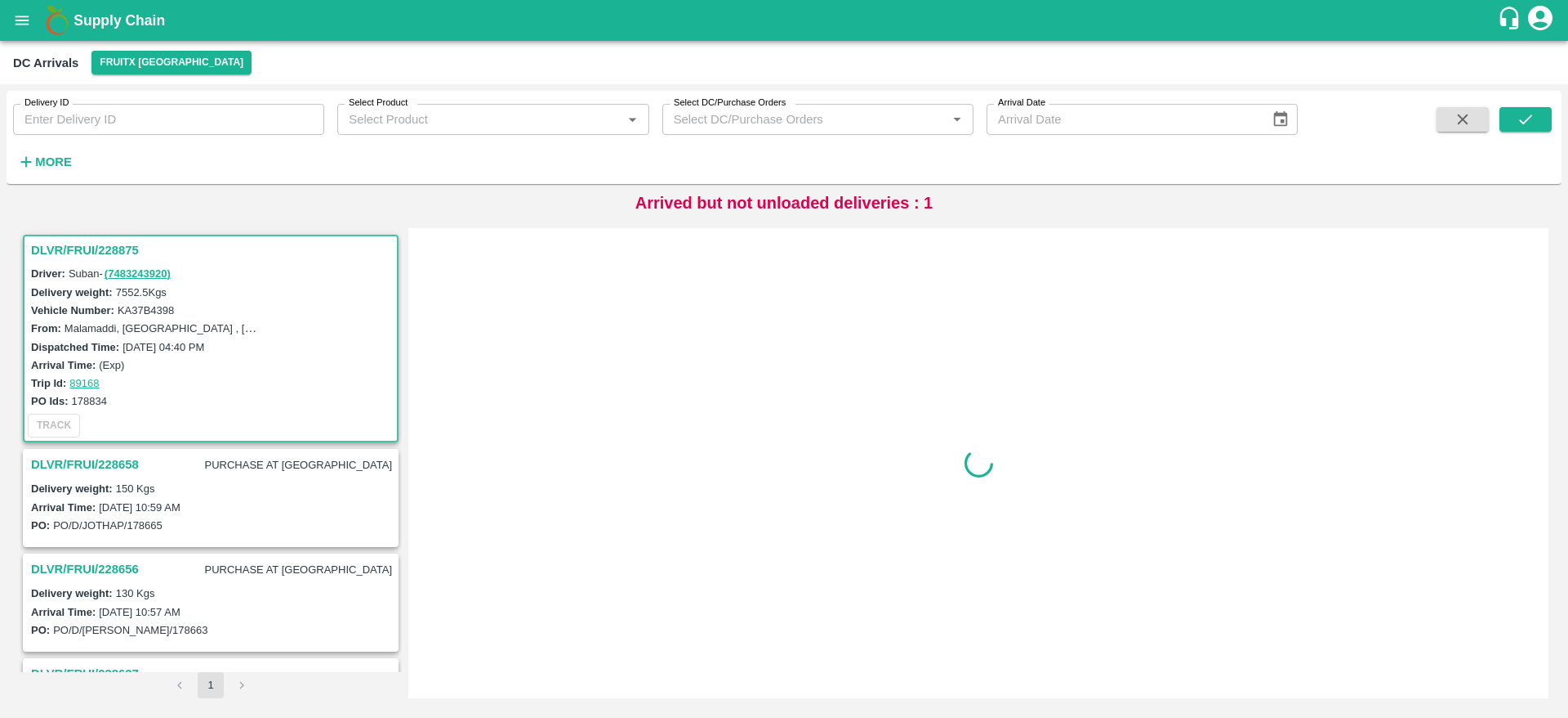
click at [105, 248] on h3 "DLVR/FRUI/228875" at bounding box center [213, 250] width 364 height 21
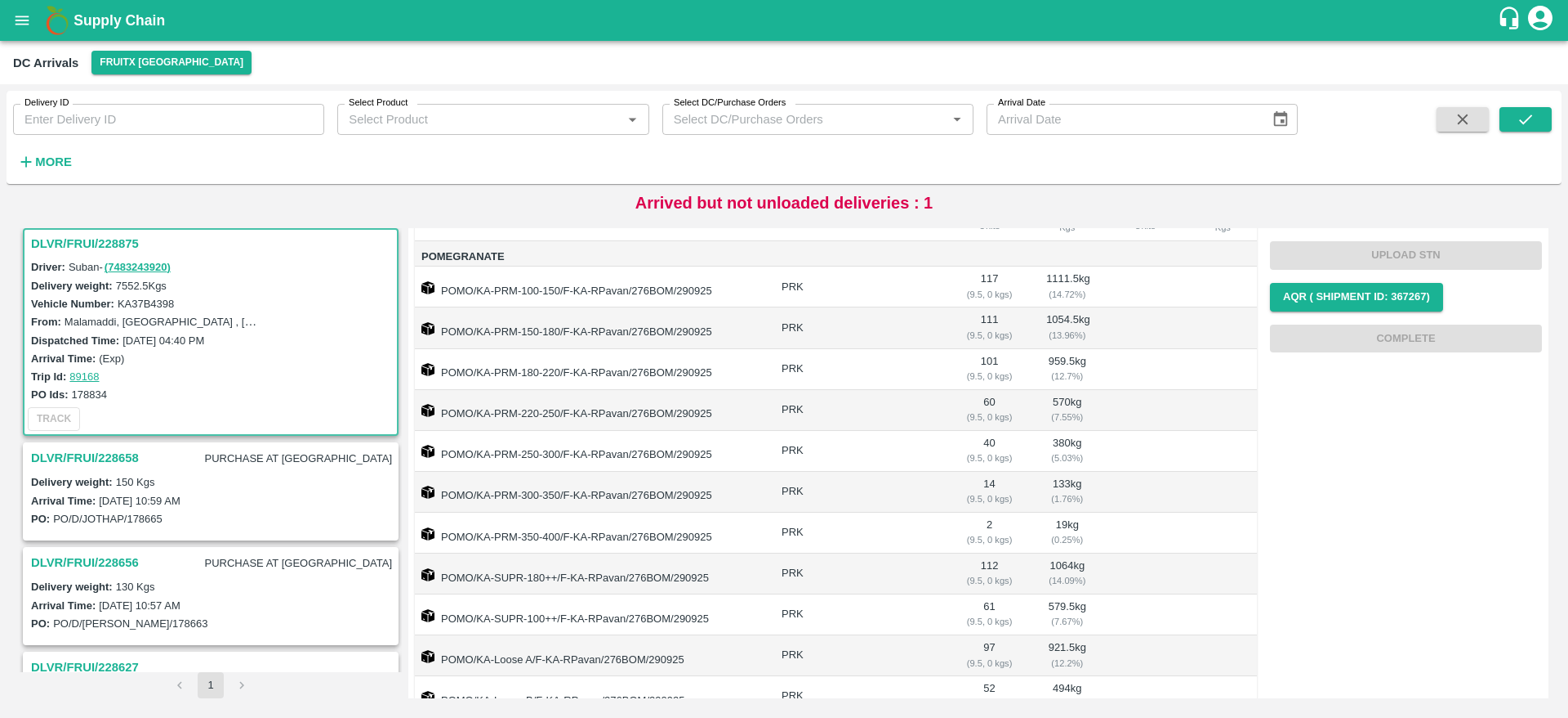
scroll to position [321, 0]
